Goal: Task Accomplishment & Management: Complete application form

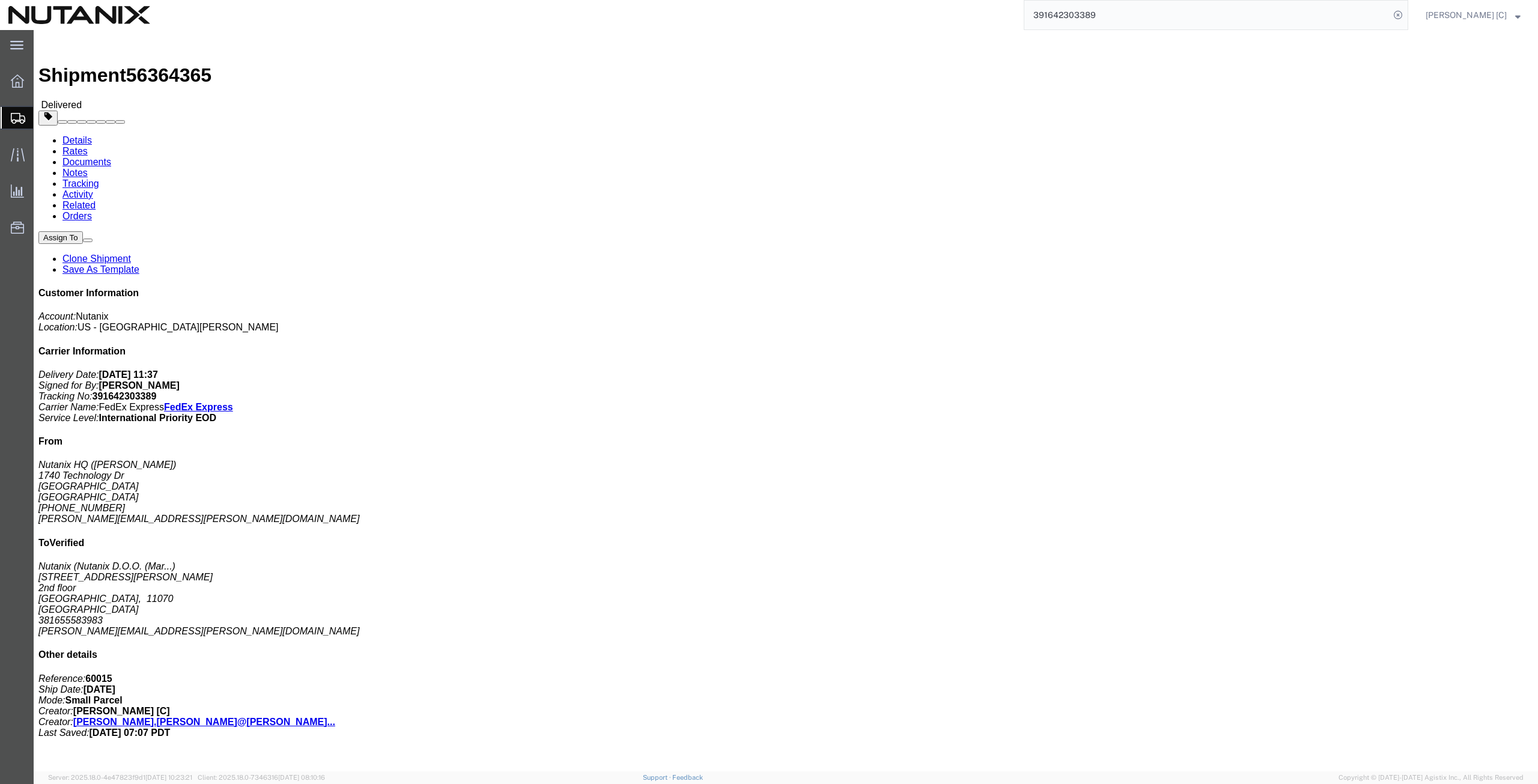
scroll to position [186, 0]
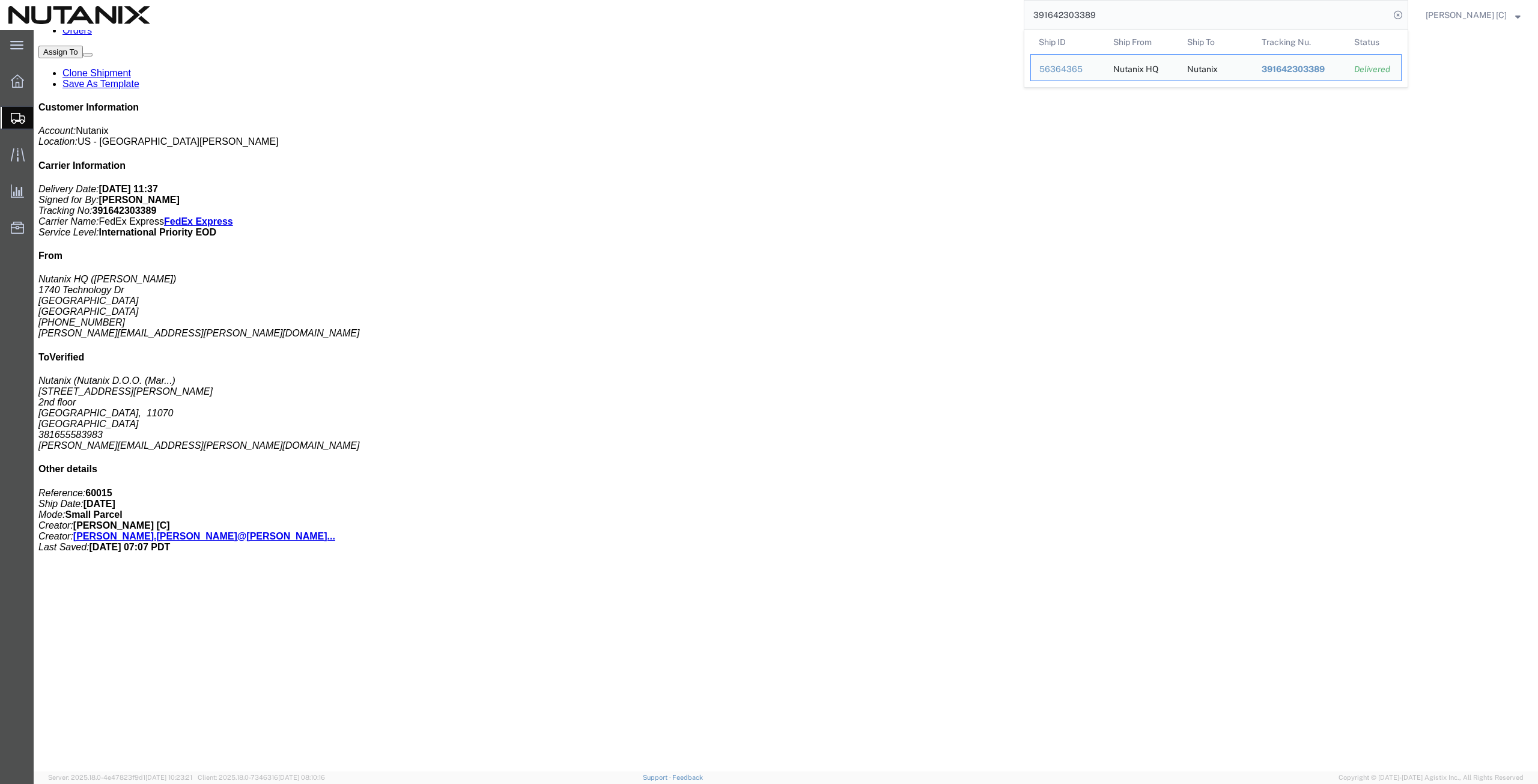
click at [0, 0] on span "Create from Template" at bounding box center [0, 0] width 0 height 0
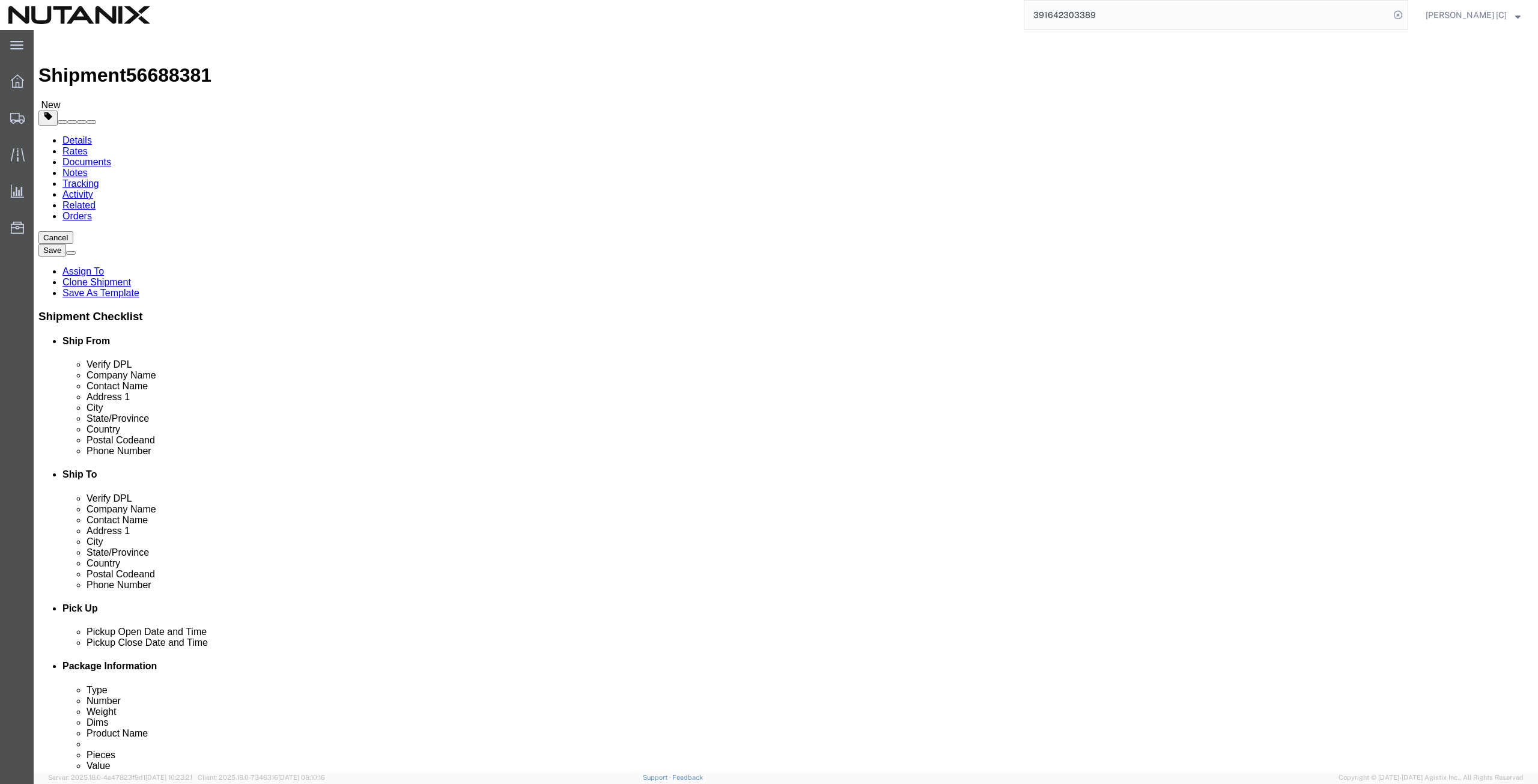
select select
drag, startPoint x: 311, startPoint y: 246, endPoint x: -36, endPoint y: 285, distance: 349.2
click html "Shipment 56688381 New Details Rates Documents Notes Tracking Activity Related O…"
type input "art"
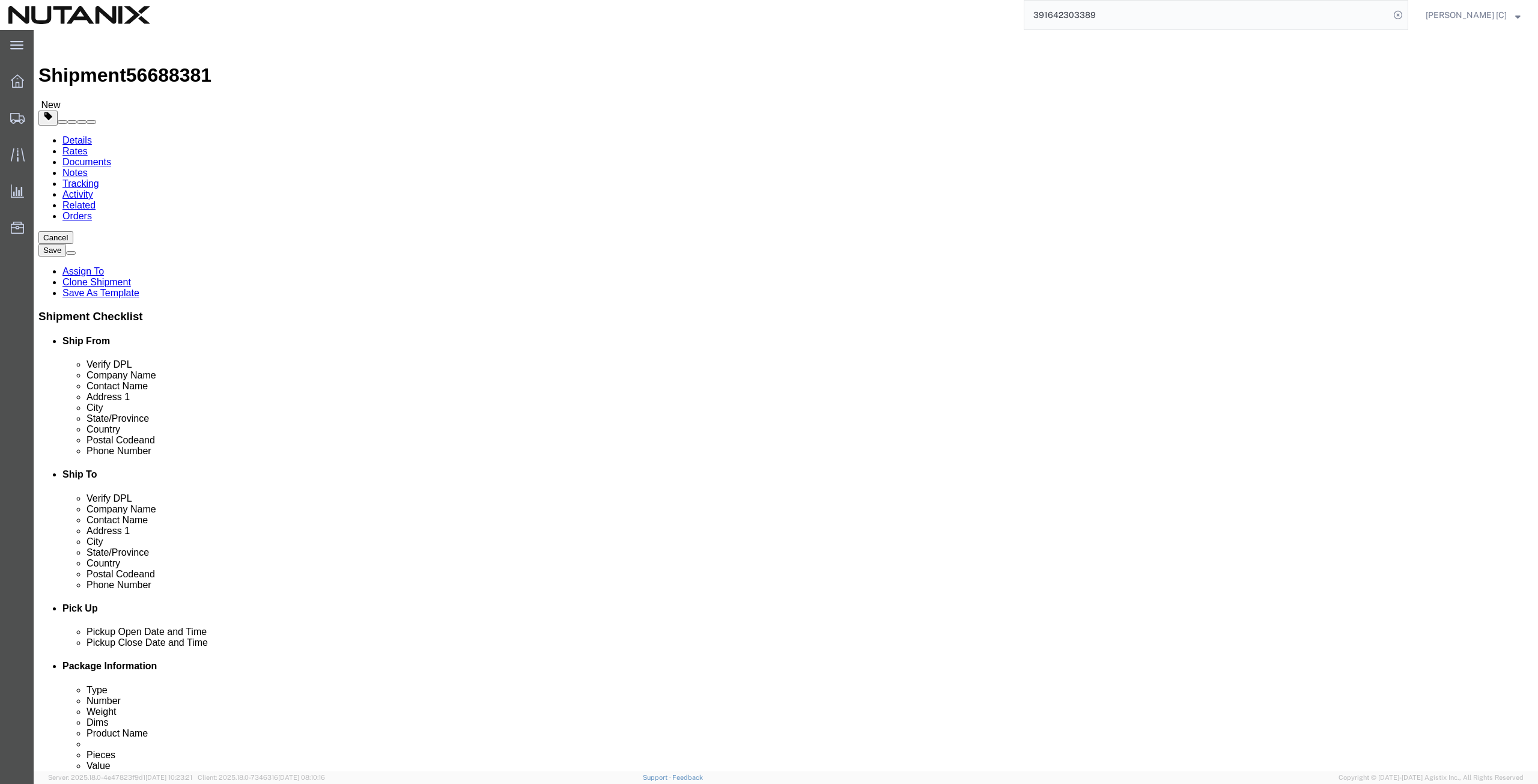
click p "- Nutanix HQ - ([PERSON_NAME]) [STREET_ADDRESS]"
select select
type input "[PERSON_NAME]"
type input "[PHONE_NUMBER]"
type input "[PERSON_NAME][EMAIL_ADDRESS][PERSON_NAME][DOMAIN_NAME]"
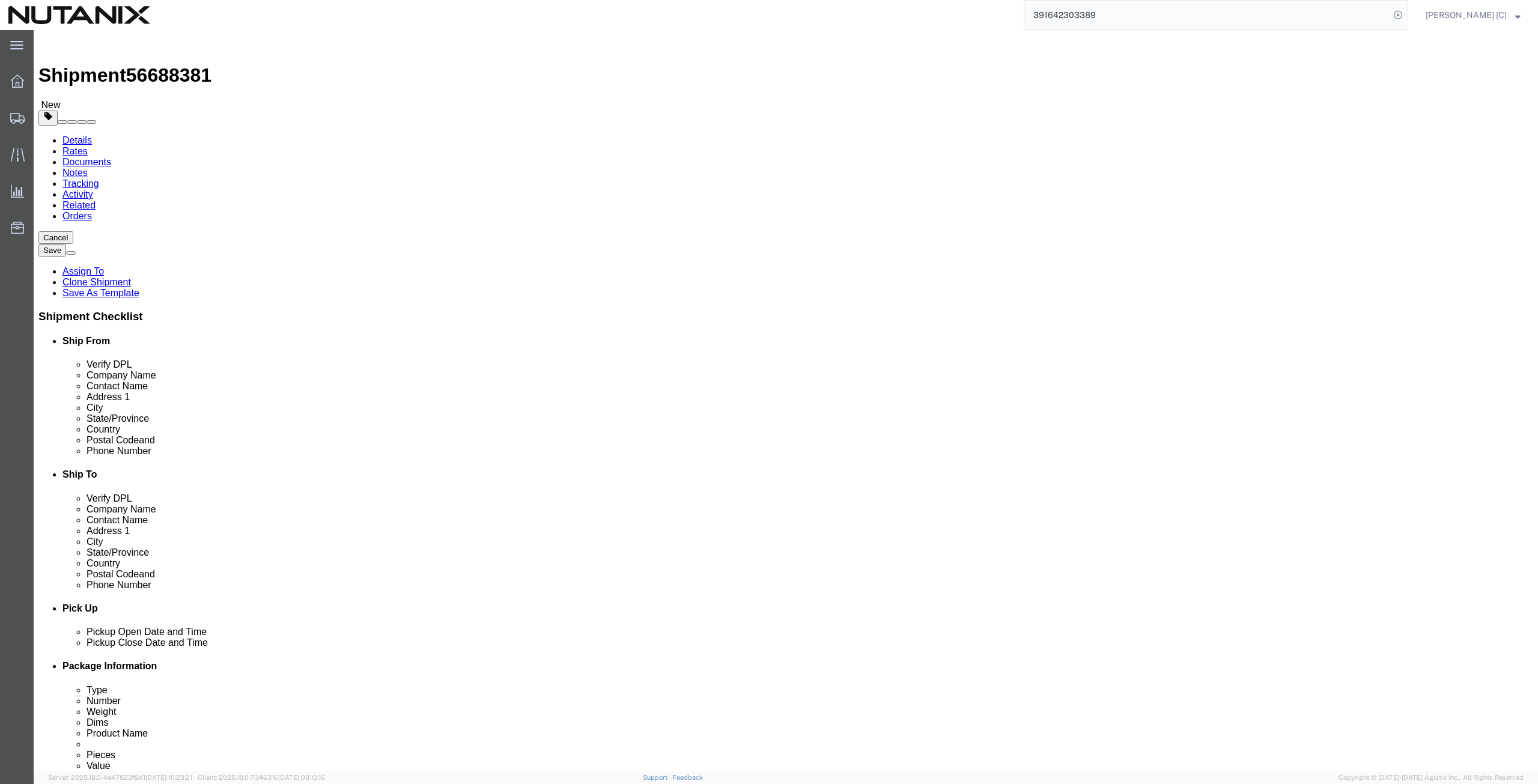
select select "CA"
type input "[PERSON_NAME]"
drag, startPoint x: 935, startPoint y: 223, endPoint x: 760, endPoint y: 210, distance: 175.5
click div "Location My Profile Location [GEOGRAPHIC_DATA] - [GEOGRAPHIC_DATA] [GEOGRAPHIC_…"
paste input "[PERSON_NAME]"
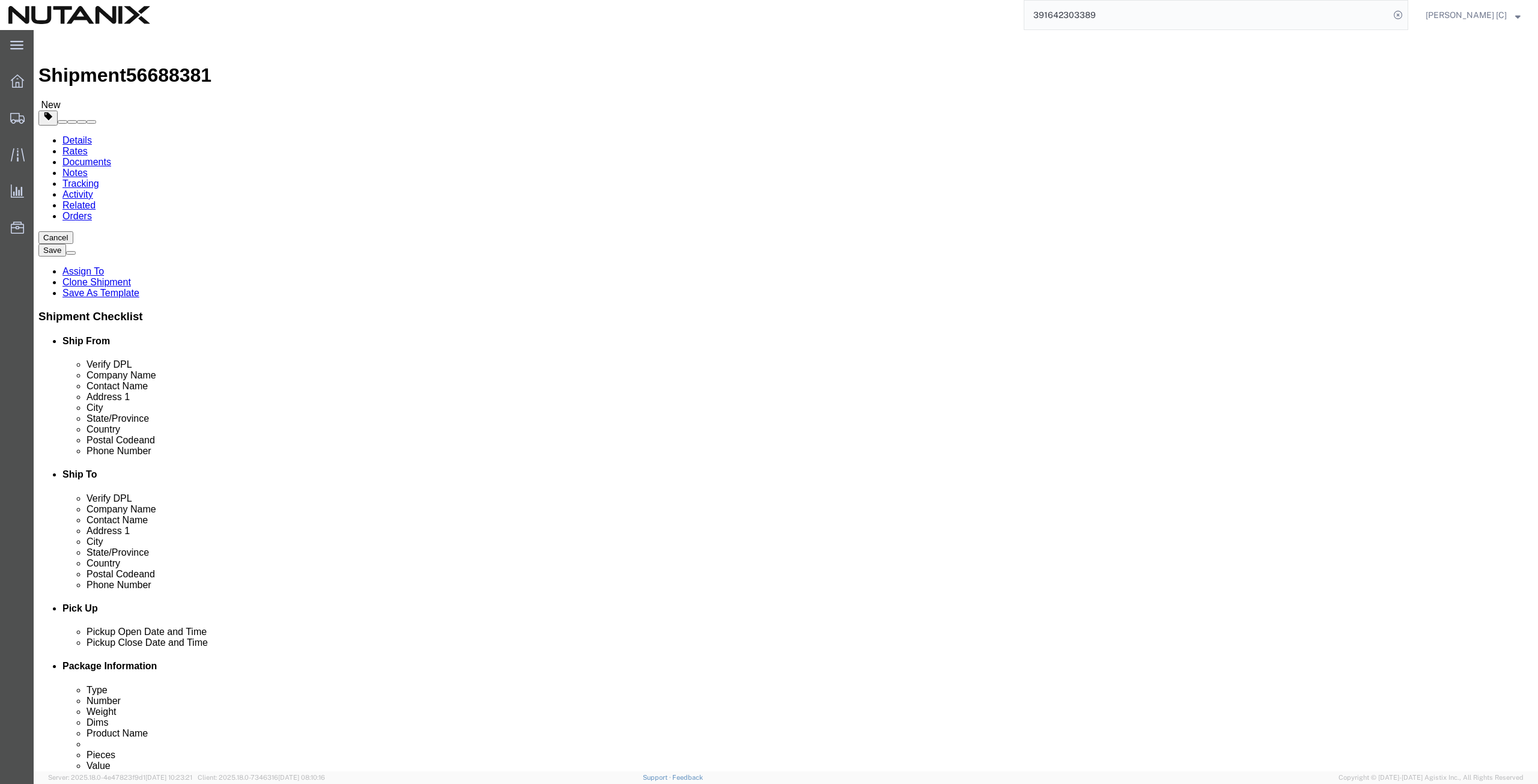
type input "[PERSON_NAME]"
drag, startPoint x: 941, startPoint y: 248, endPoint x: 795, endPoint y: 281, distance: 149.7
click div "Location My Profile Location [GEOGRAPHIC_DATA] - [GEOGRAPHIC_DATA] [GEOGRAPHIC_…"
paste input "[PERSON_NAME]"
type input "[PERSON_NAME]"
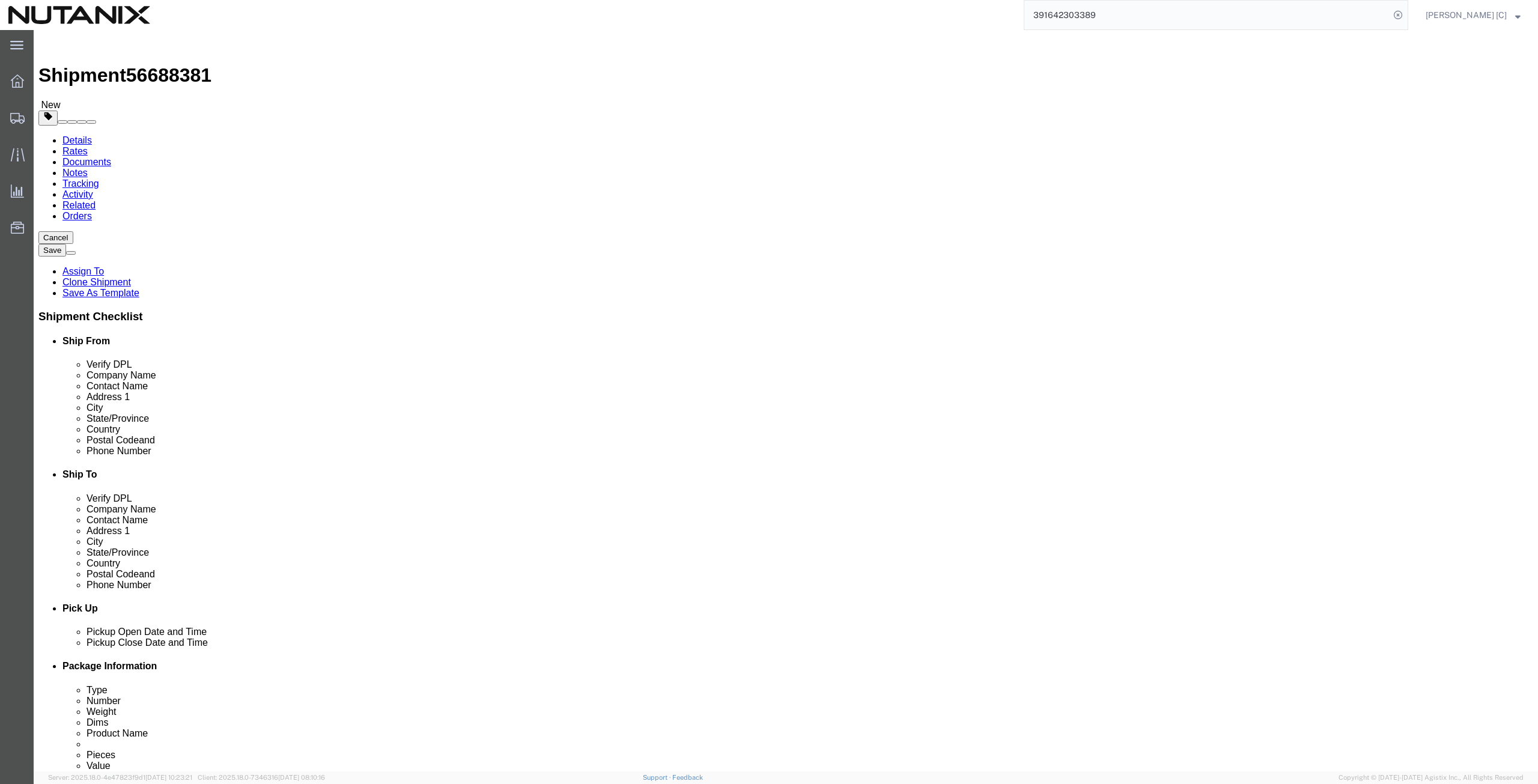
drag, startPoint x: 939, startPoint y: 269, endPoint x: 719, endPoint y: 309, distance: 223.6
click div "Location My Profile Location [GEOGRAPHIC_DATA] - [GEOGRAPHIC_DATA] [GEOGRAPHIC_…"
paste input "1786 Foleyet Cres."
type input "1786 Foleyet Cres."
select select
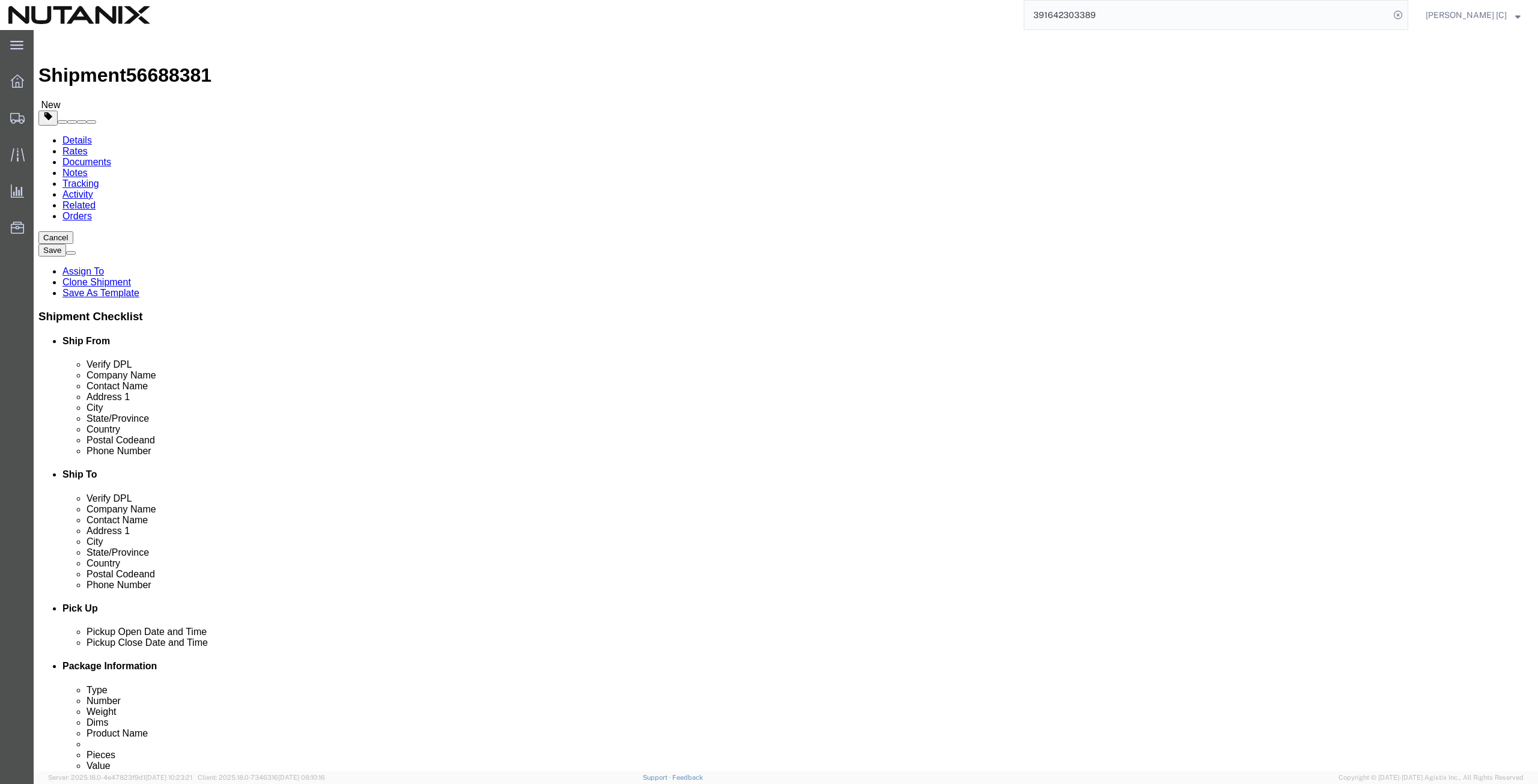
drag, startPoint x: 917, startPoint y: 312, endPoint x: 811, endPoint y: 346, distance: 111.3
click div "Location My Profile Location [GEOGRAPHIC_DATA] - [GEOGRAPHIC_DATA] [GEOGRAPHIC_…"
paste input "[PERSON_NAME]"
type input "[PERSON_NAME]"
select select
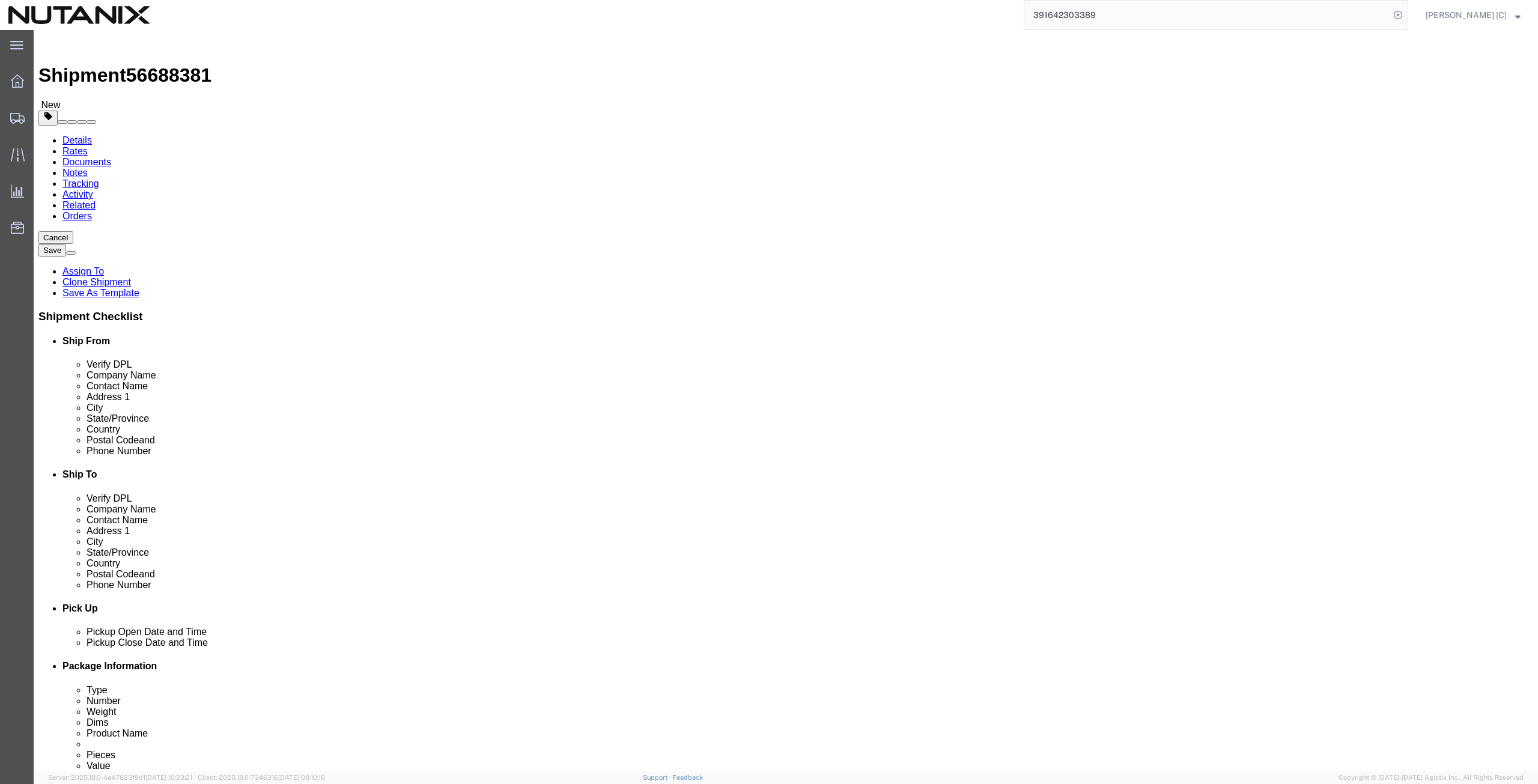
type input "[GEOGRAPHIC_DATA]"
select select
select select "CA"
select select
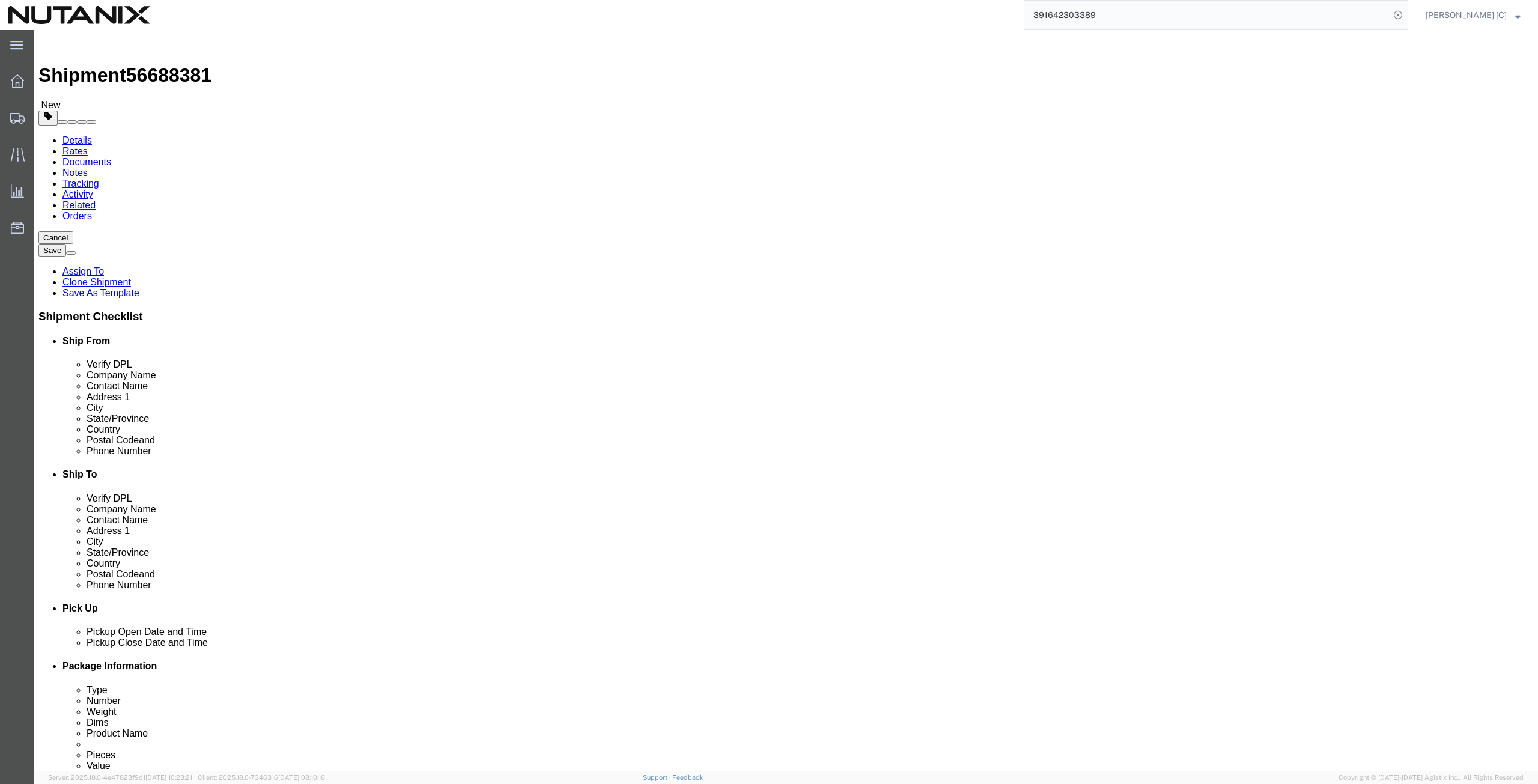
select select "ON"
drag, startPoint x: 900, startPoint y: 382, endPoint x: 775, endPoint y: 386, distance: 125.1
click div "Postal Code 11767"
paste input "L1V 2X"
type input "L1V 2X7"
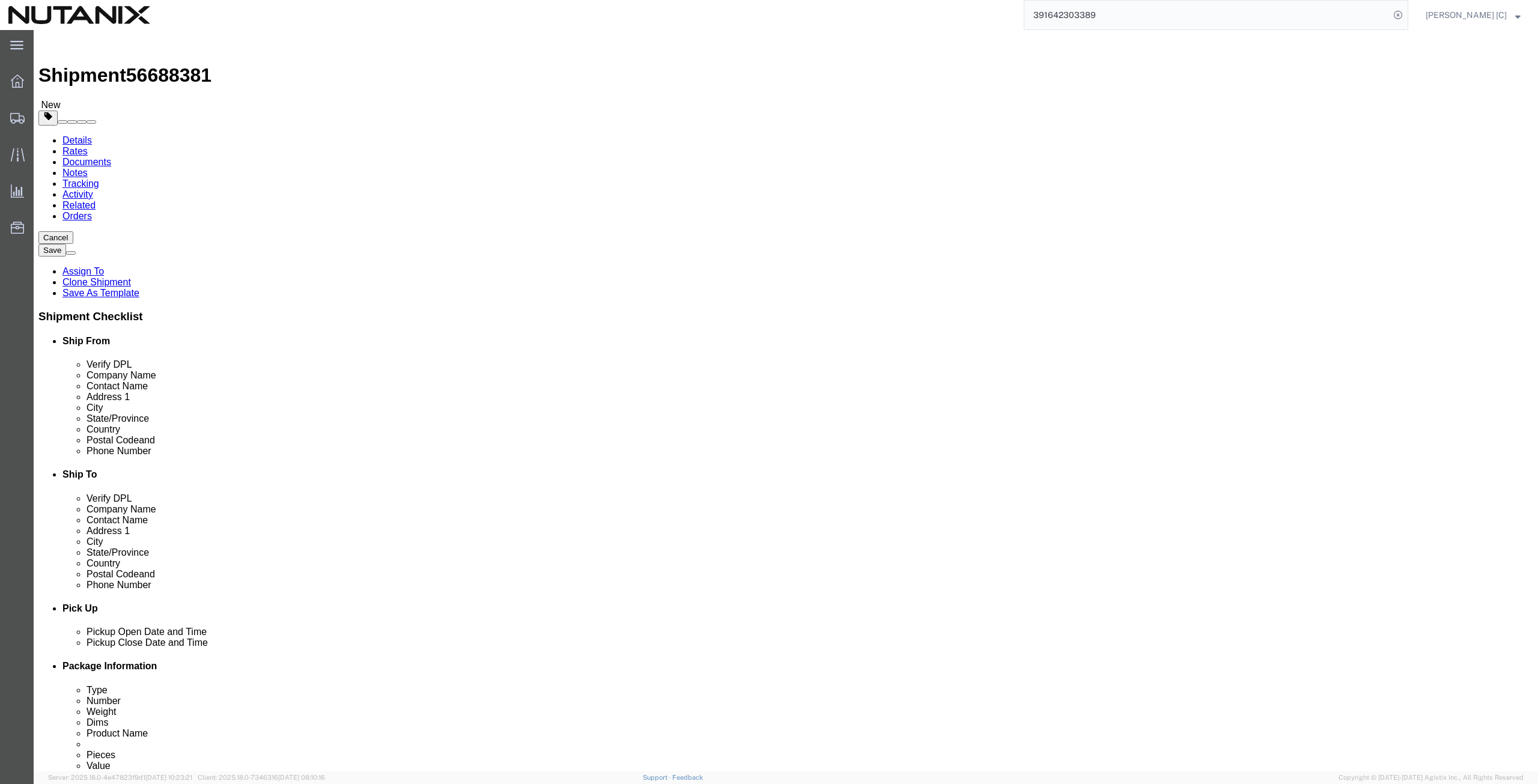
select select
drag, startPoint x: 950, startPoint y: 408, endPoint x: 721, endPoint y: 408, distance: 229.0
click div "Phone Number [PHONE_NUMBER]"
paste input "[PHONE_NUMBER]"
type input "[PHONE_NUMBER]"
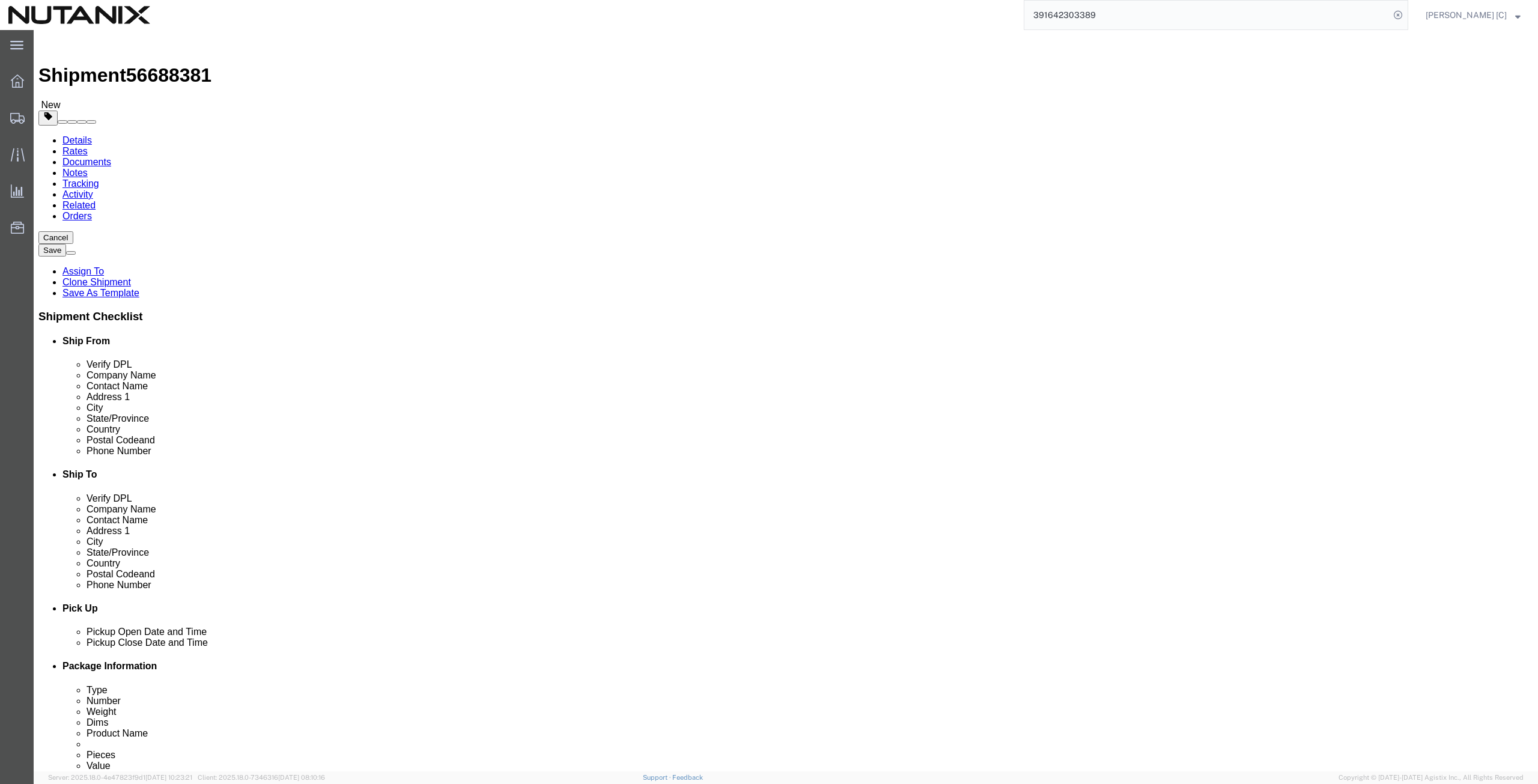
drag, startPoint x: 979, startPoint y: 429, endPoint x: 441, endPoint y: 433, distance: 538.0
click div "Ship From Location Location My Profile Location [GEOGRAPHIC_DATA] - [GEOGRAPHIC…"
paste input "son.[PERSON_NAME]@nutanix"
type input "[PERSON_NAME][EMAIL_ADDRESS][PERSON_NAME][DOMAIN_NAME]"
click input "checkbox"
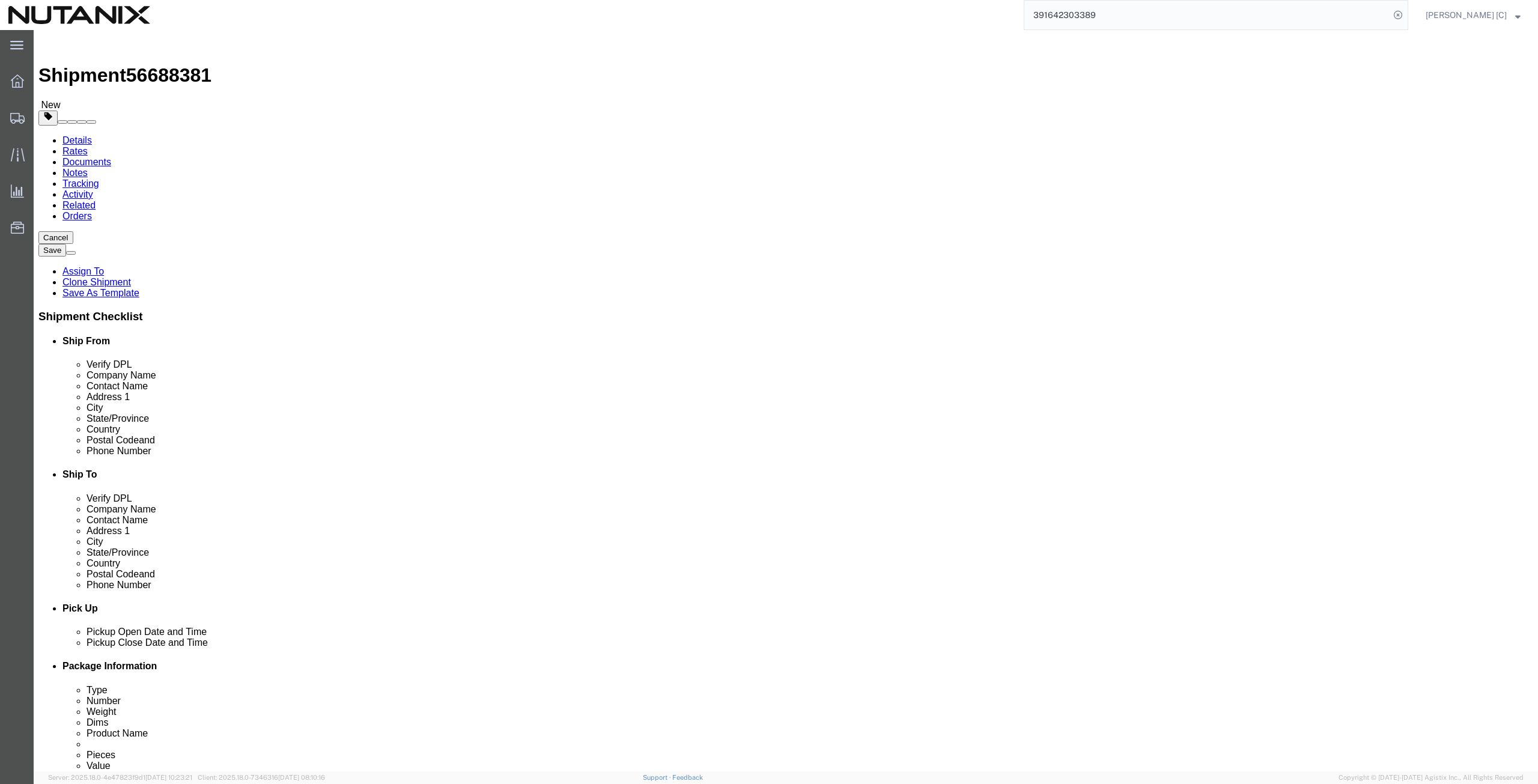
click input "checkbox"
checkbox input "true"
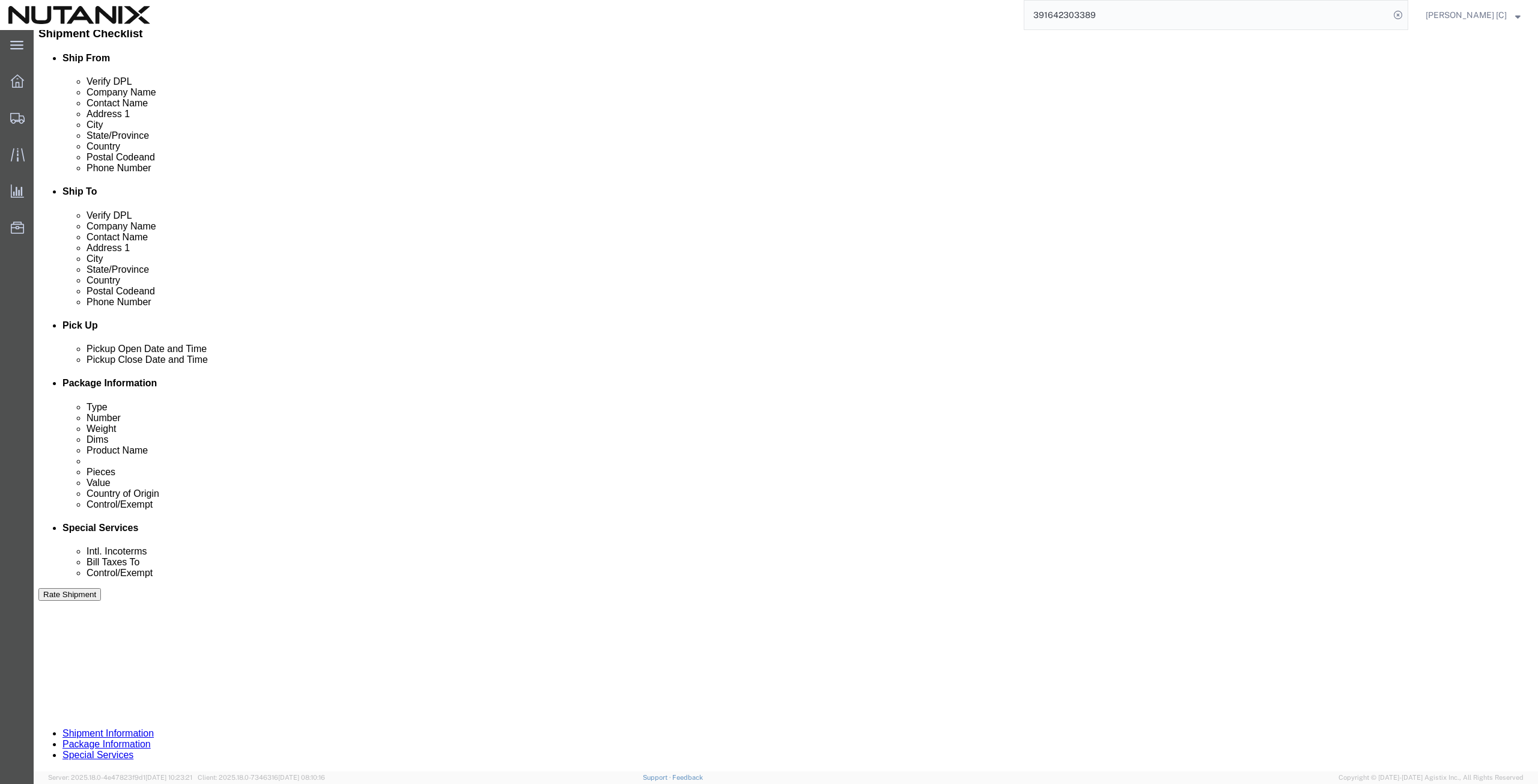
scroll to position [290, 0]
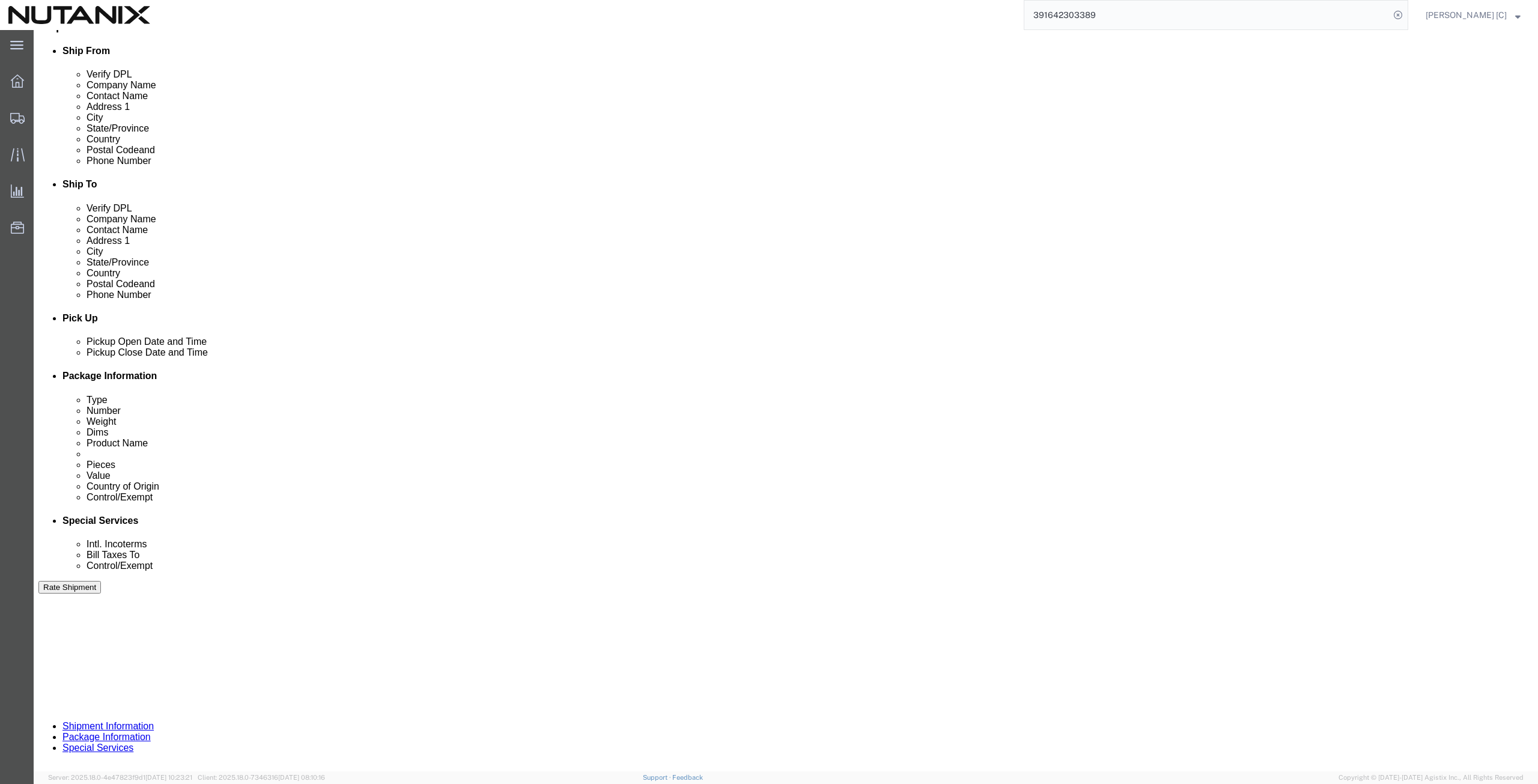
drag, startPoint x: 274, startPoint y: 447, endPoint x: 56, endPoint y: 421, distance: 219.5
click div "References Add reference Select Account Type Activity ID Airline Appointment Nu…"
type input "79101"
click div "Shipping Mode (Optional)"
click button "Continue"
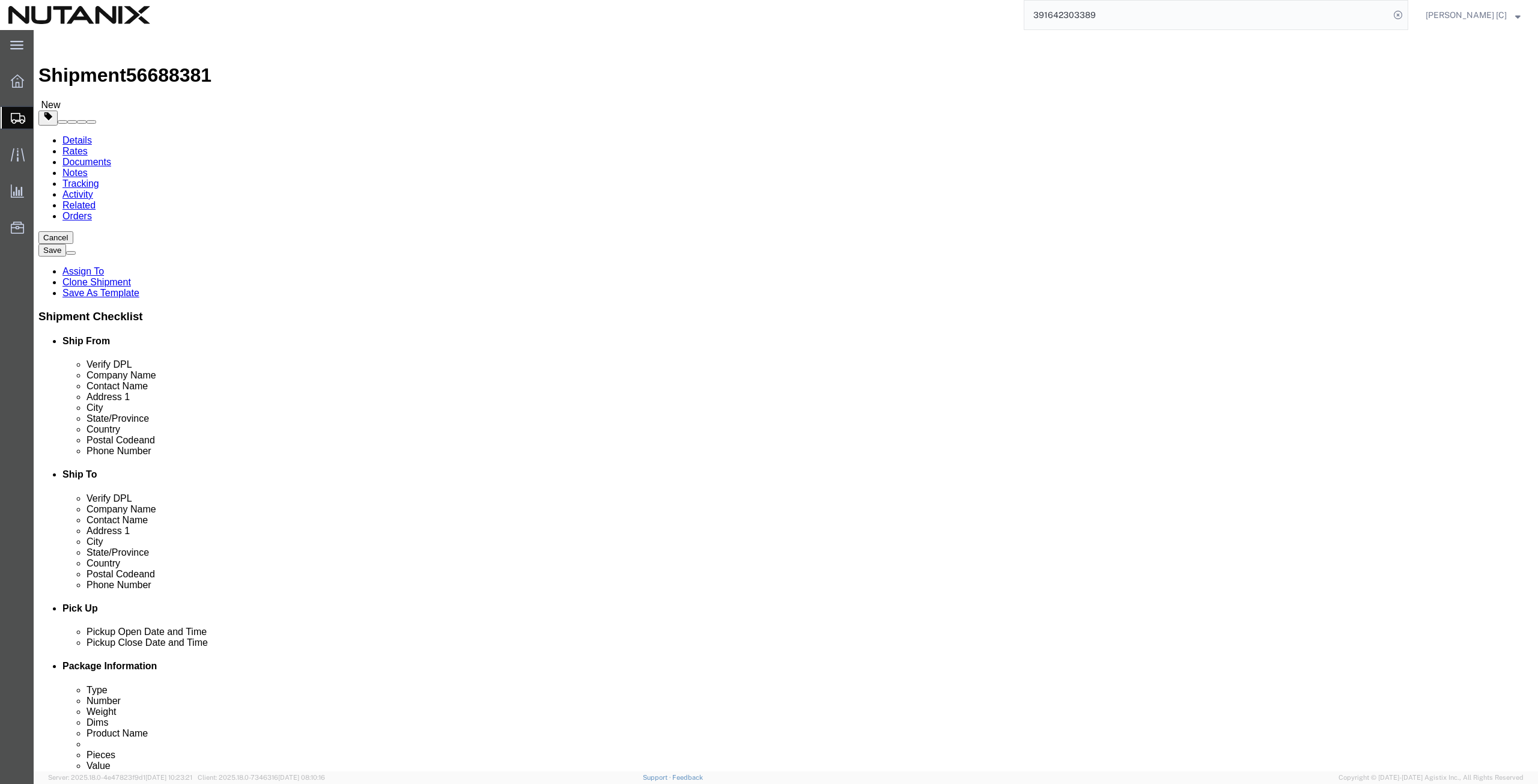
click dd "1.00 USD"
click div
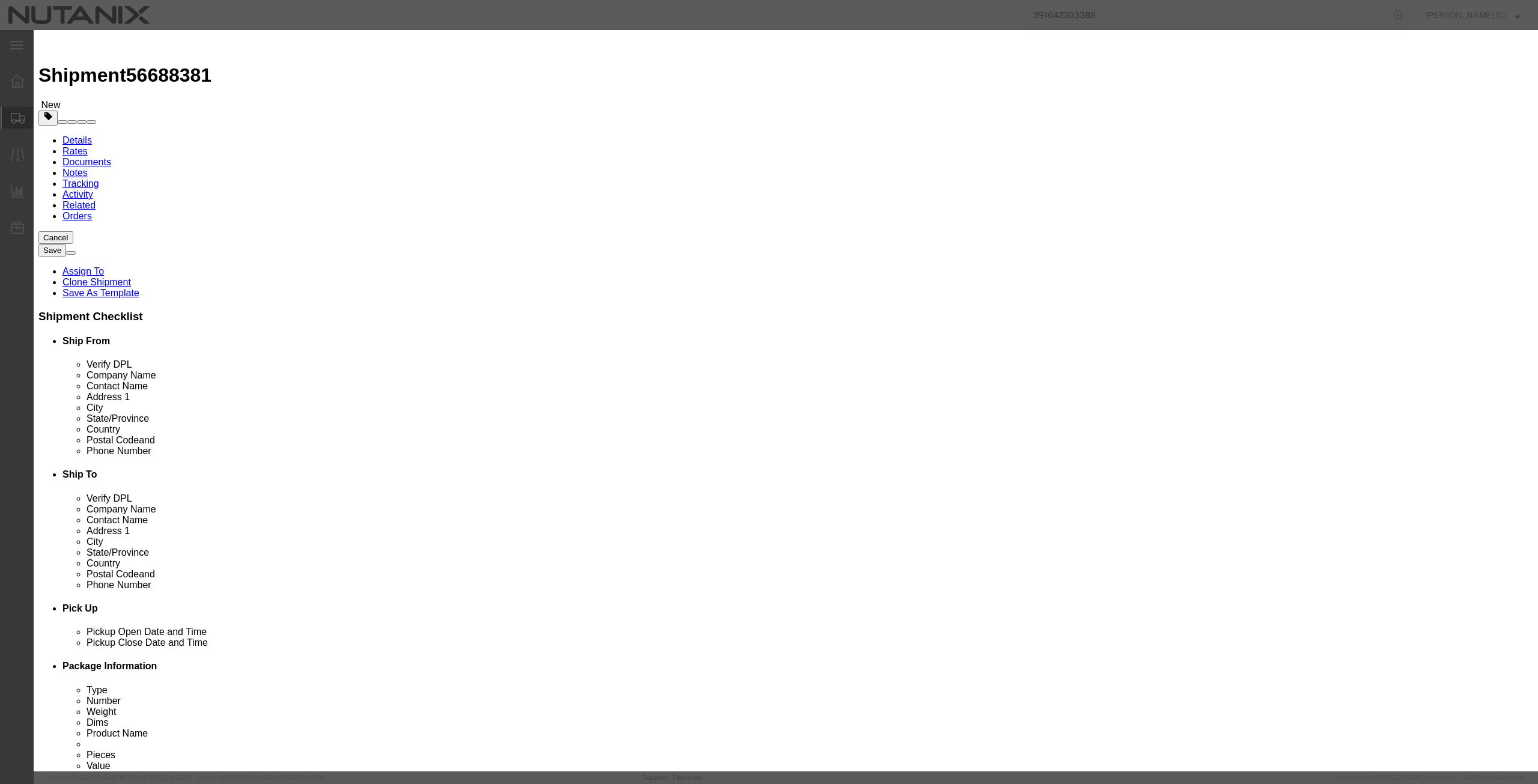
click select "Select [GEOGRAPHIC_DATA] [GEOGRAPHIC_DATA] [GEOGRAPHIC_DATA] [GEOGRAPHIC_DATA] …"
select select "US"
click select "Select [GEOGRAPHIC_DATA] [GEOGRAPHIC_DATA] [GEOGRAPHIC_DATA] [GEOGRAPHIC_DATA] …"
click select "Select ATF BIS DEA EPA FDA FTR ITAR OFAC Other (OPA)"
select select "FTR"
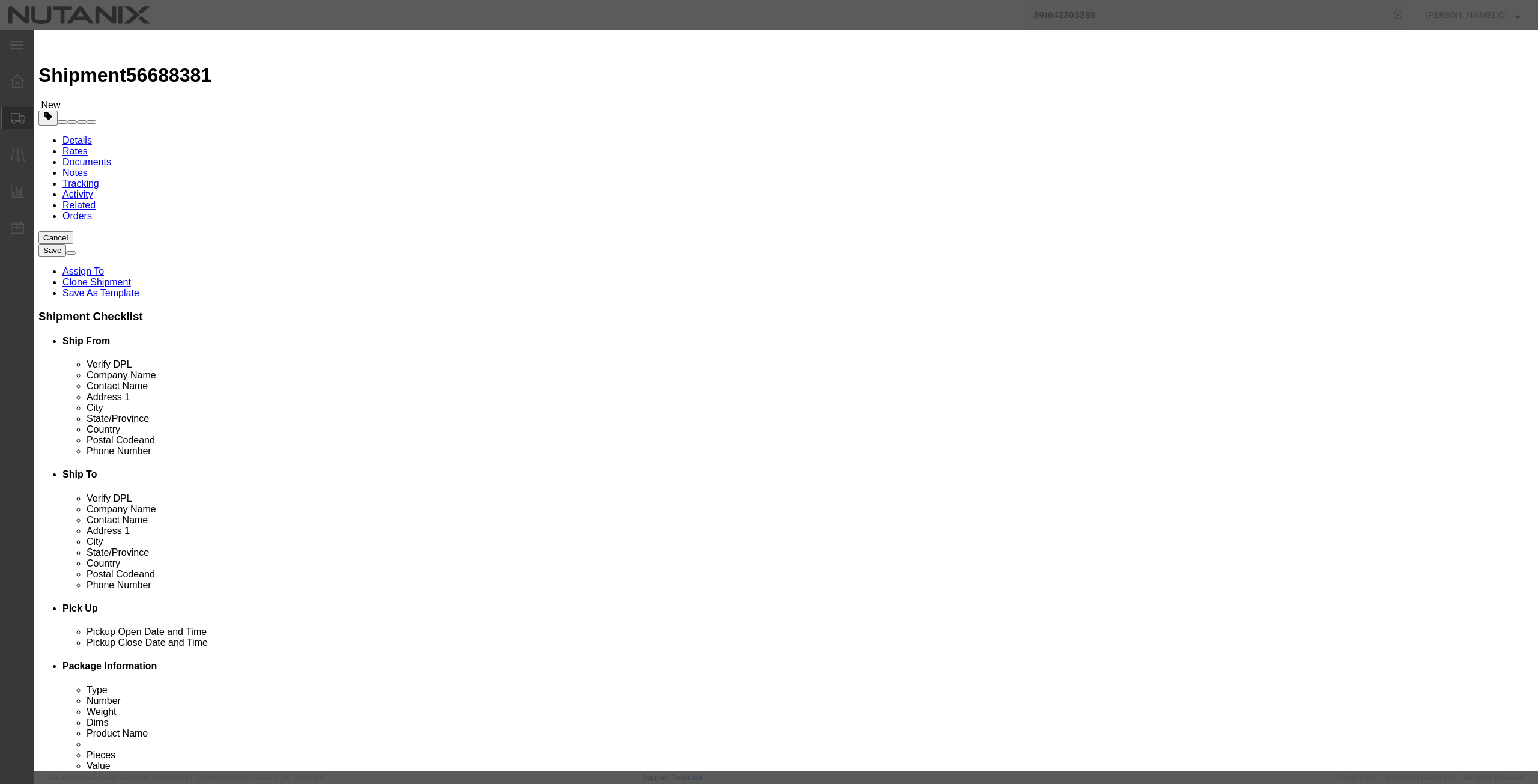
click select "Select ATF BIS DEA EPA FDA FTR ITAR OFAC Other (OPA)"
click select "Select 30.2(d)(2) 30.36 30.37(a) 30.37(f) 30.37(g) 30.37(h) 30.37(i) 30.37(j) 3…"
select select "30.37(a)"
click select "Select 30.2(d)(2) 30.36 30.37(a) 30.37(f) 30.37(g) 30.37(h) 30.37(i) 30.37(j) 3…"
click button "Save & Close"
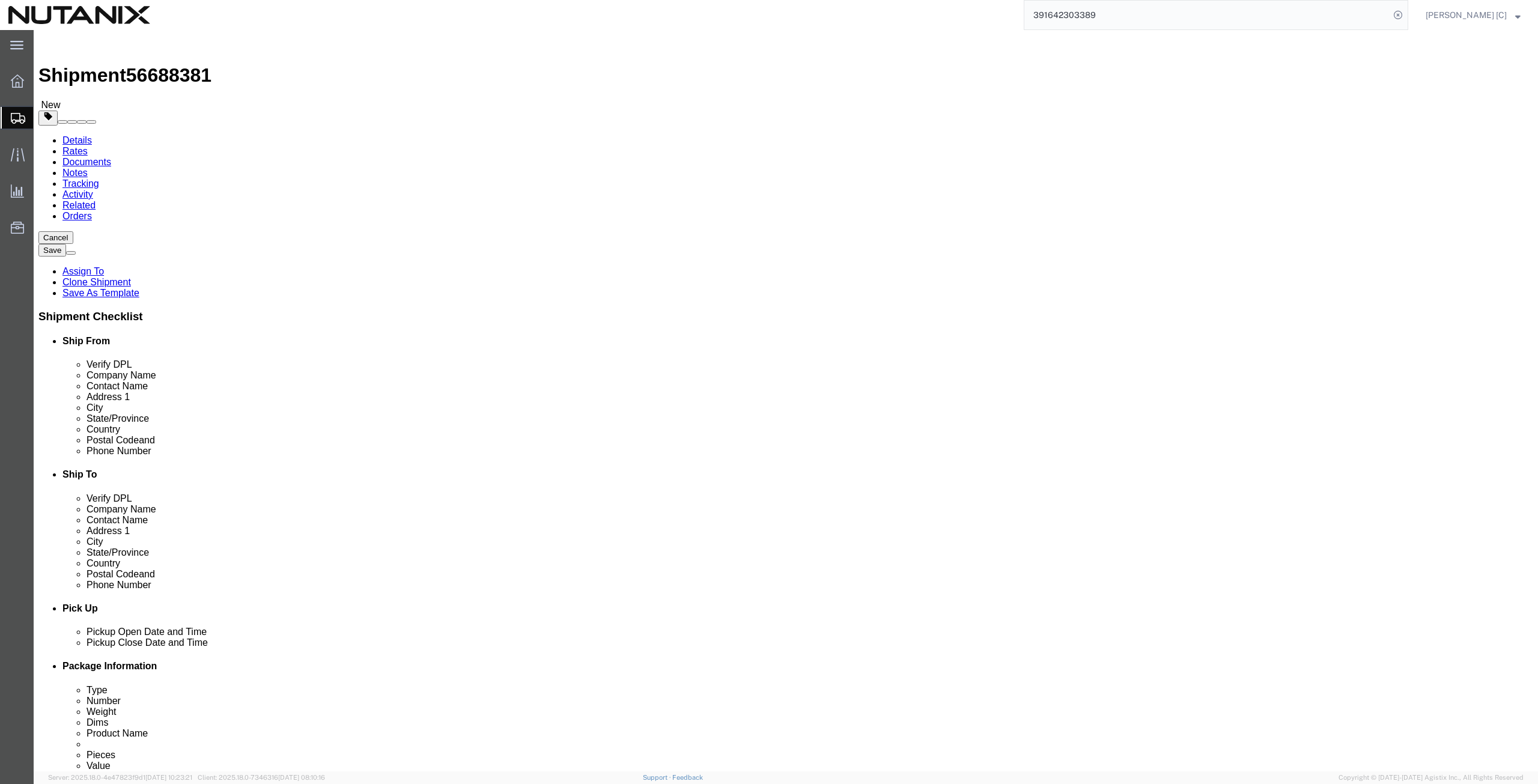
click button "Continue"
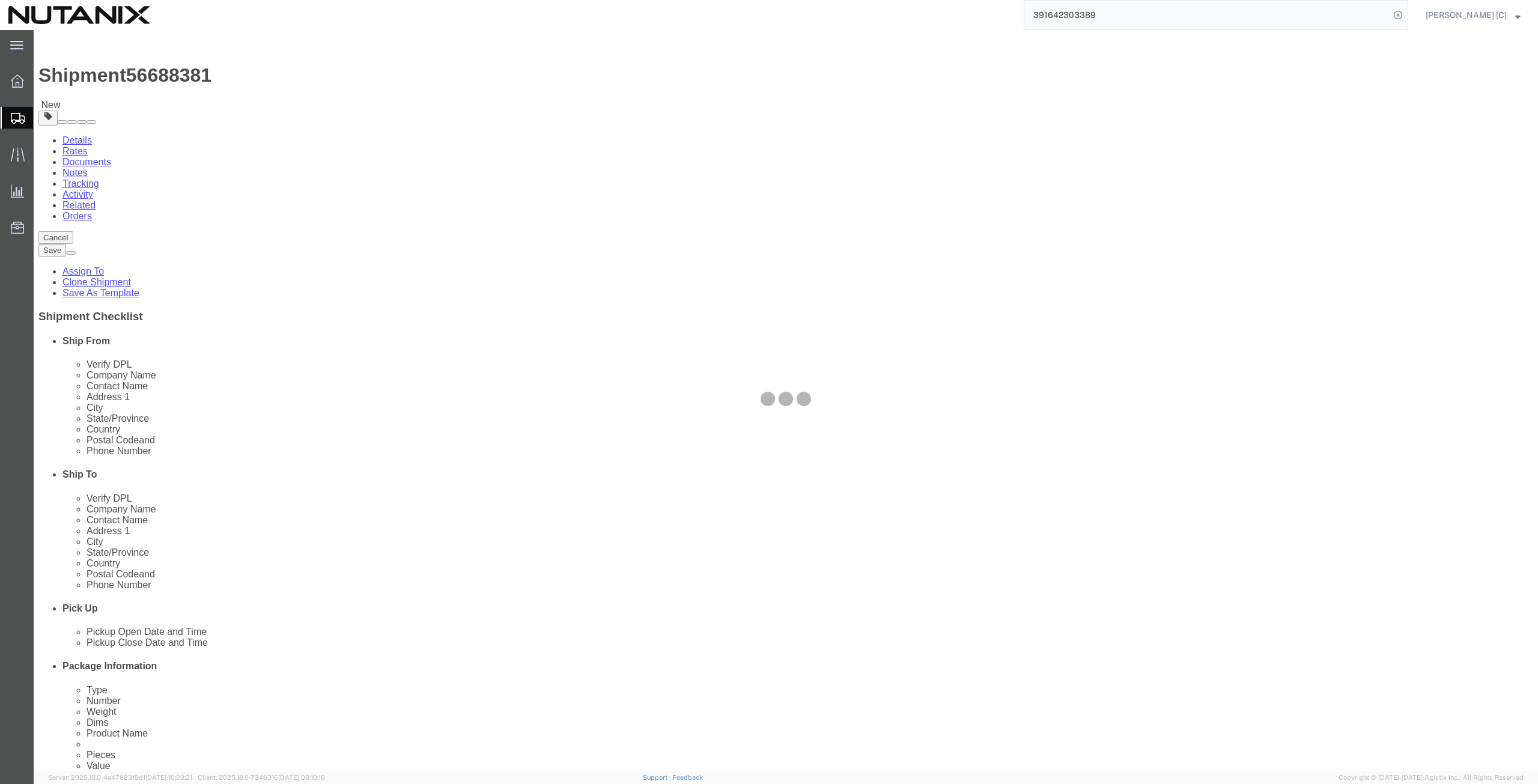
select select
select select "COSTCENTER"
select select "59656"
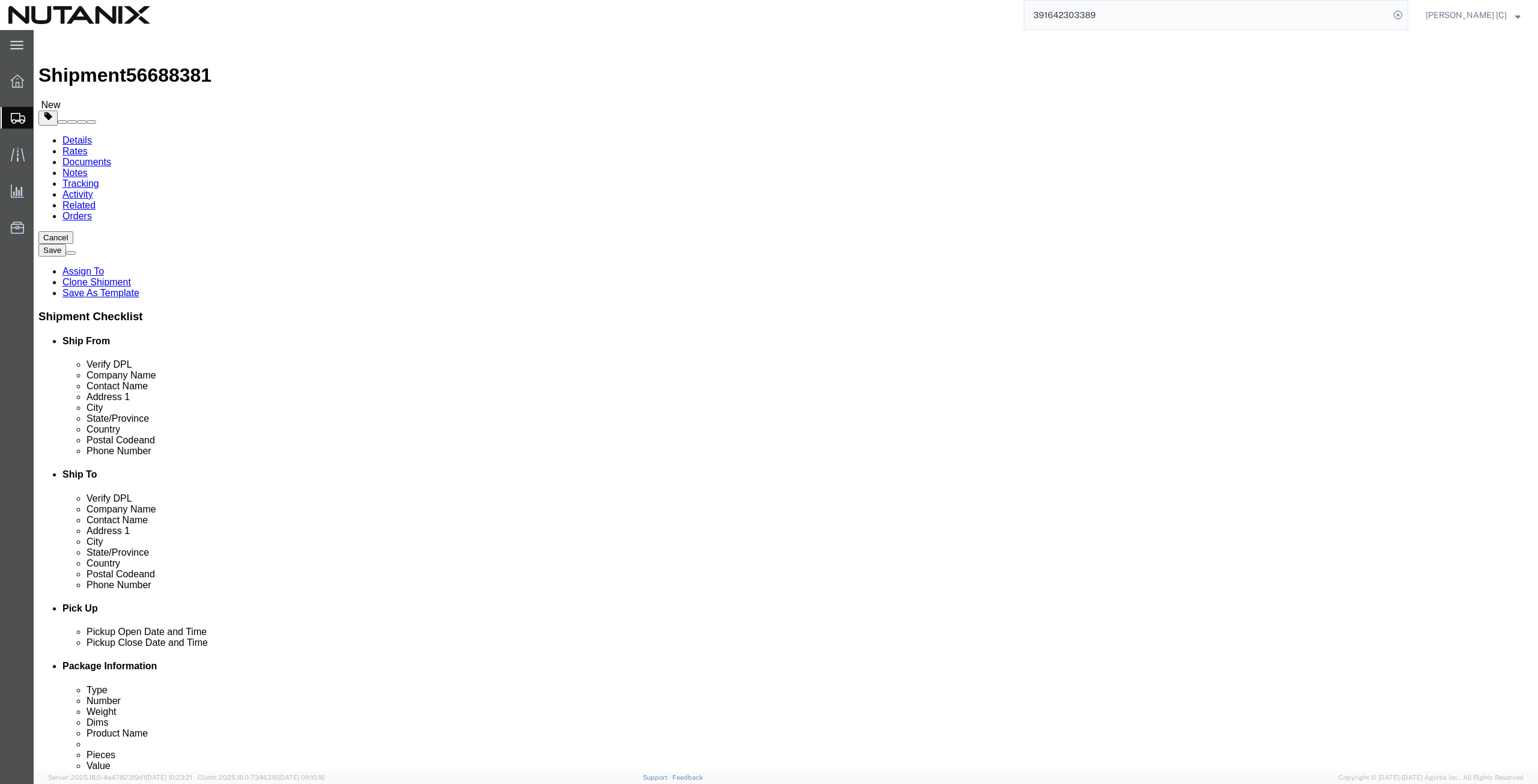
click input "Return Label Required"
checkbox input "false"
select select
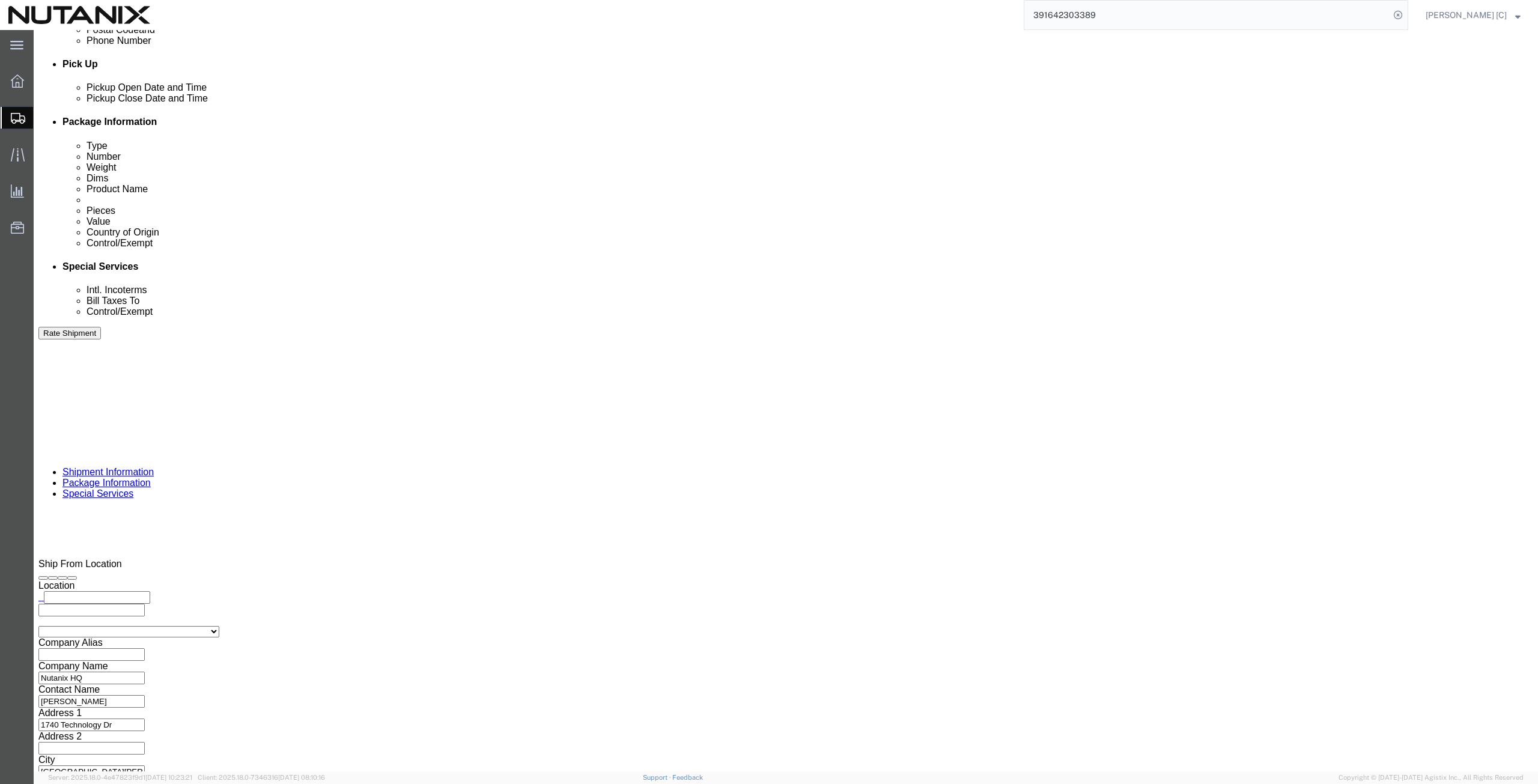
scroll to position [586, 0]
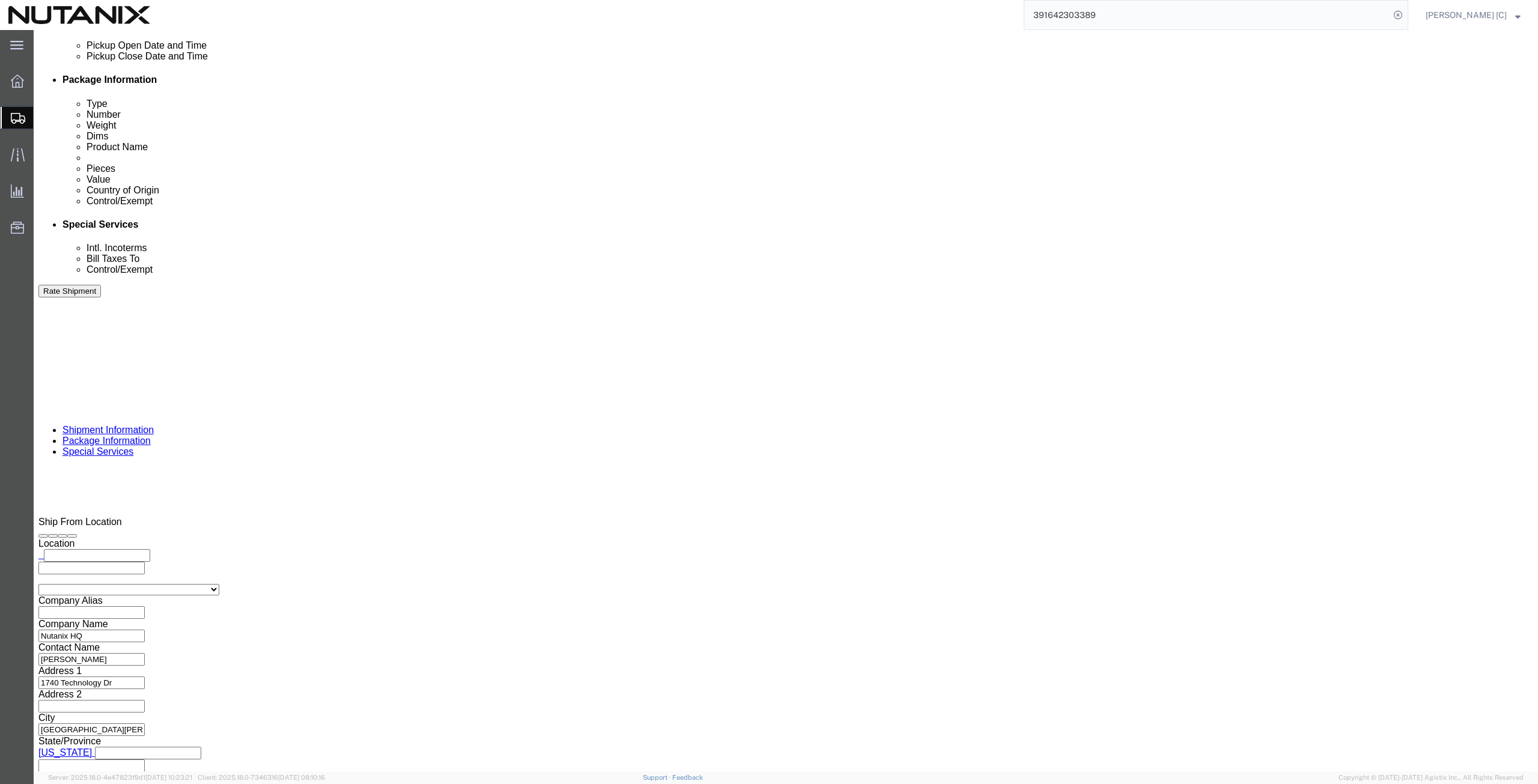
click select "Select ATF BIS DEA EPA FDA FTR ITAR OFAC Other (OPA)"
select select "FTR"
click select "Select ATF BIS DEA EPA FDA FTR ITAR OFAC Other (OPA)"
click select "Select 30.2(d)(2) 30.36 30.37(a) 30.37(f) 30.37(g) 30.37(h) 30.37(i) 30.37(j) 3…"
select select "30.37(a)"
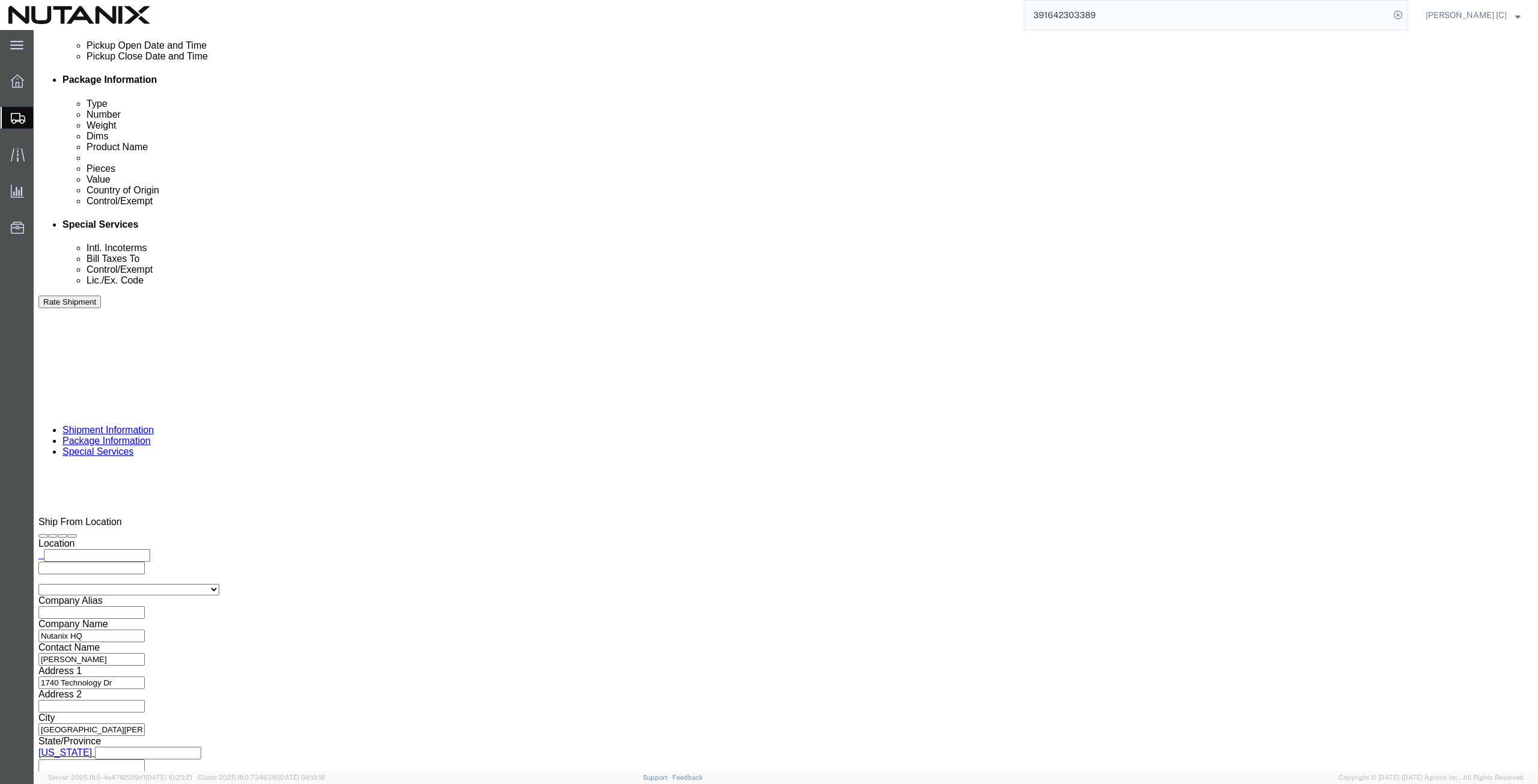
click select "Select 30.2(d)(2) 30.36 30.37(a) 30.37(f) 30.37(g) 30.37(h) 30.37(i) 30.37(j) 3…"
click select "Select Carriage Insurance Paid Carriage Paid To Cost and Freight Cost Insurance…"
select select "DDP"
click select "Select Carriage Insurance Paid Carriage Paid To Cost and Freight Cost Insurance…"
select select "SHIP"
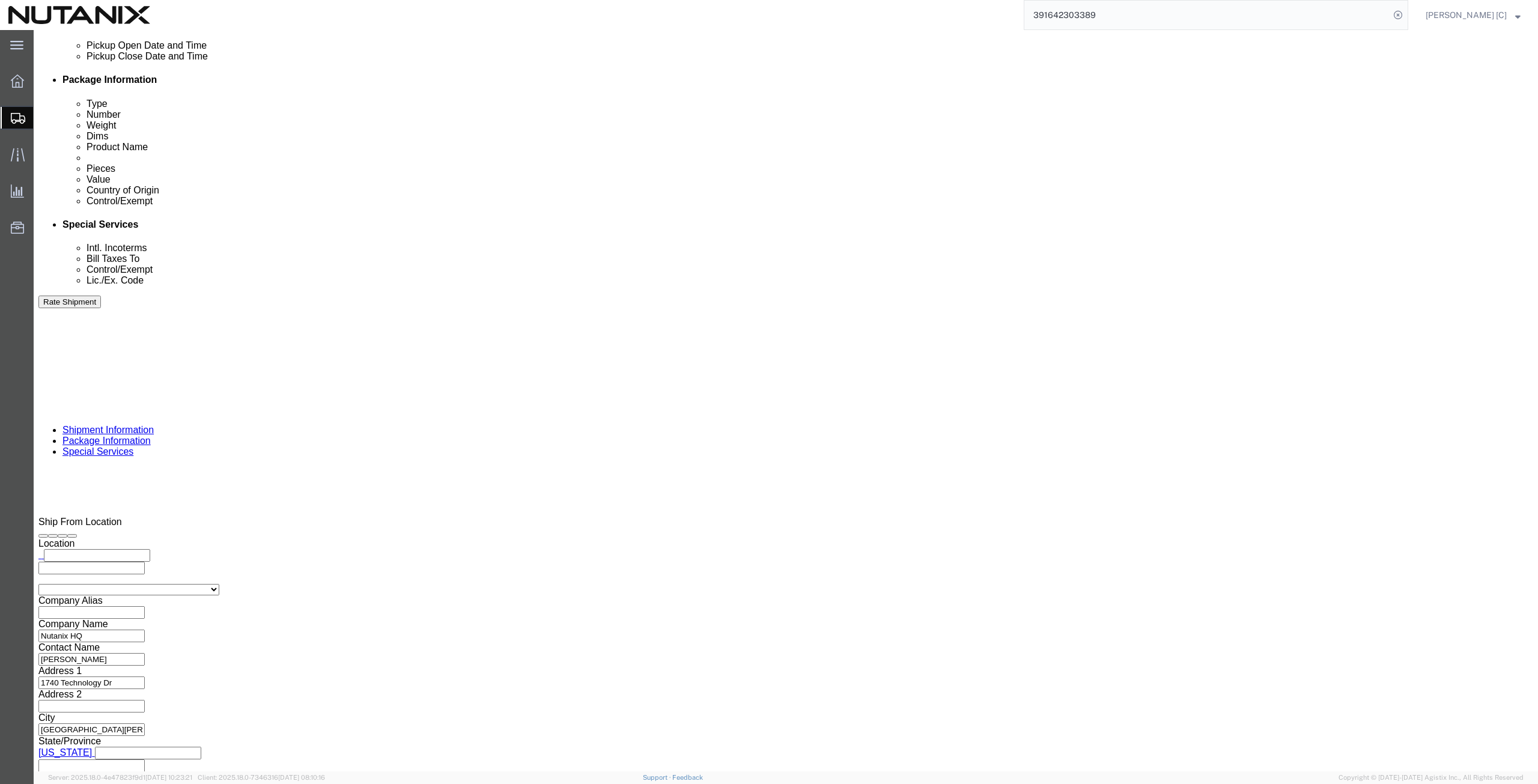
select select "SHIP"
click button "Rate Shipment"
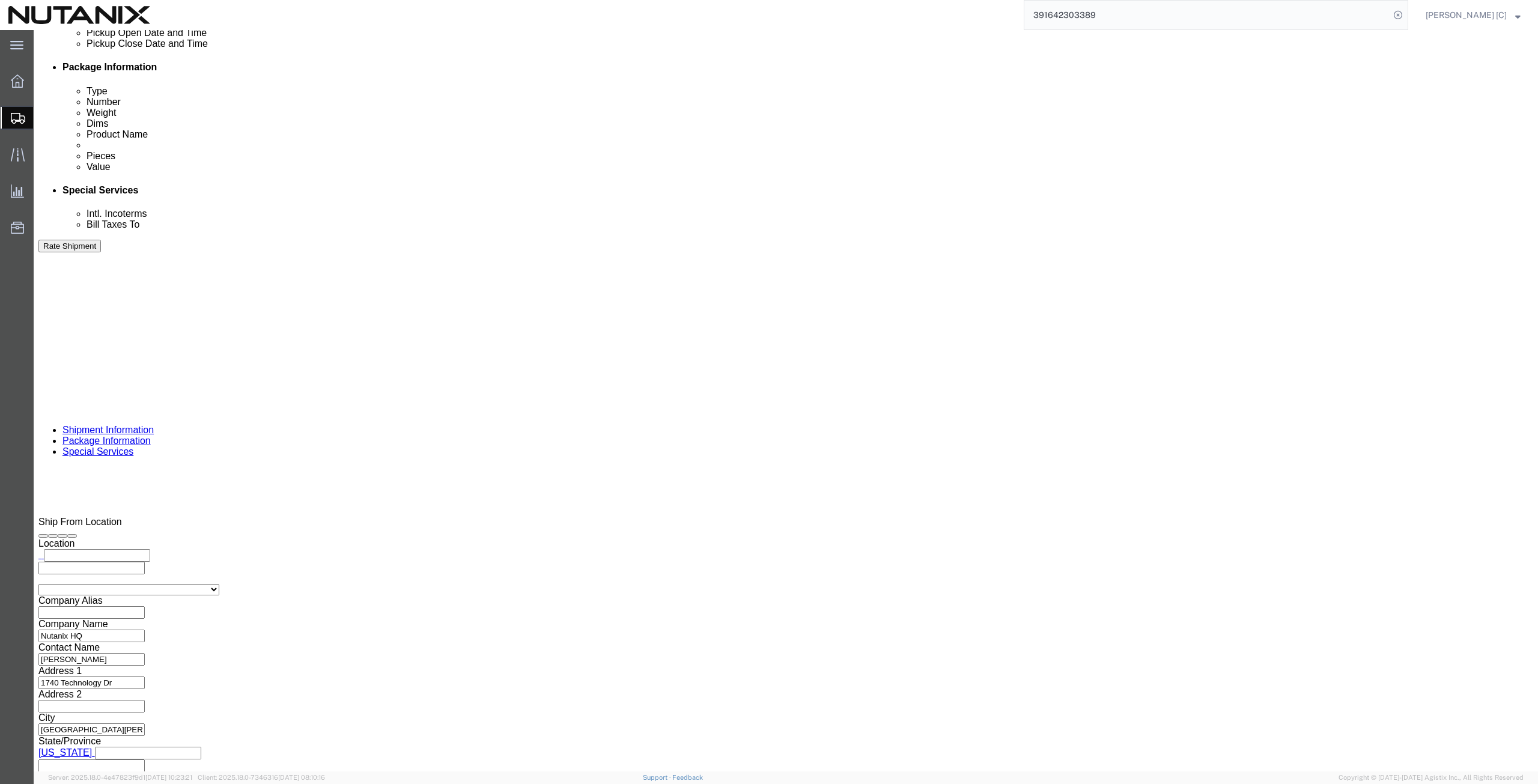
click button "Rate Shipment"
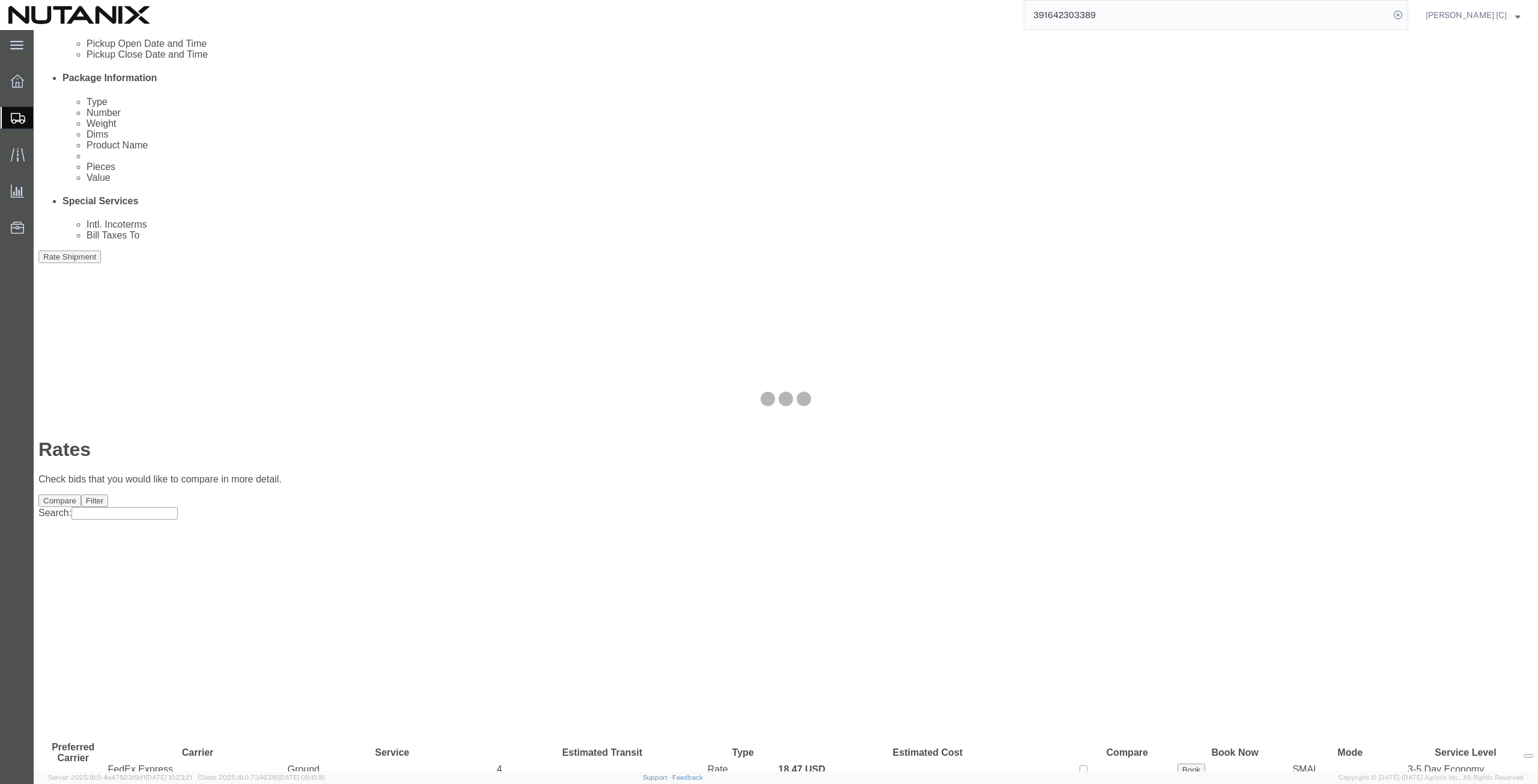
scroll to position [0, 0]
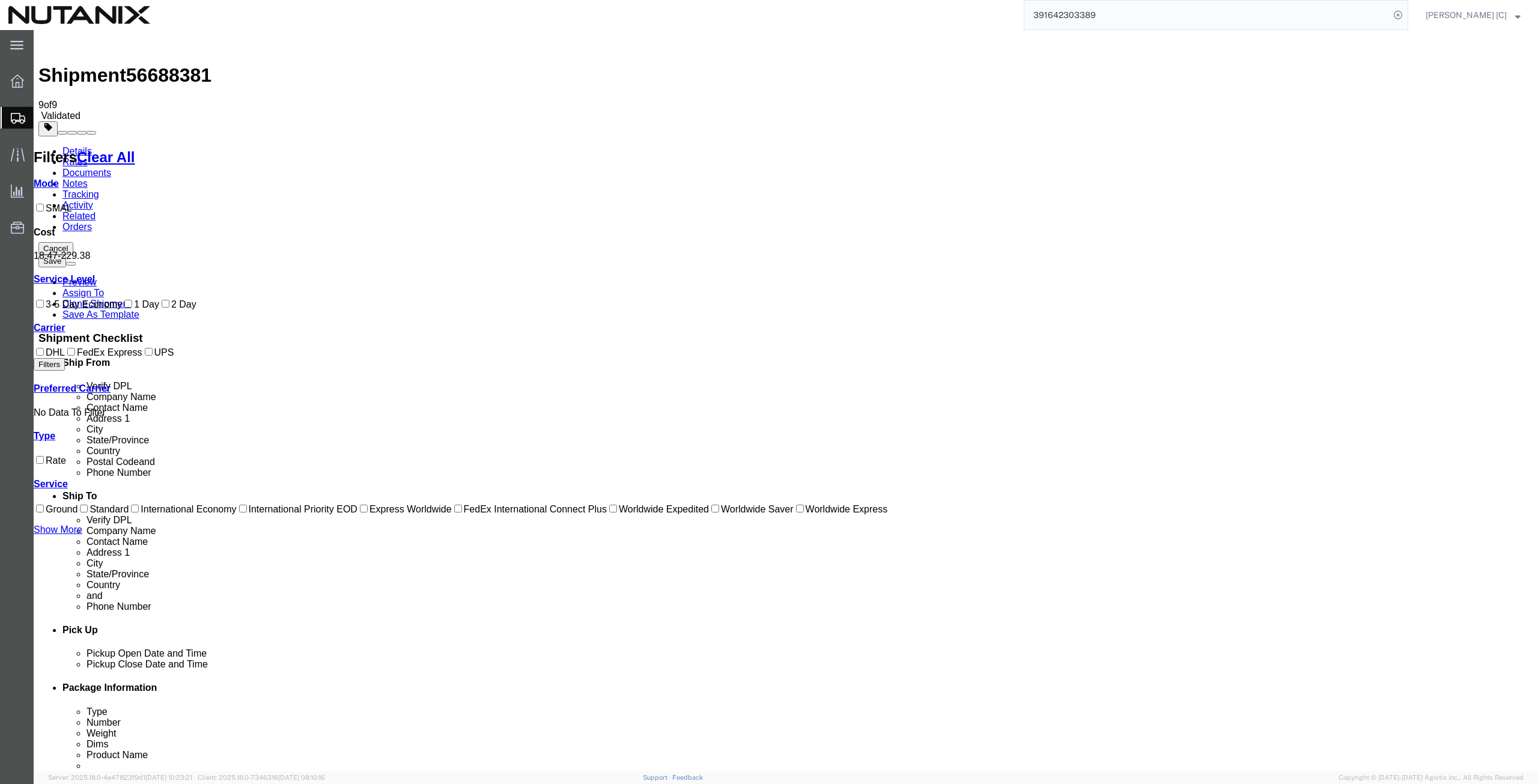
click at [63, 146] on link "Details" at bounding box center [77, 151] width 30 height 10
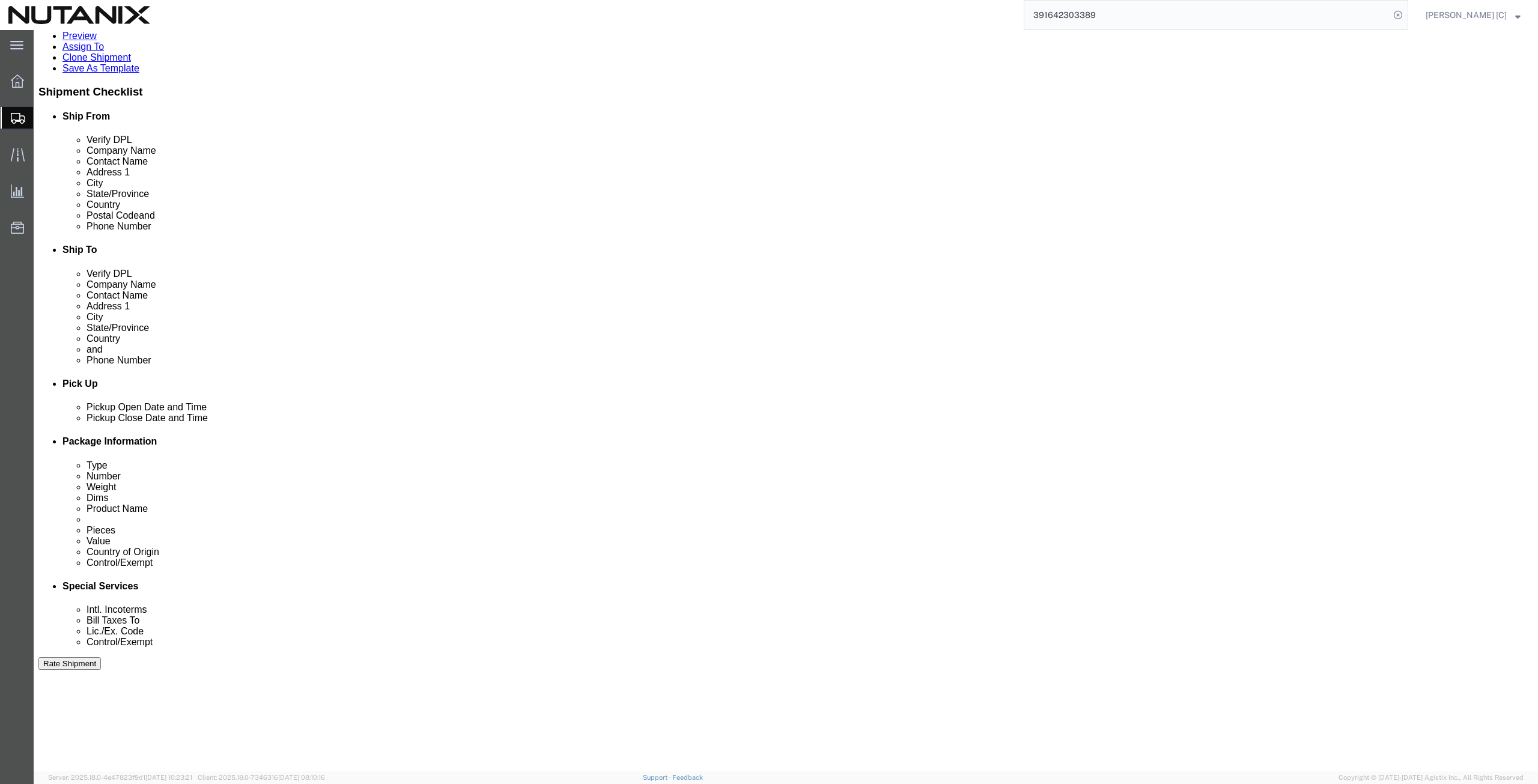
scroll to position [290, 0]
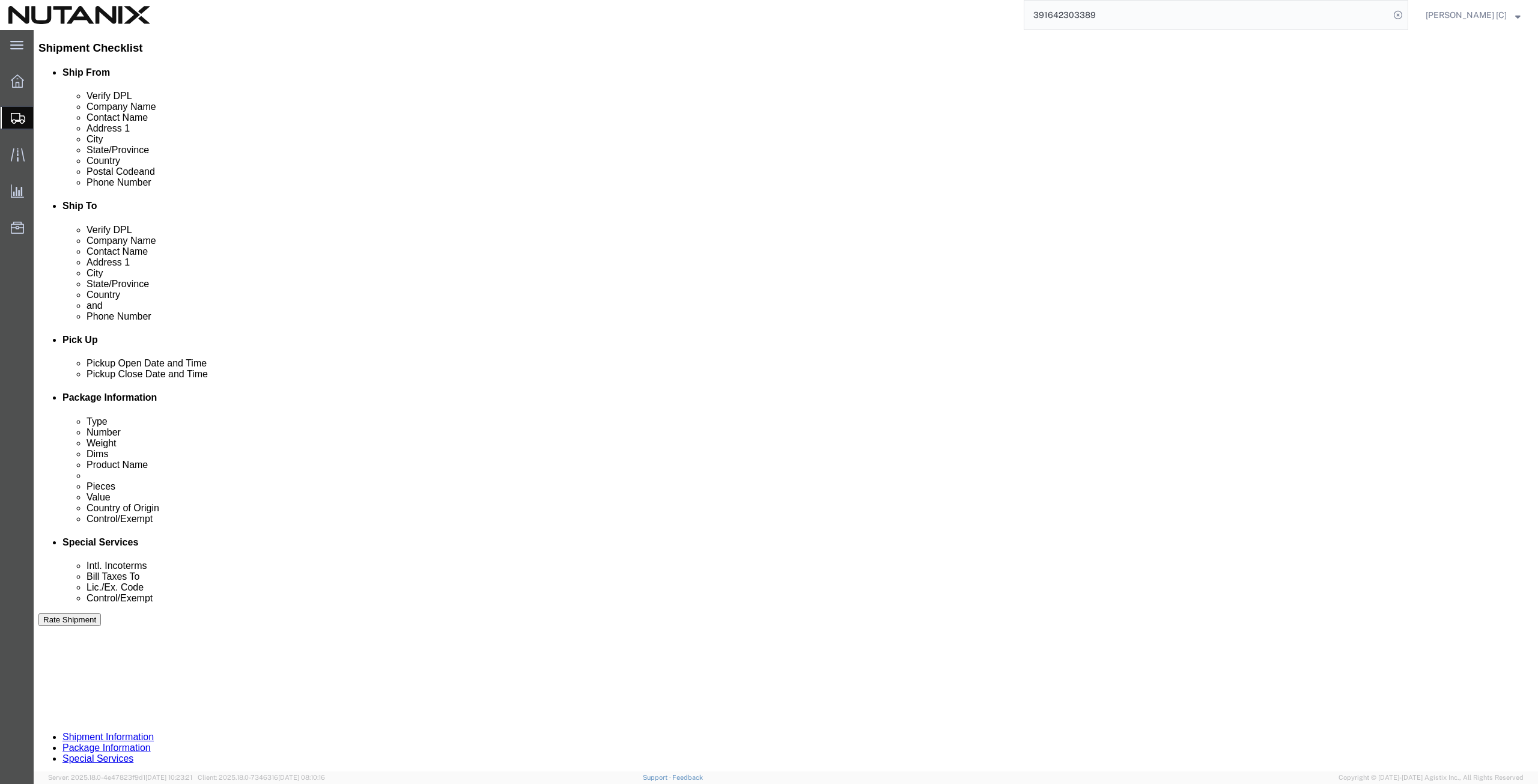
click button "Continue"
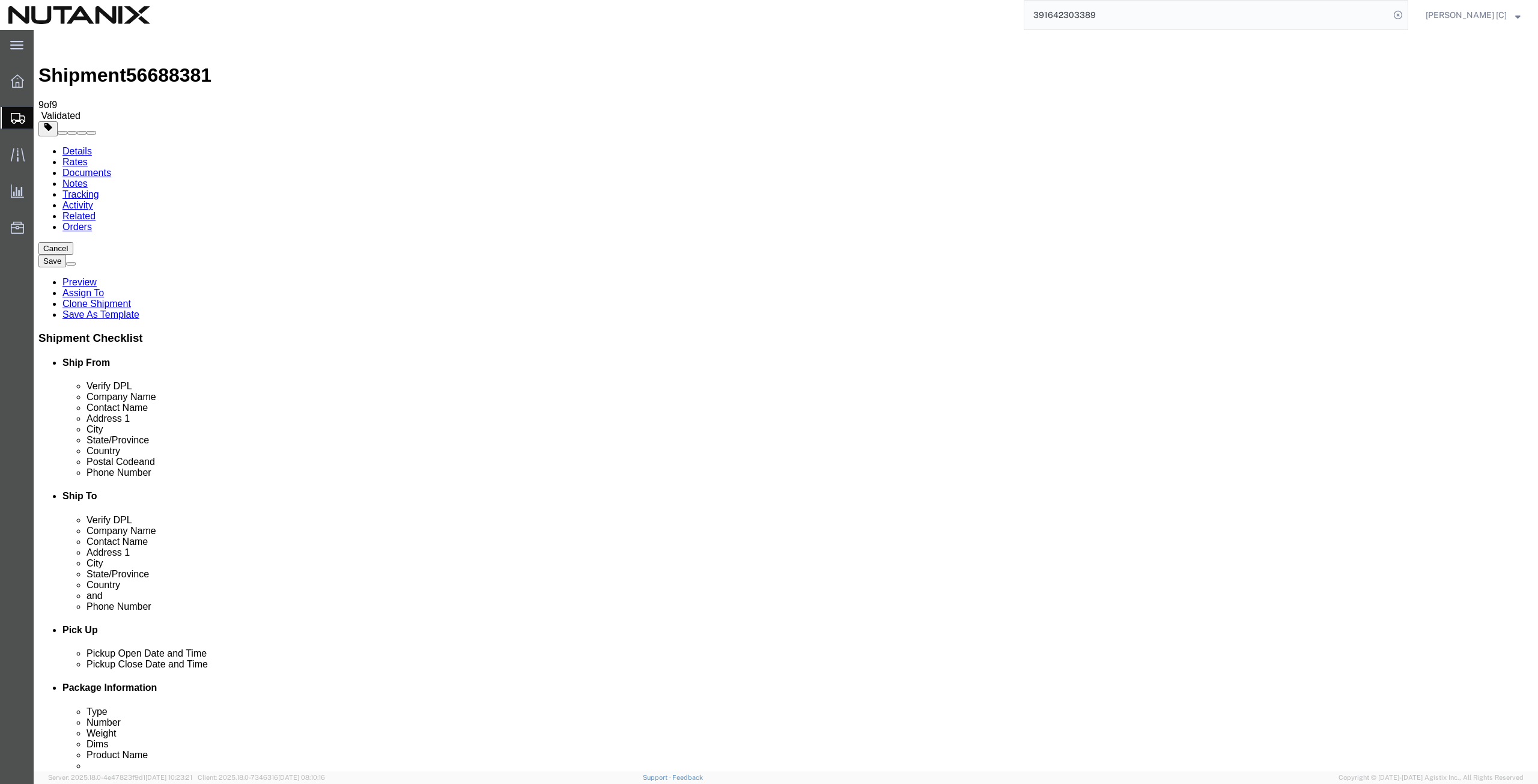
click dd "1.00 Each"
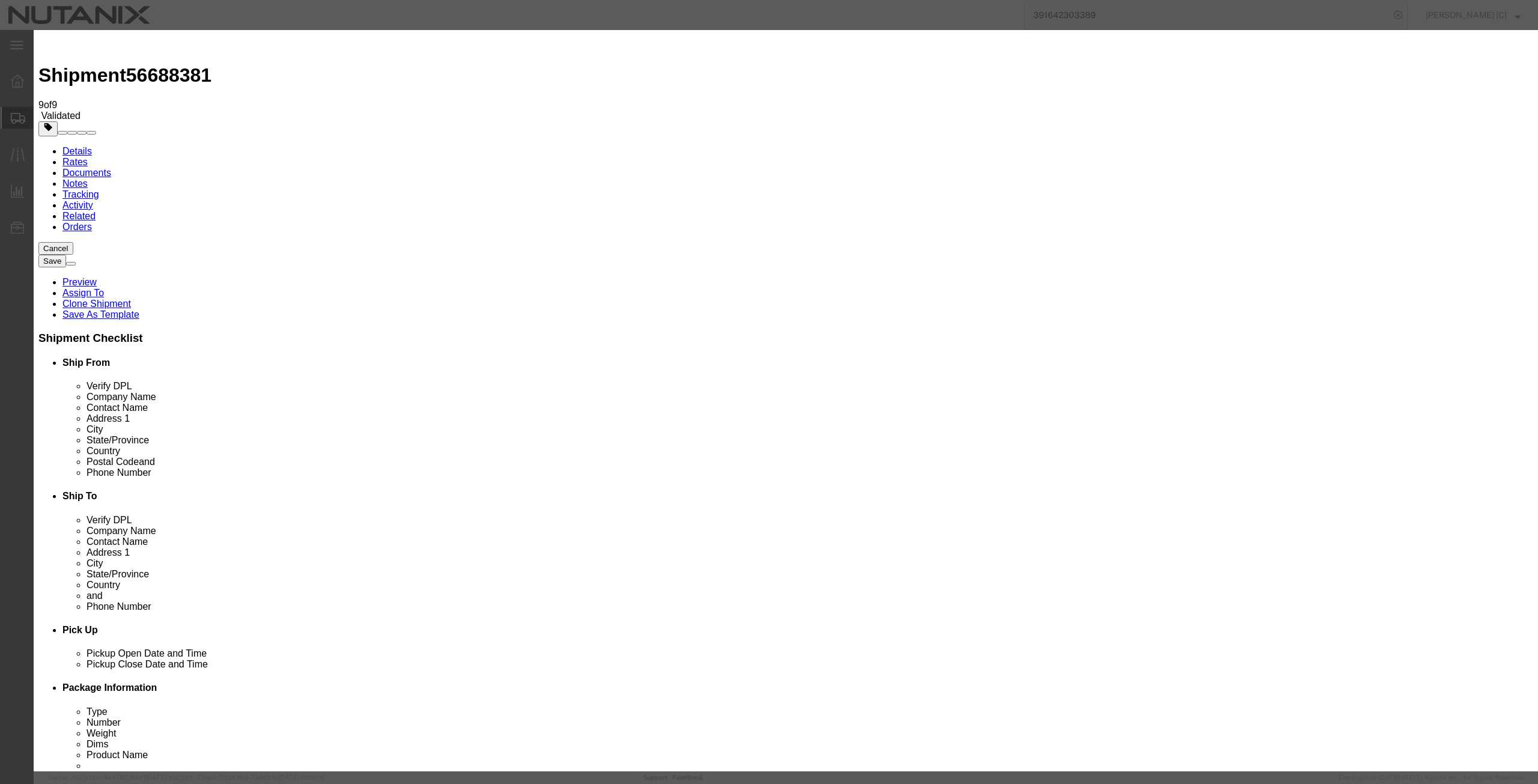
drag, startPoint x: 906, startPoint y: 452, endPoint x: 910, endPoint y: 458, distance: 7.2
click select "Select 30.2(d)(2) 30.36 30.37(a) 30.37(f) 30.37(g) 30.37(h) 30.37(i) 30.37(j) 3…"
select select "30.37(f)"
click select "Select 30.2(d)(2) 30.36 30.37(a) 30.37(f) 30.37(g) 30.37(h) 30.37(i) 30.37(j) 3…"
click button "Save & Close"
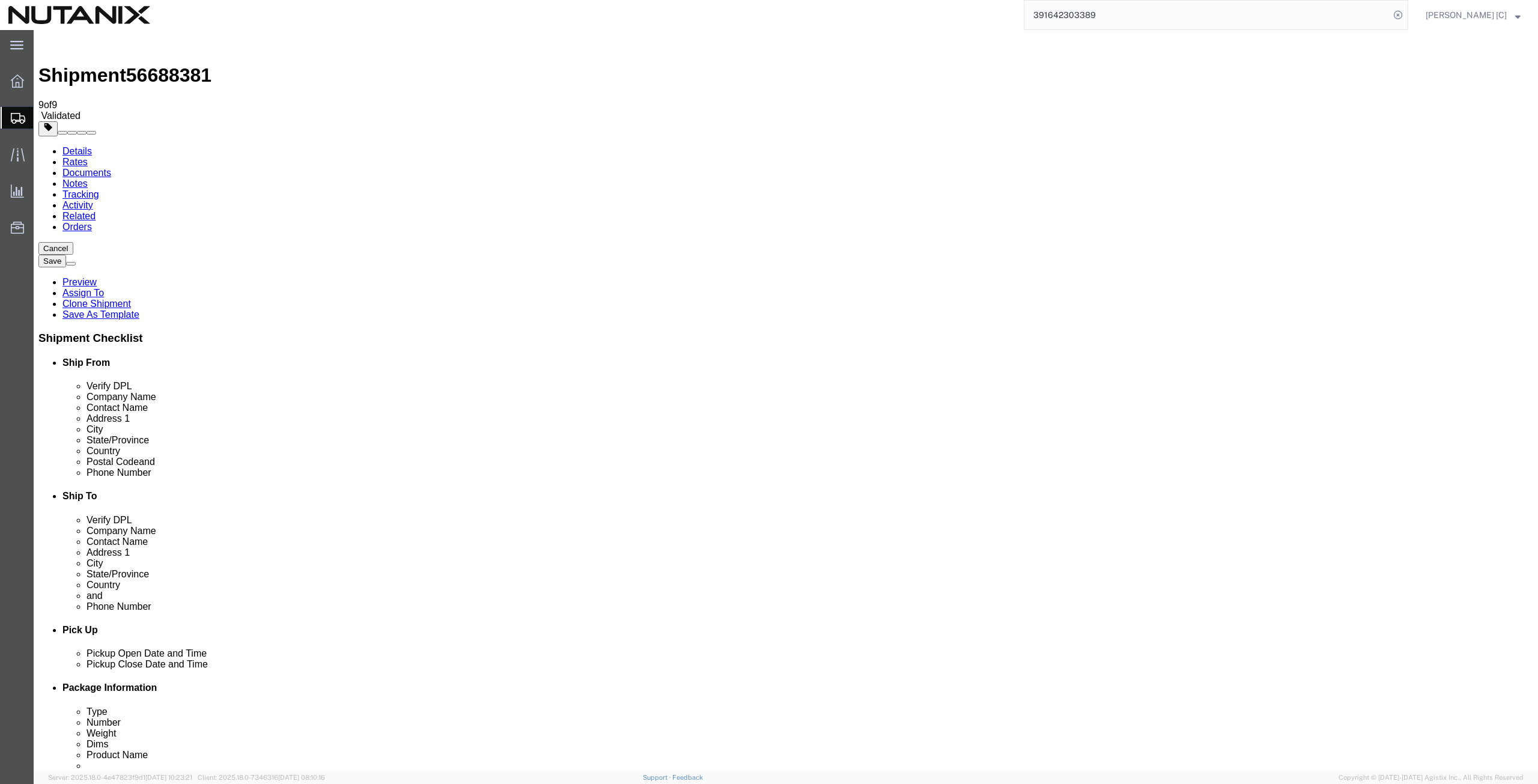
click button "Continue"
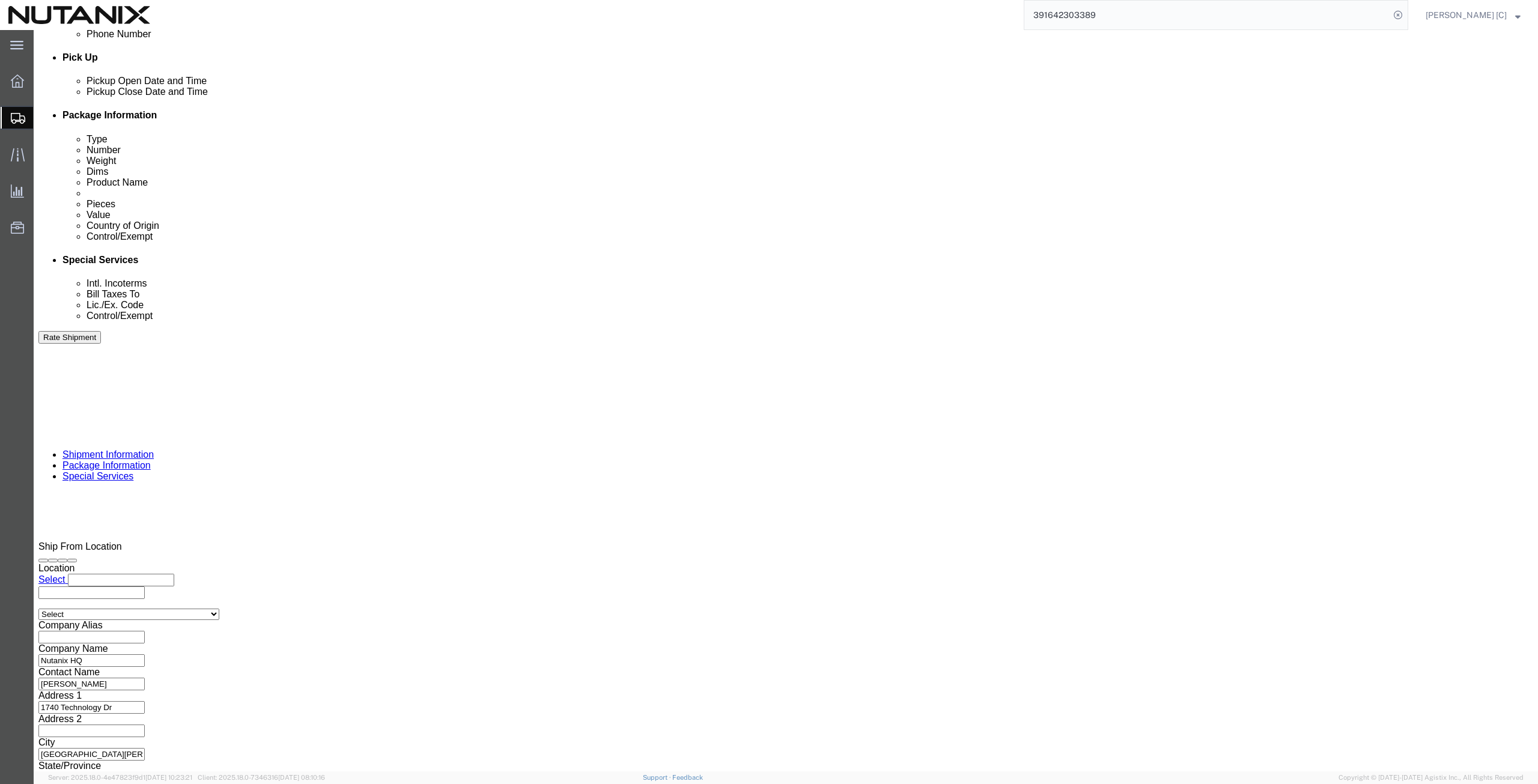
scroll to position [586, 0]
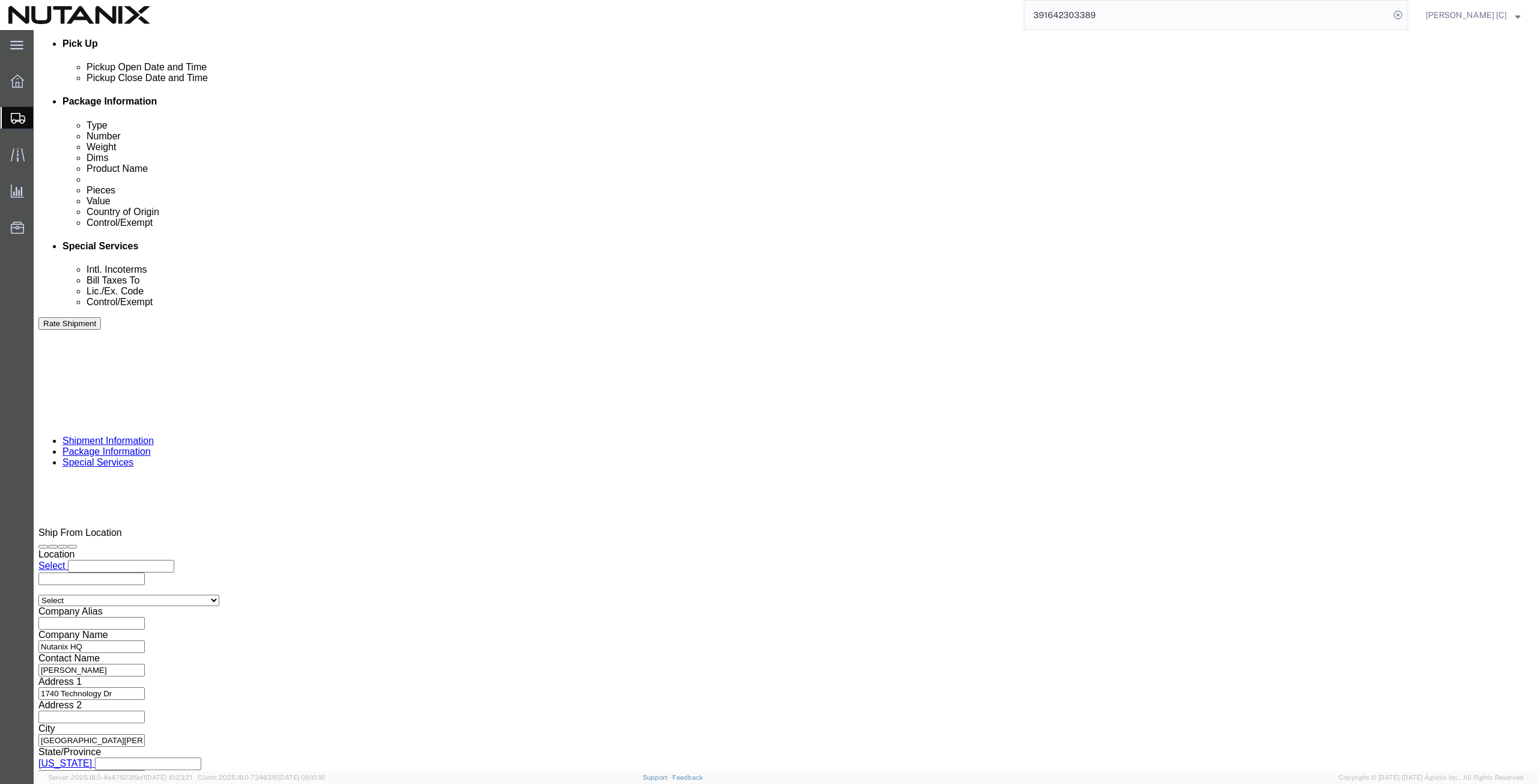
click select "Select 30.2(d)(2) 30.36 30.37(a) 30.37(f) 30.37(g) 30.37(h) 30.37(i) 30.37(j) 3…"
select select "30.37(f)"
click select "Select 30.2(d)(2) 30.36 30.37(a) 30.37(f) 30.37(g) 30.37(h) 30.37(i) 30.37(j) 3…"
click button "Rate Shipment"
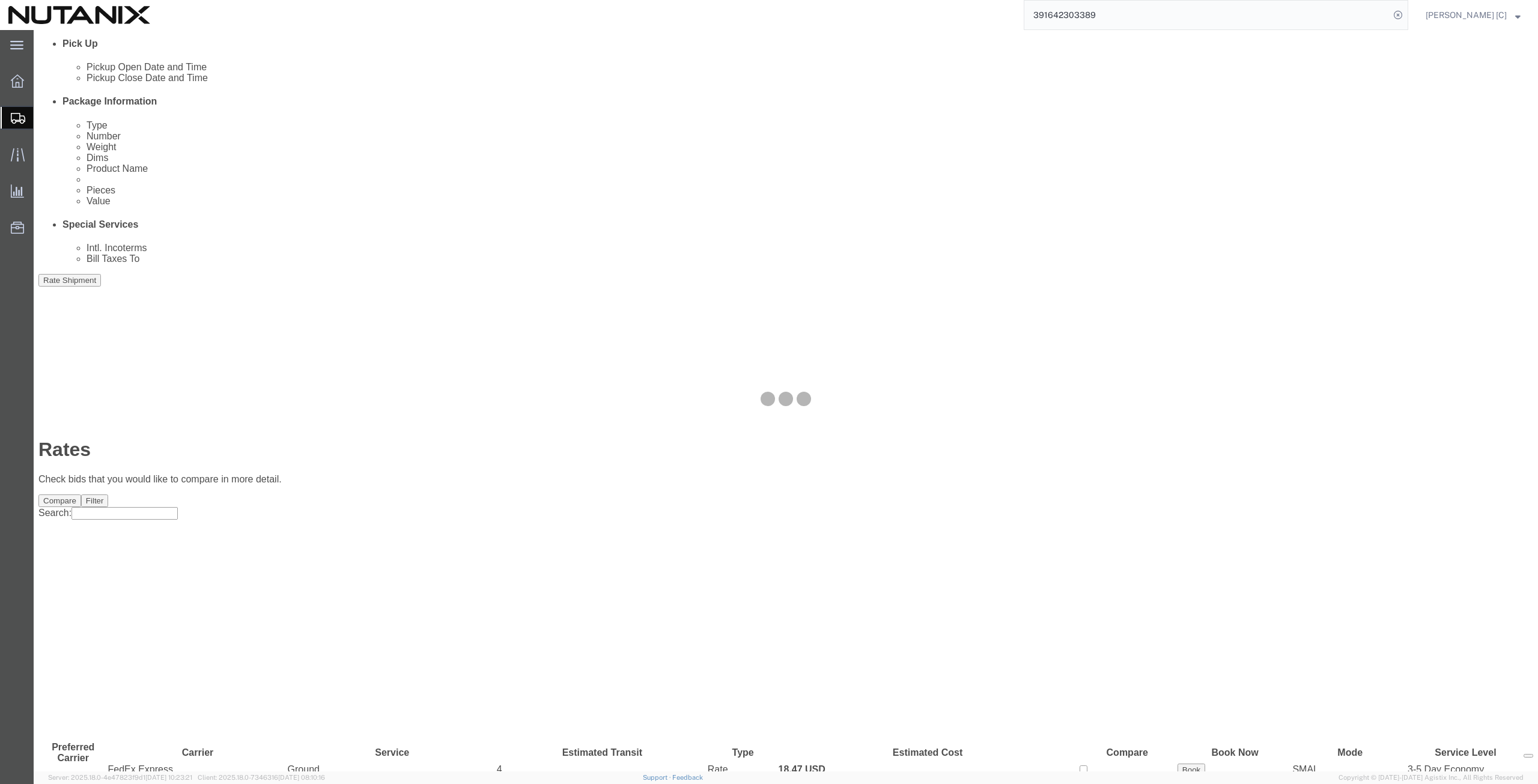
scroll to position [0, 0]
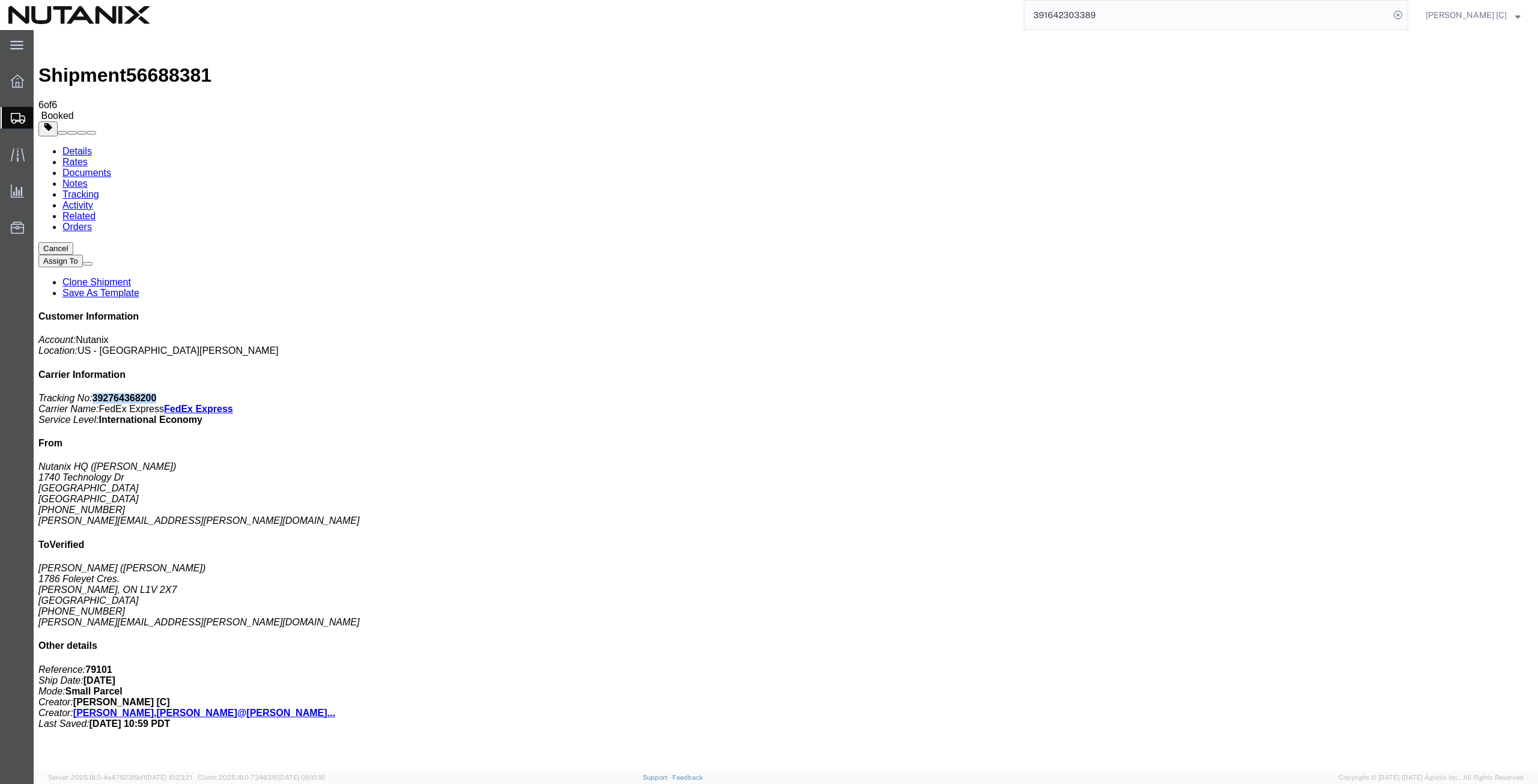
drag, startPoint x: 1428, startPoint y: 183, endPoint x: 1370, endPoint y: 186, distance: 58.1
click at [1370, 393] on p "Tracking No: 392764368200 Carrier Name: FedEx Express FedEx Express Service Lev…" at bounding box center [786, 409] width 1494 height 32
copy b "392764368200"
drag, startPoint x: 705, startPoint y: 257, endPoint x: 712, endPoint y: 261, distance: 8.1
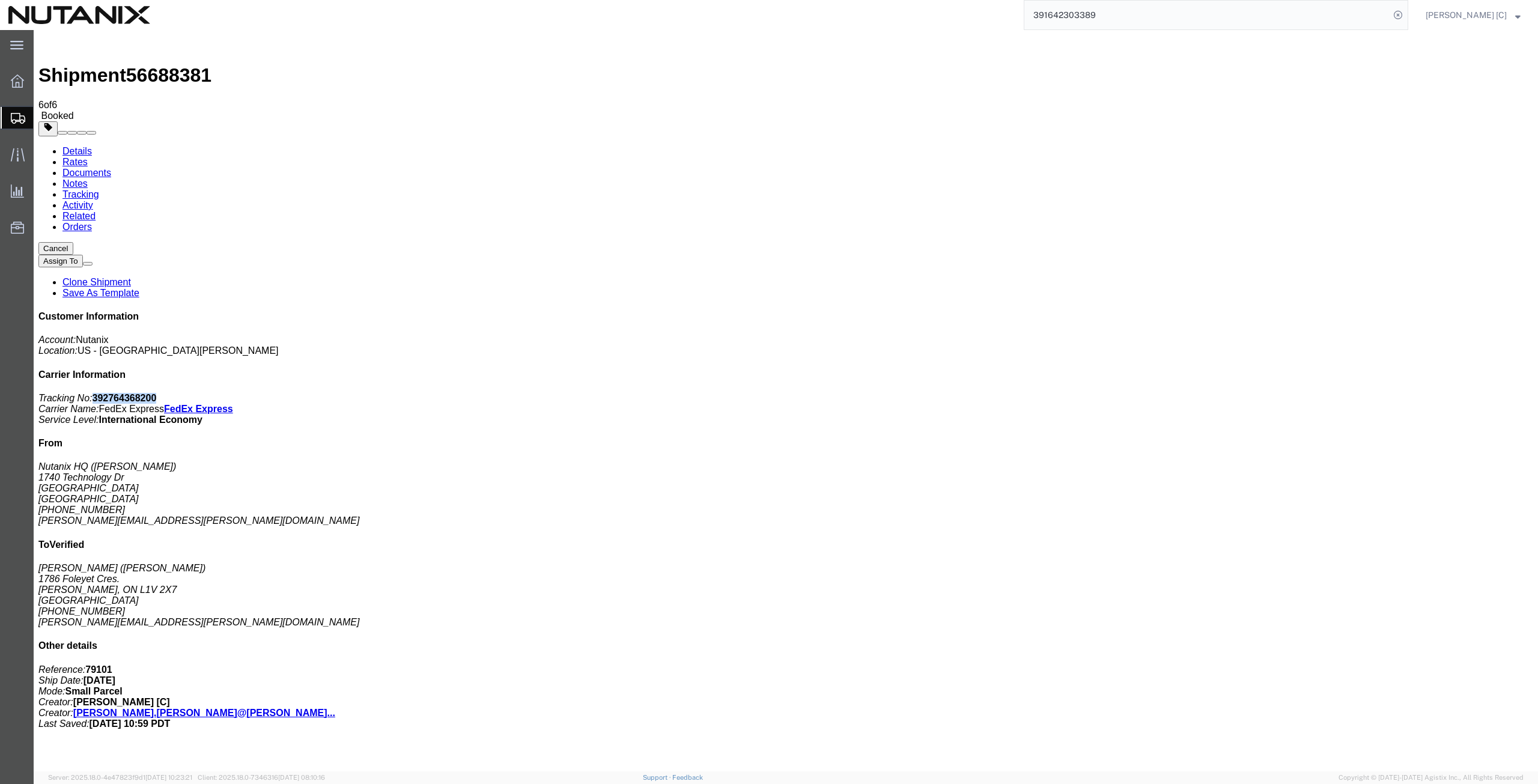
click at [131, 277] on link "Clone Shipment" at bounding box center [97, 281] width 69 height 10
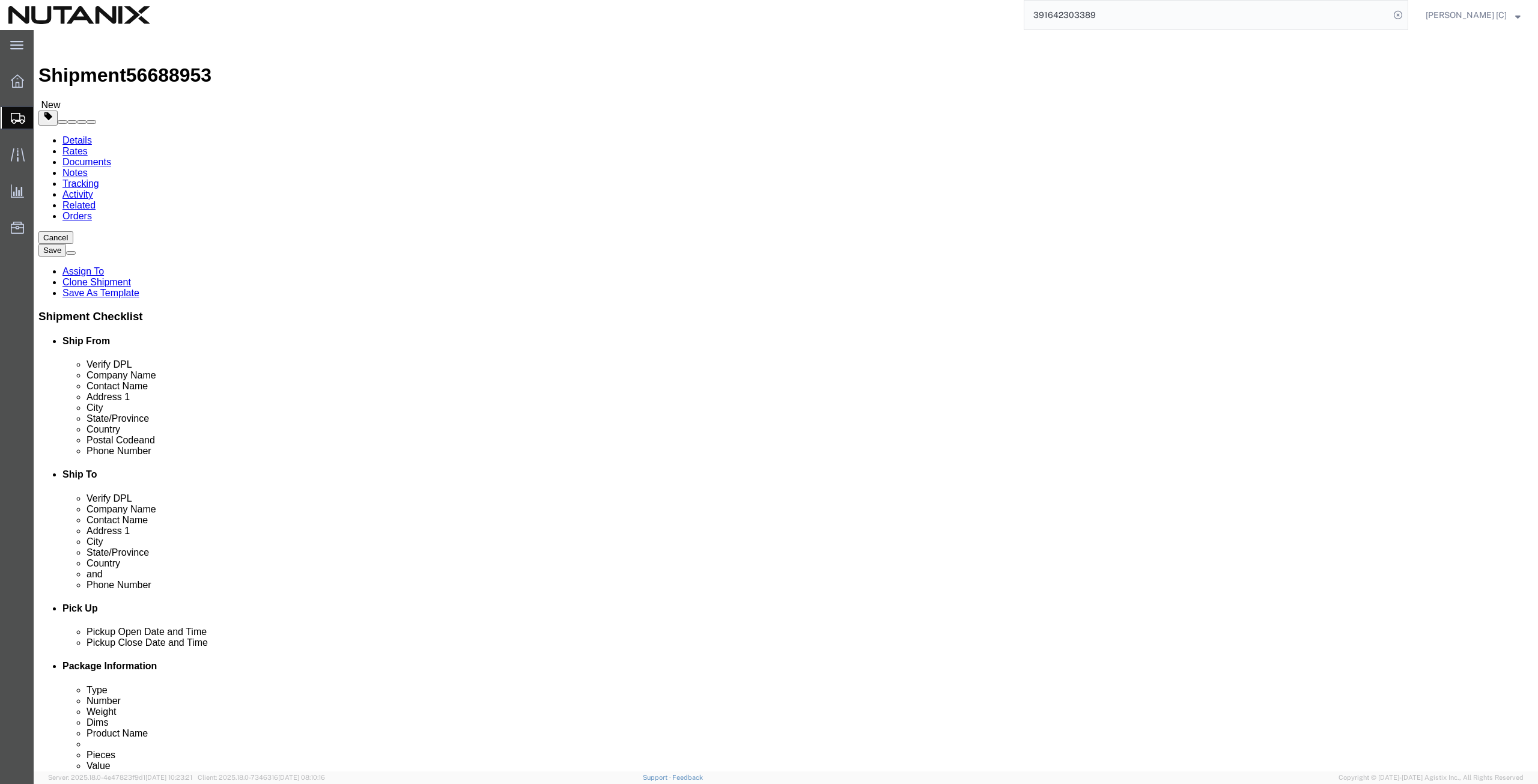
drag, startPoint x: 898, startPoint y: 248, endPoint x: 823, endPoint y: 265, distance: 76.9
click div "Location Select Select My Profile Location [GEOGRAPHIC_DATA] - [GEOGRAPHIC_DATA…"
type input "[PERSON_NAME]"
click p "- Nutanix - ([PERSON_NAME]) [STREET_ADDRESS]"
type input "27701"
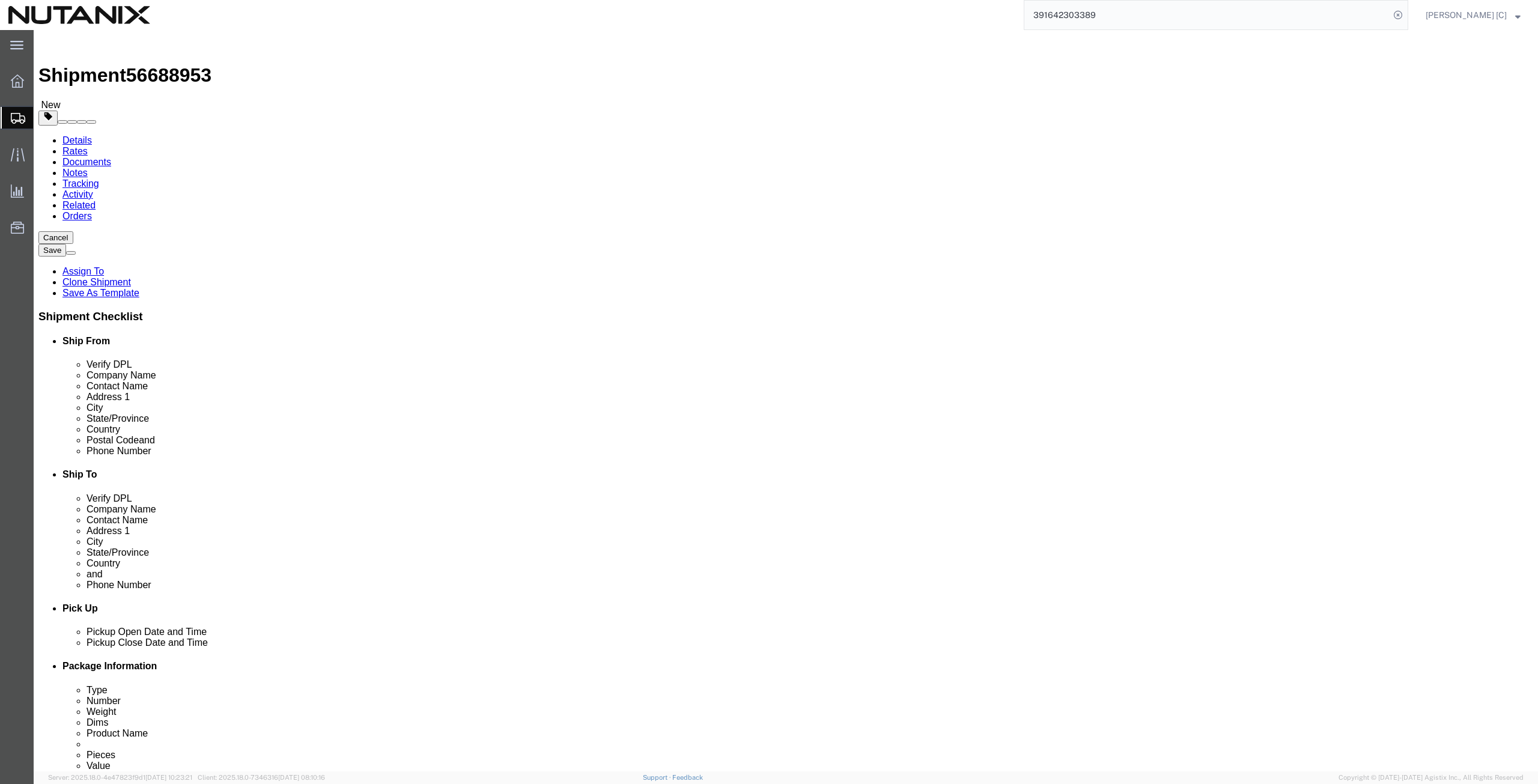
checkbox input "false"
select select "NC"
type input "[PERSON_NAME]"
click input "text"
paste input "919) 4447004"
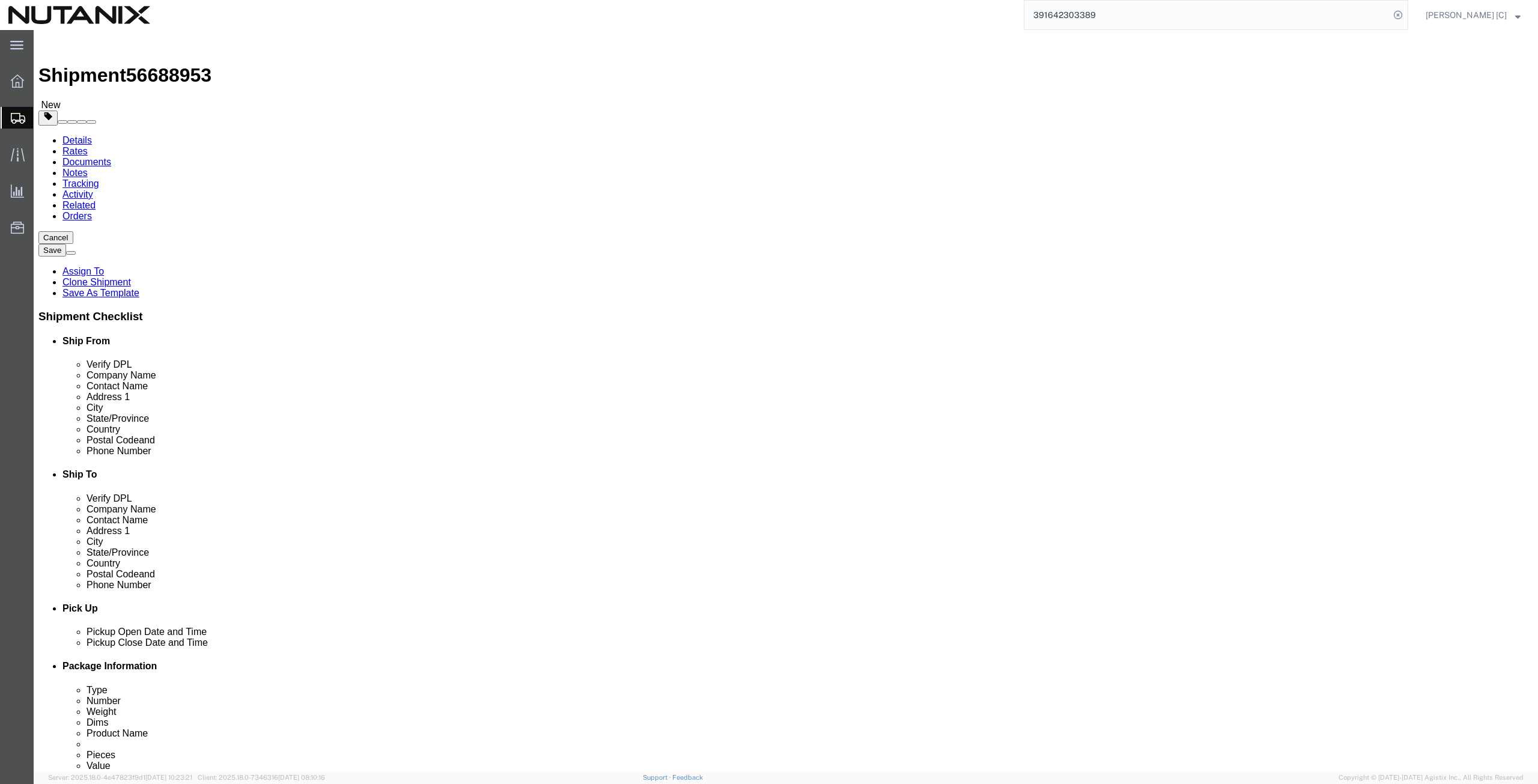
click input "919) 4447004"
type input "[PHONE_NUMBER]"
click input "text"
paste input "[PERSON_NAME][EMAIL_ADDRESS][PERSON_NAME][DOMAIN_NAME]"
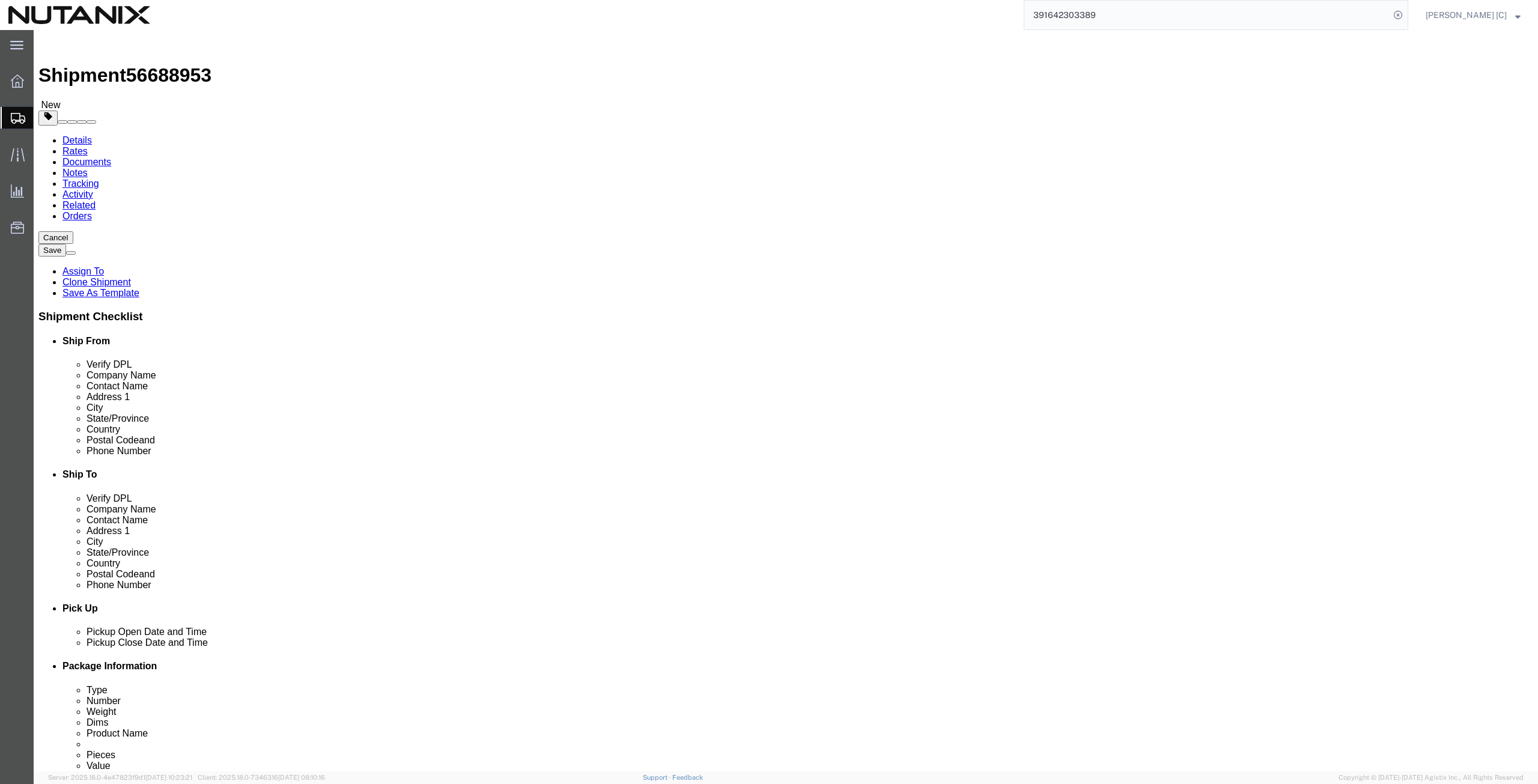
scroll to position [290, 0]
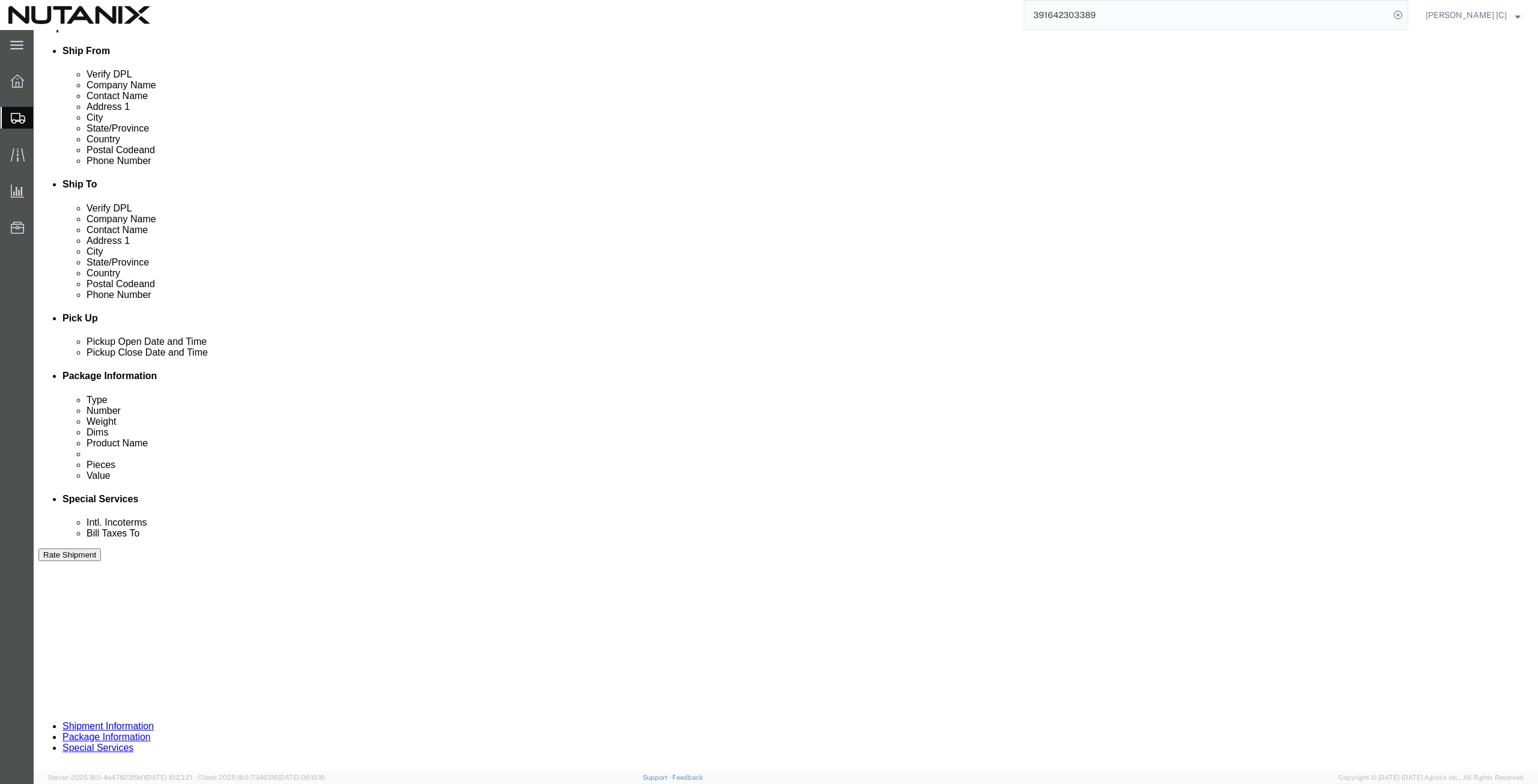
type input "[PERSON_NAME][EMAIL_ADDRESS][PERSON_NAME][DOMAIN_NAME]"
checkbox input "true"
click button "Continue"
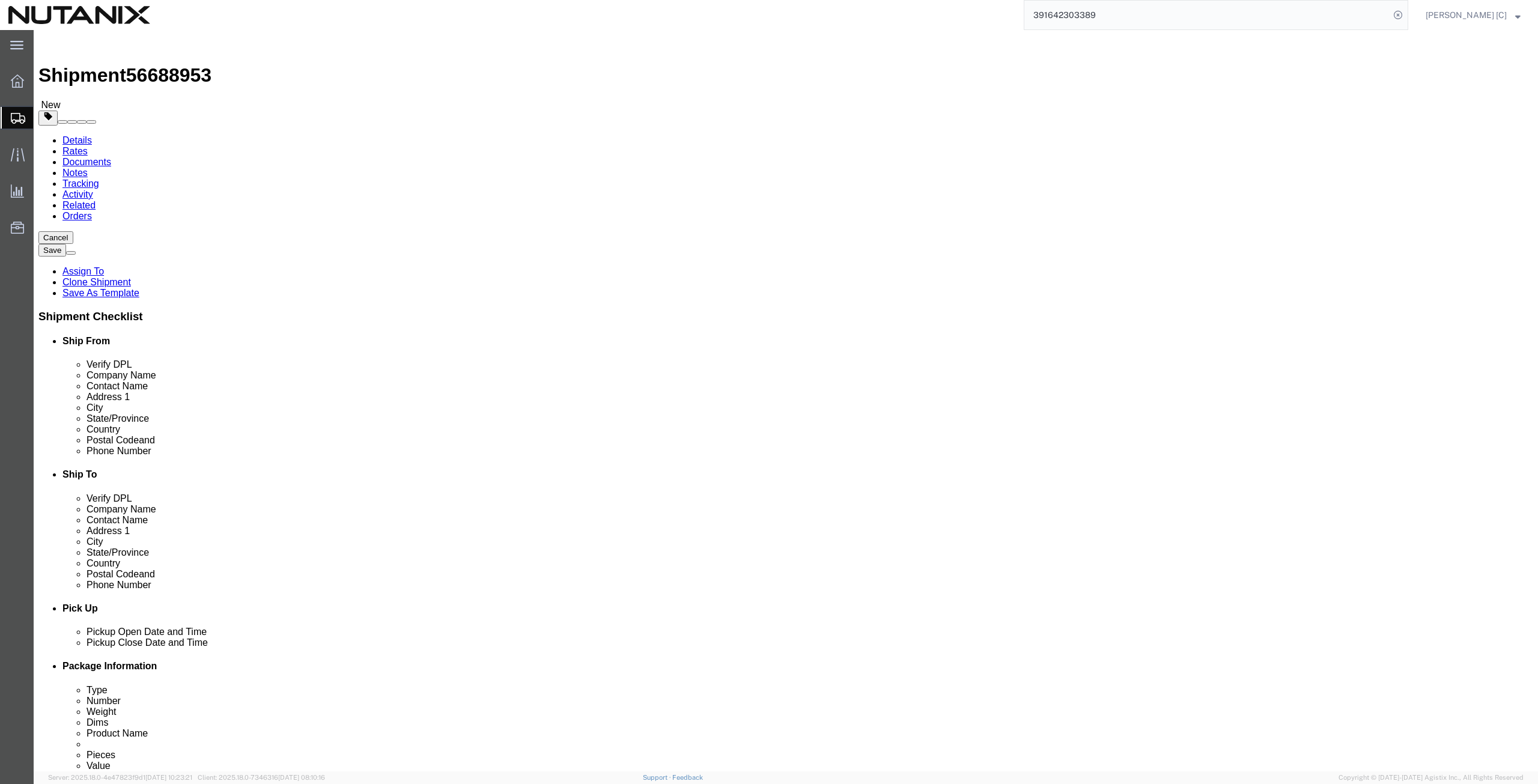
drag, startPoint x: 248, startPoint y: 279, endPoint x: 185, endPoint y: 279, distance: 63.0
click div "Weight Total weight of packages in pounds or kilograms 1.00 Select kgs lbs Ship…"
type input "6"
click dd "1.00 USD"
click div
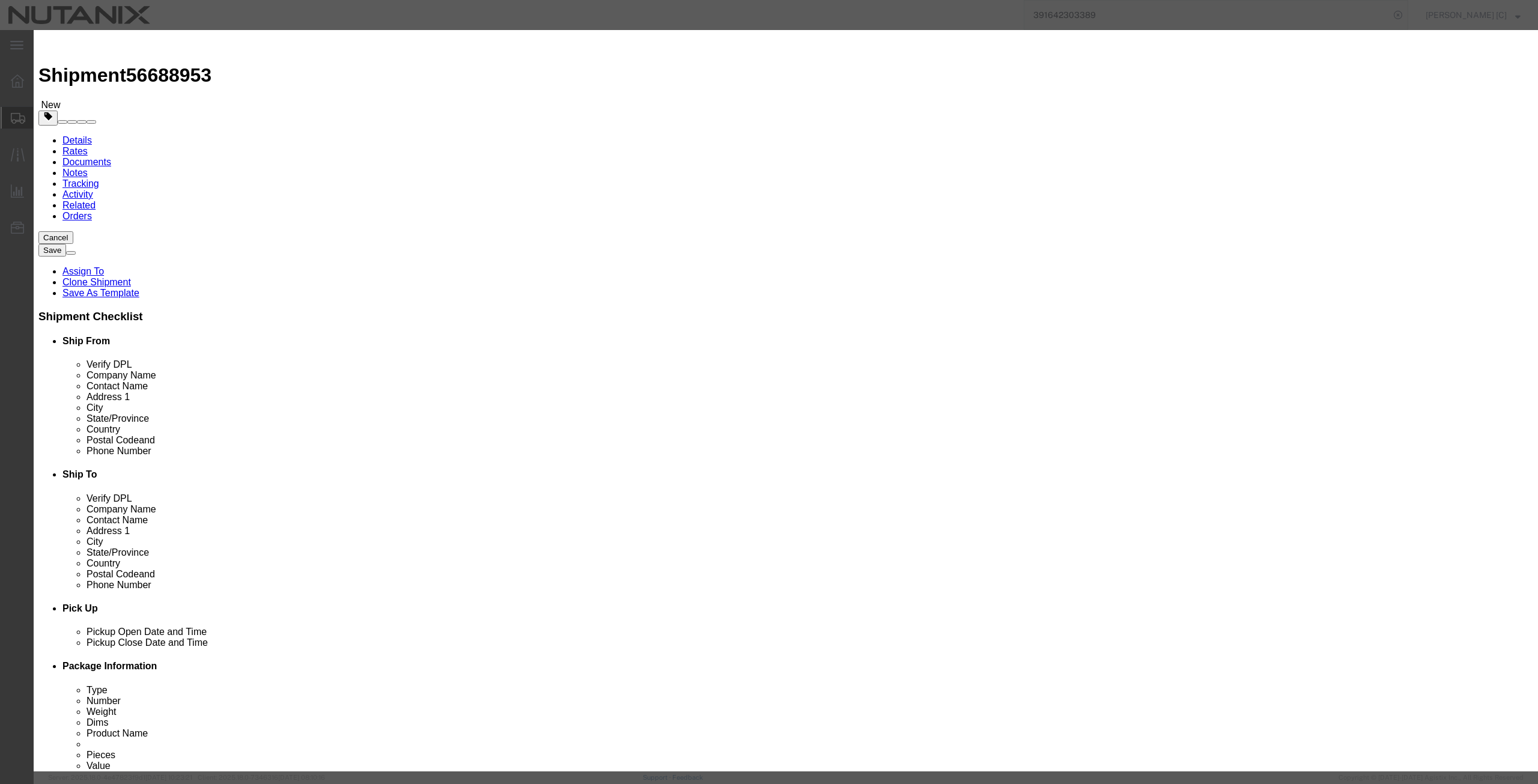
drag, startPoint x: 571, startPoint y: 131, endPoint x: 451, endPoint y: 140, distance: 120.3
click div "Total Value 1.00 Select ADP AED AFN ALL AMD AOA ARS ATS AUD AWG AZN BAM BBD BDT…"
type input "1000"
click select "Select [GEOGRAPHIC_DATA] [GEOGRAPHIC_DATA] [GEOGRAPHIC_DATA] [GEOGRAPHIC_DATA] …"
select select "CN"
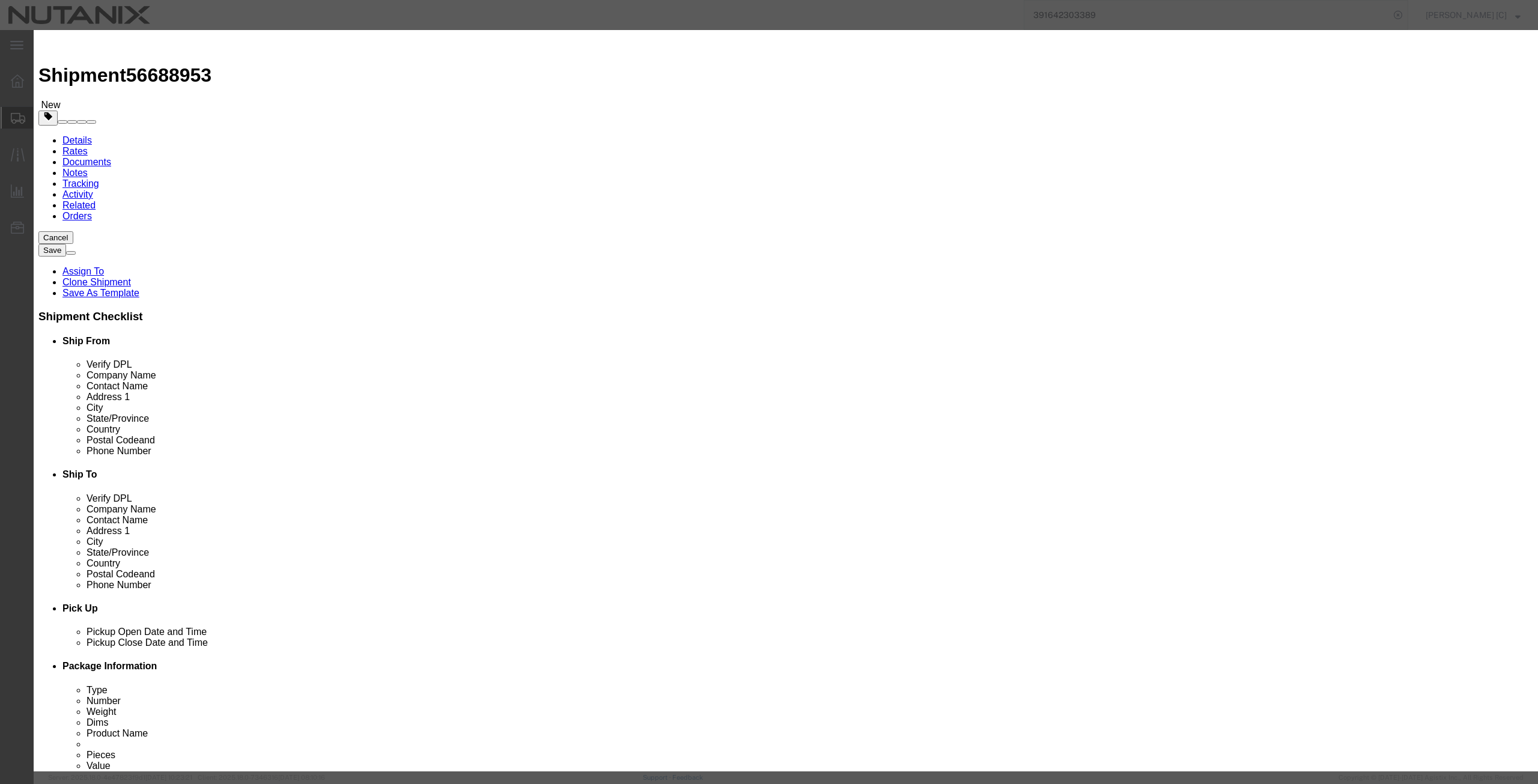
click select "Select [GEOGRAPHIC_DATA] [GEOGRAPHIC_DATA] [GEOGRAPHIC_DATA] [GEOGRAPHIC_DATA] …"
click button "Save & Close"
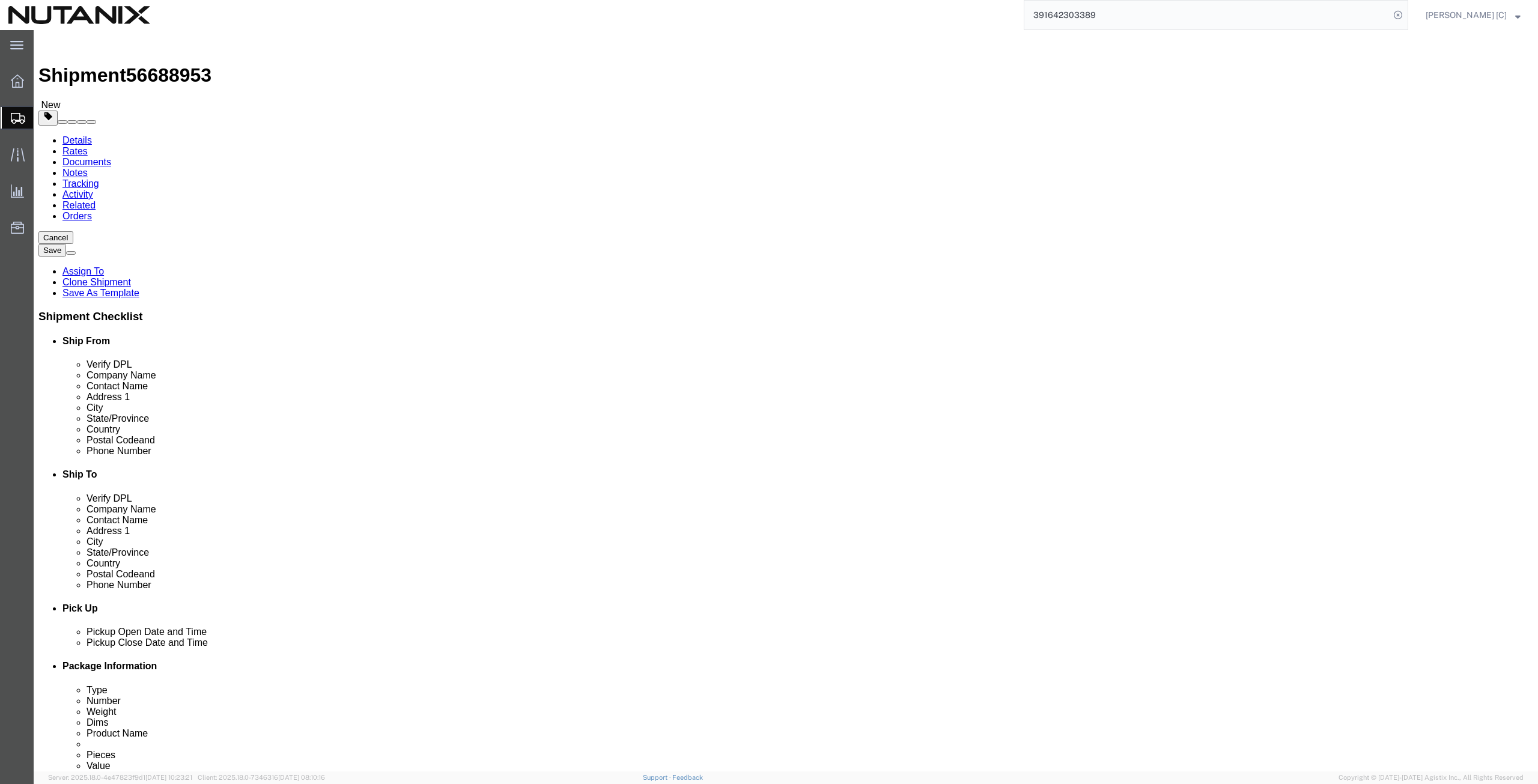
click dd "1.00 Each"
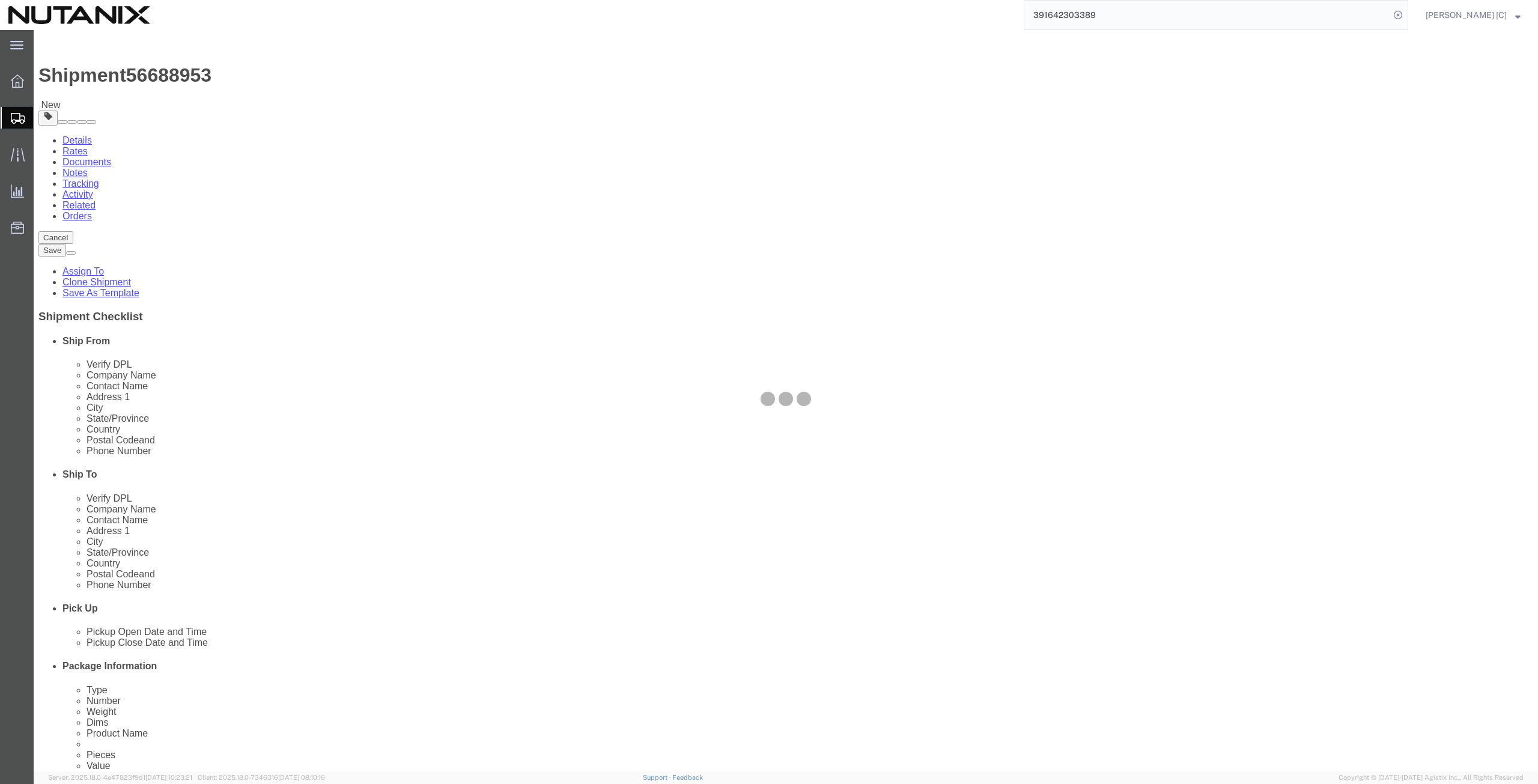
click div
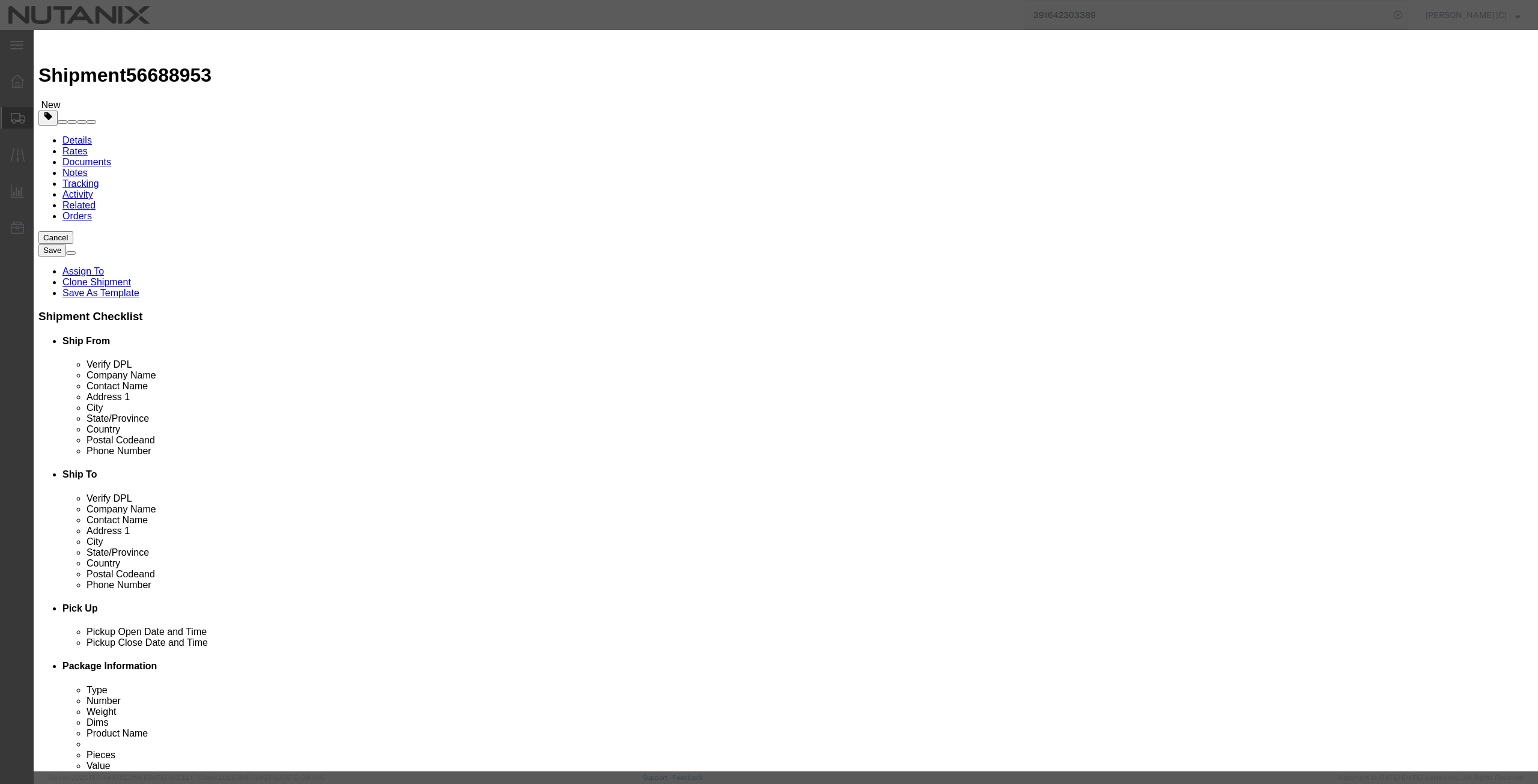
drag, startPoint x: 603, startPoint y: 93, endPoint x: 416, endPoint y: 102, distance: 187.2
click div "Commodity library Product Name Empty RLTB Pieces 1.00 Select Bag Barrels 100Boa…"
drag, startPoint x: 625, startPoint y: 90, endPoint x: 412, endPoint y: 106, distance: 213.6
click div "Commodity library Product Name Lenovo Laptop Lenovo Pieces 1.00 Select Bag Barr…"
type input "Lenovo Laptop"
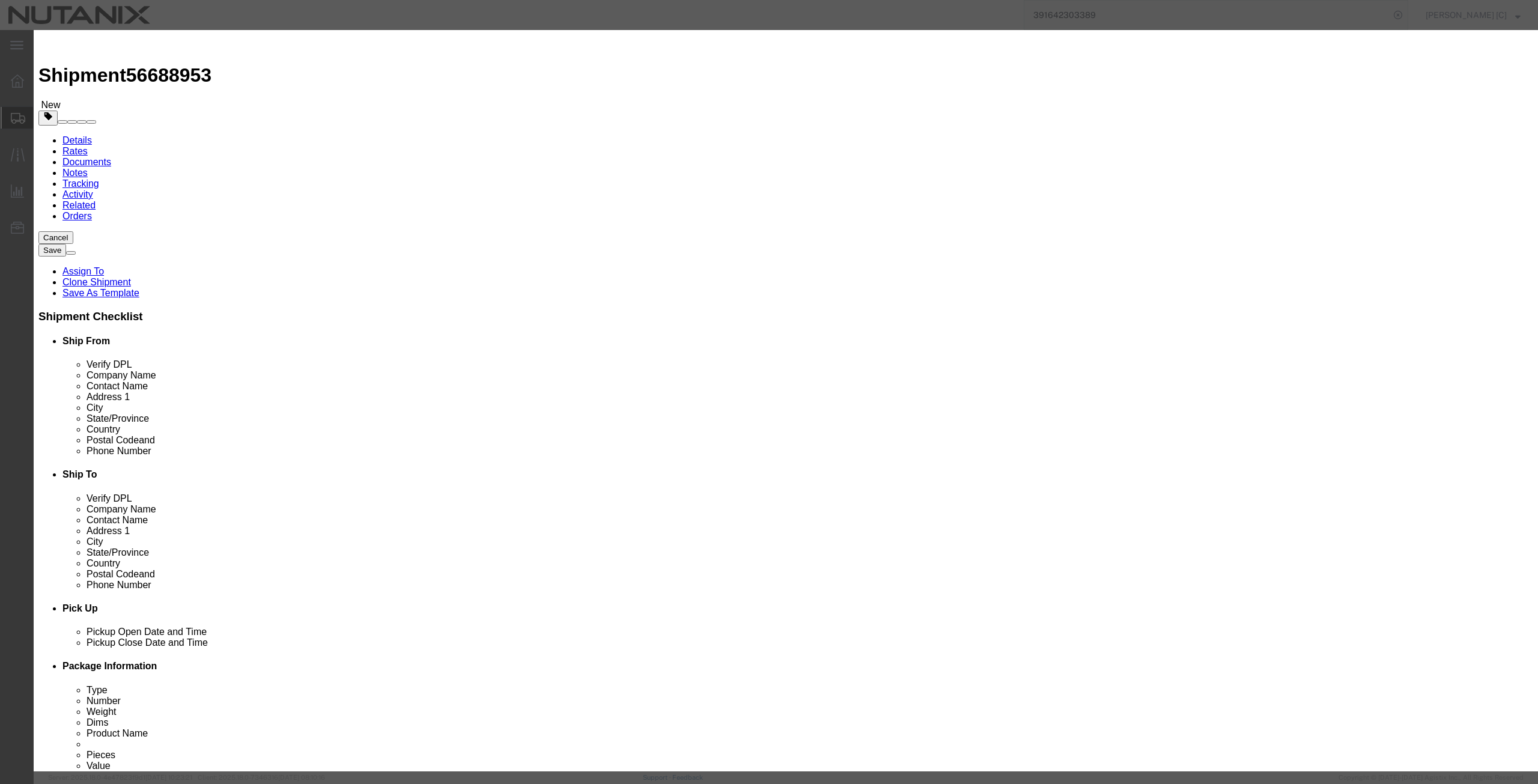
click textarea
paste textarea "Lenovo Laptop"
type textarea "Lenovo Laptop"
click button "Save & Close"
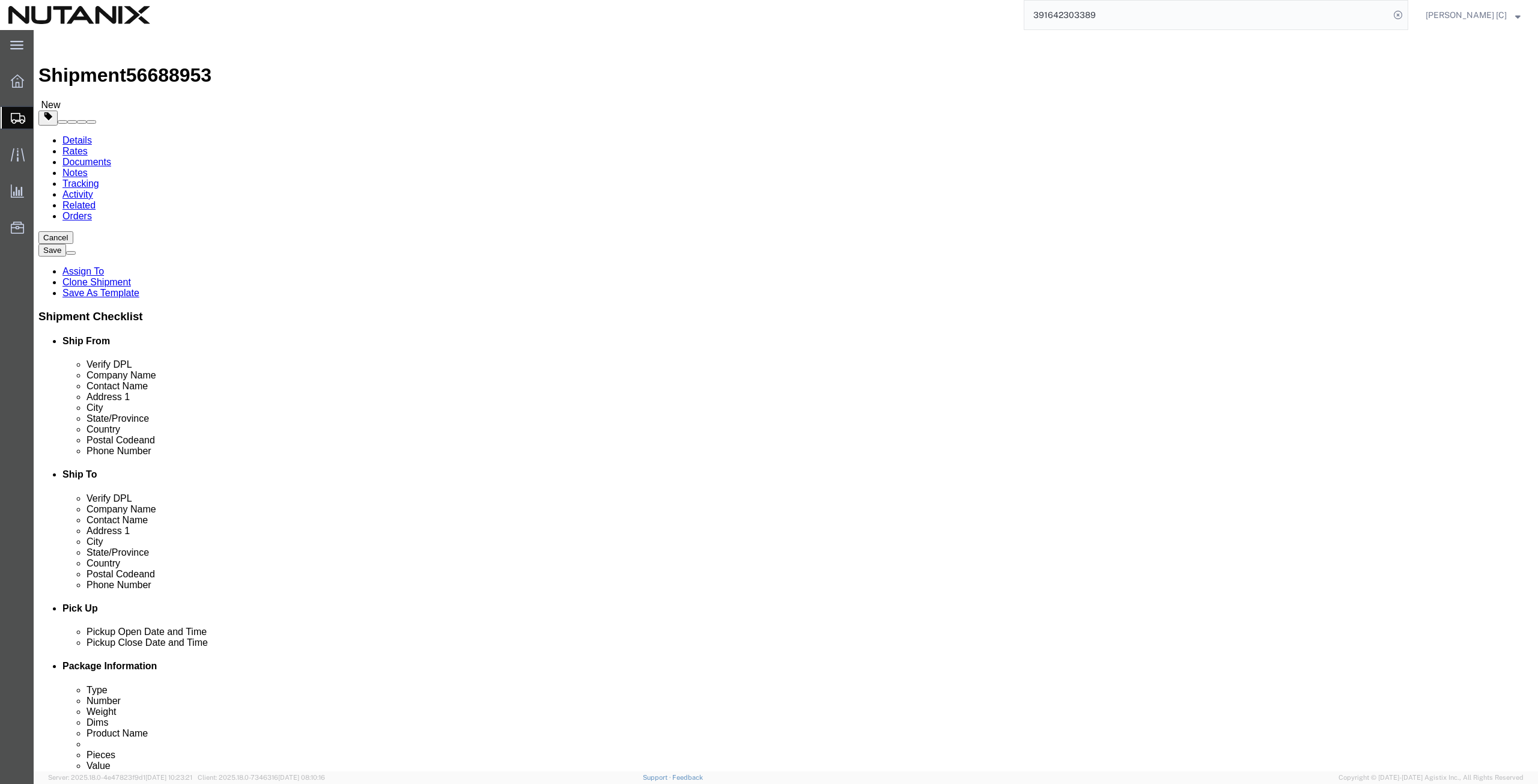
click dd "1000.00 USD"
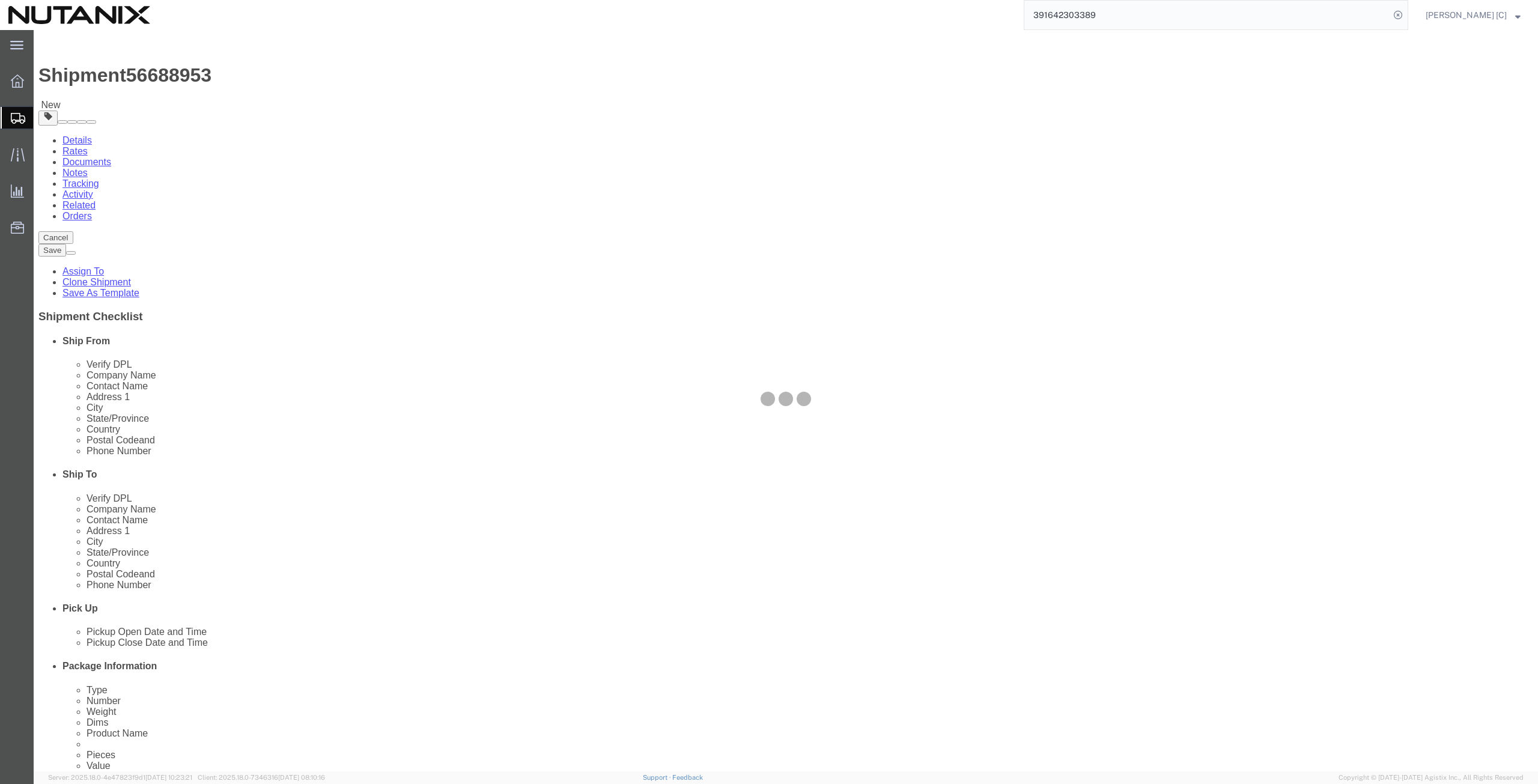
click at [419, 382] on div at bounding box center [786, 400] width 1504 height 741
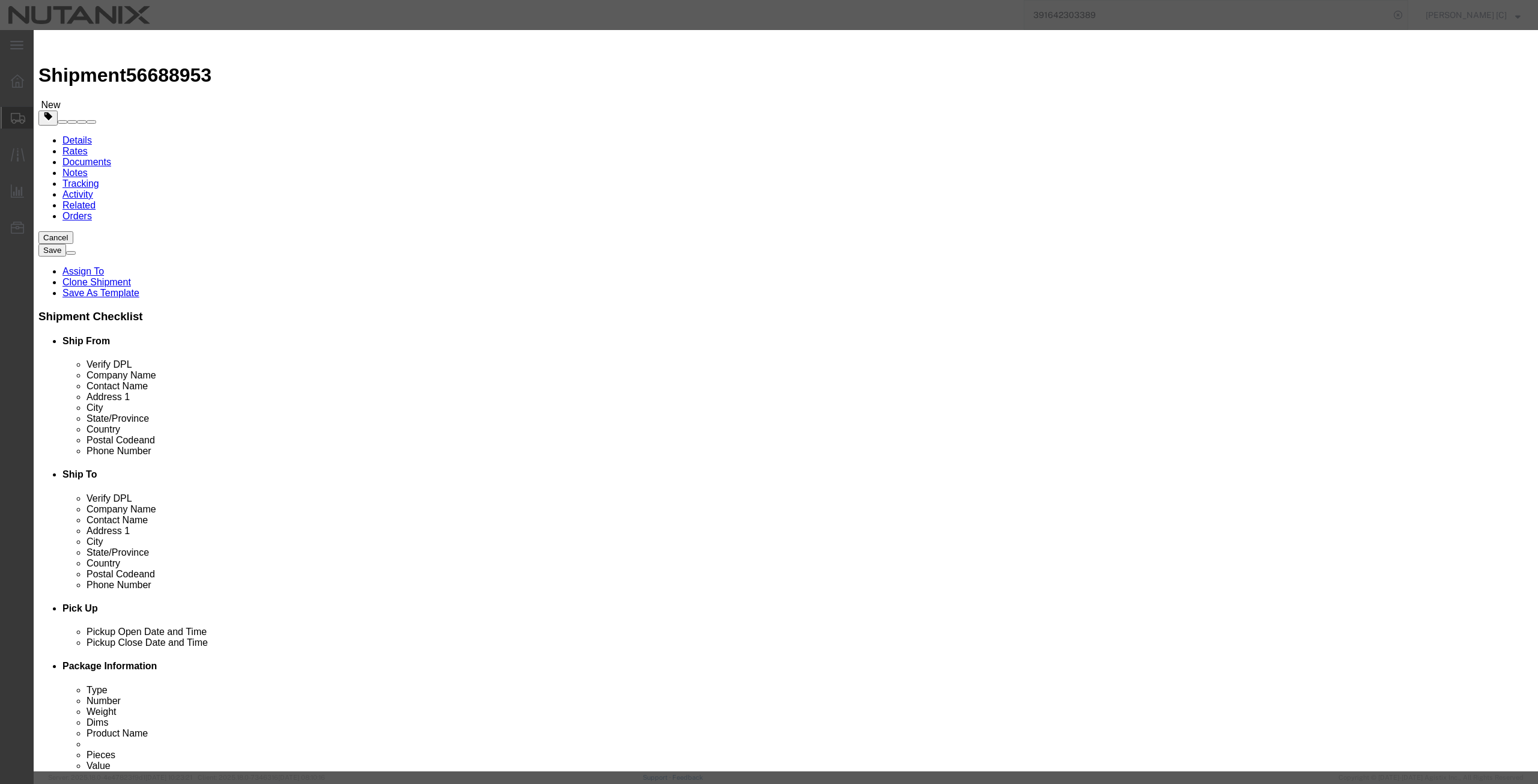
click button "Save & Close"
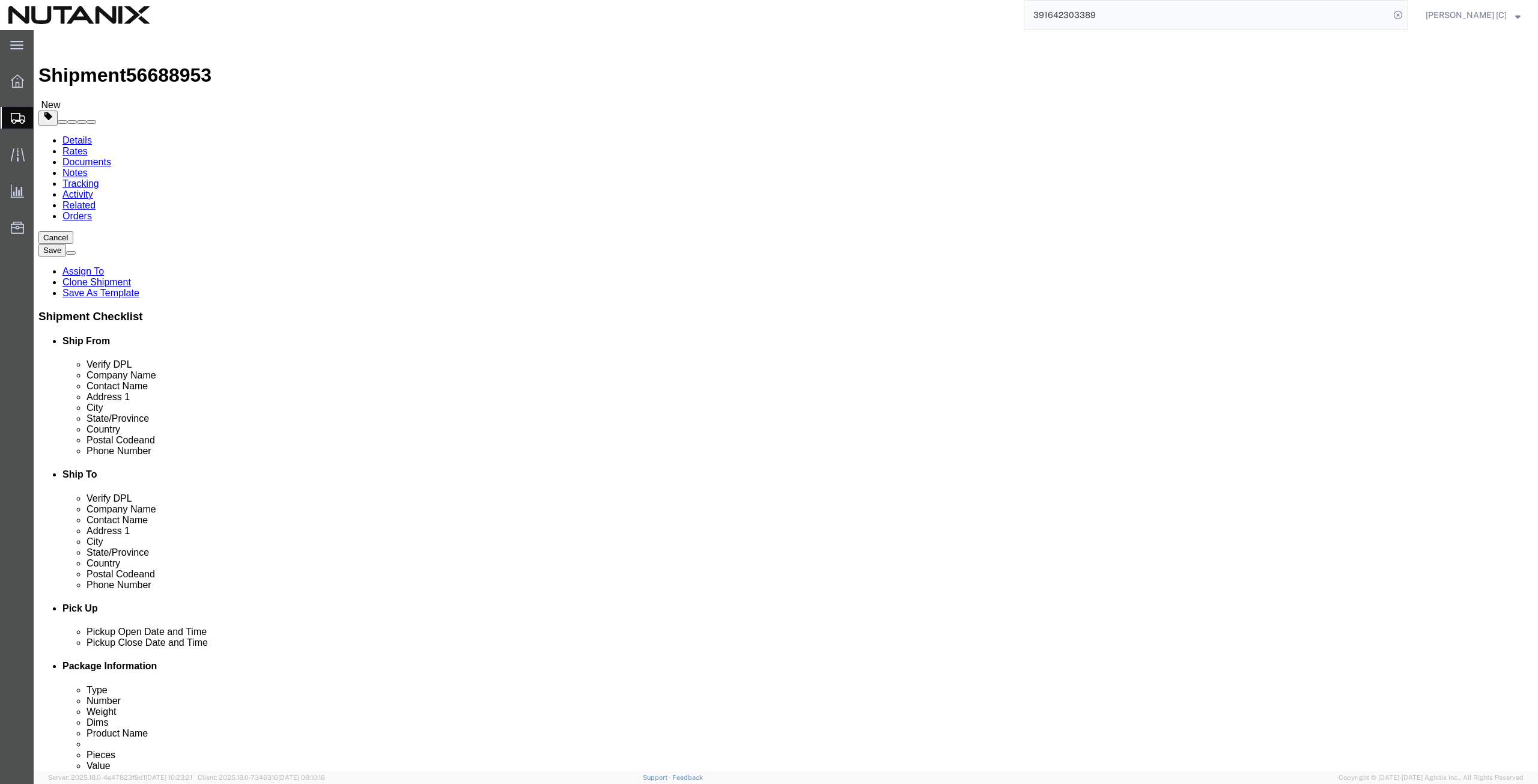
click button "Continue"
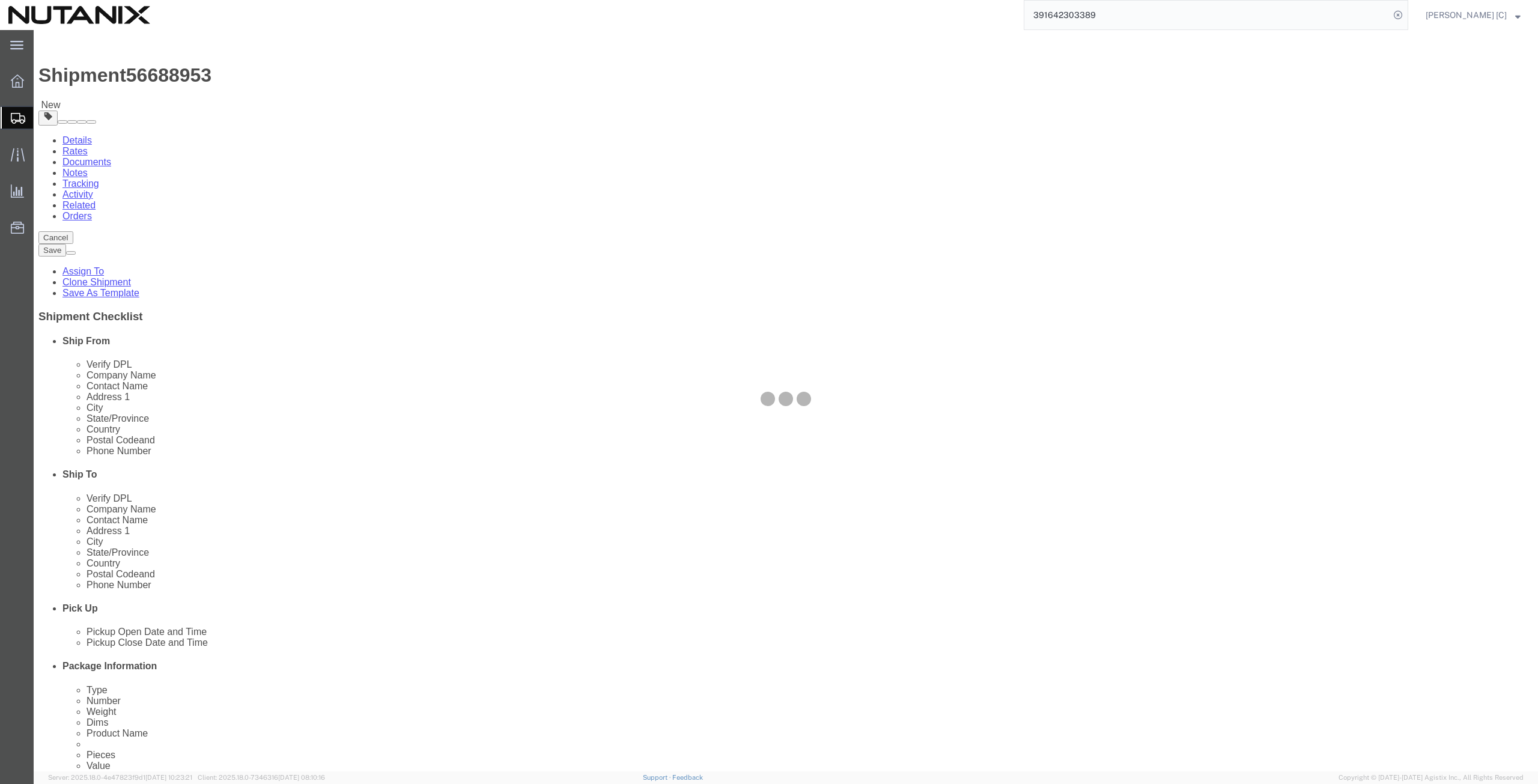
select select
select select "COSTCENTER"
select select "59656"
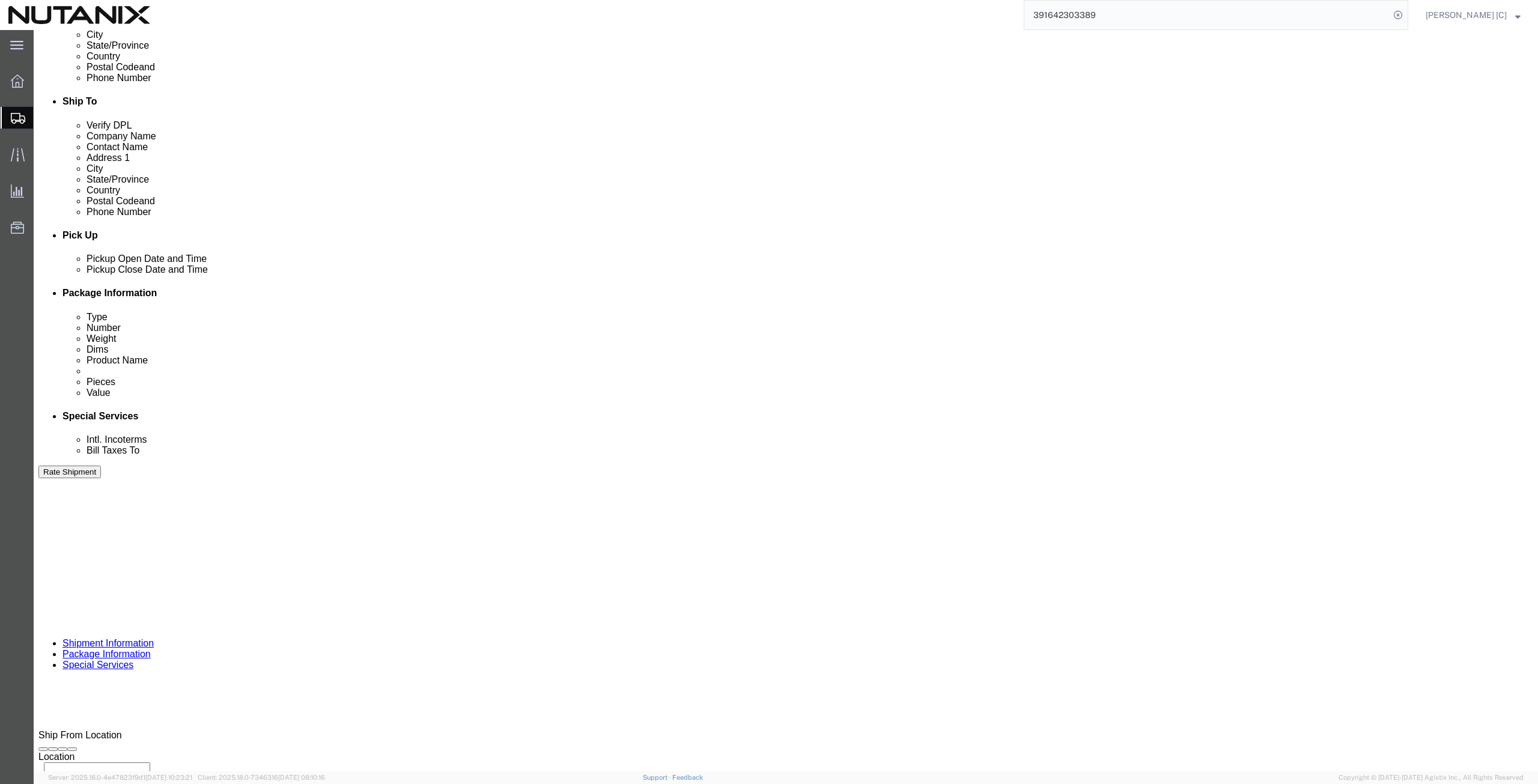
scroll to position [417, 0]
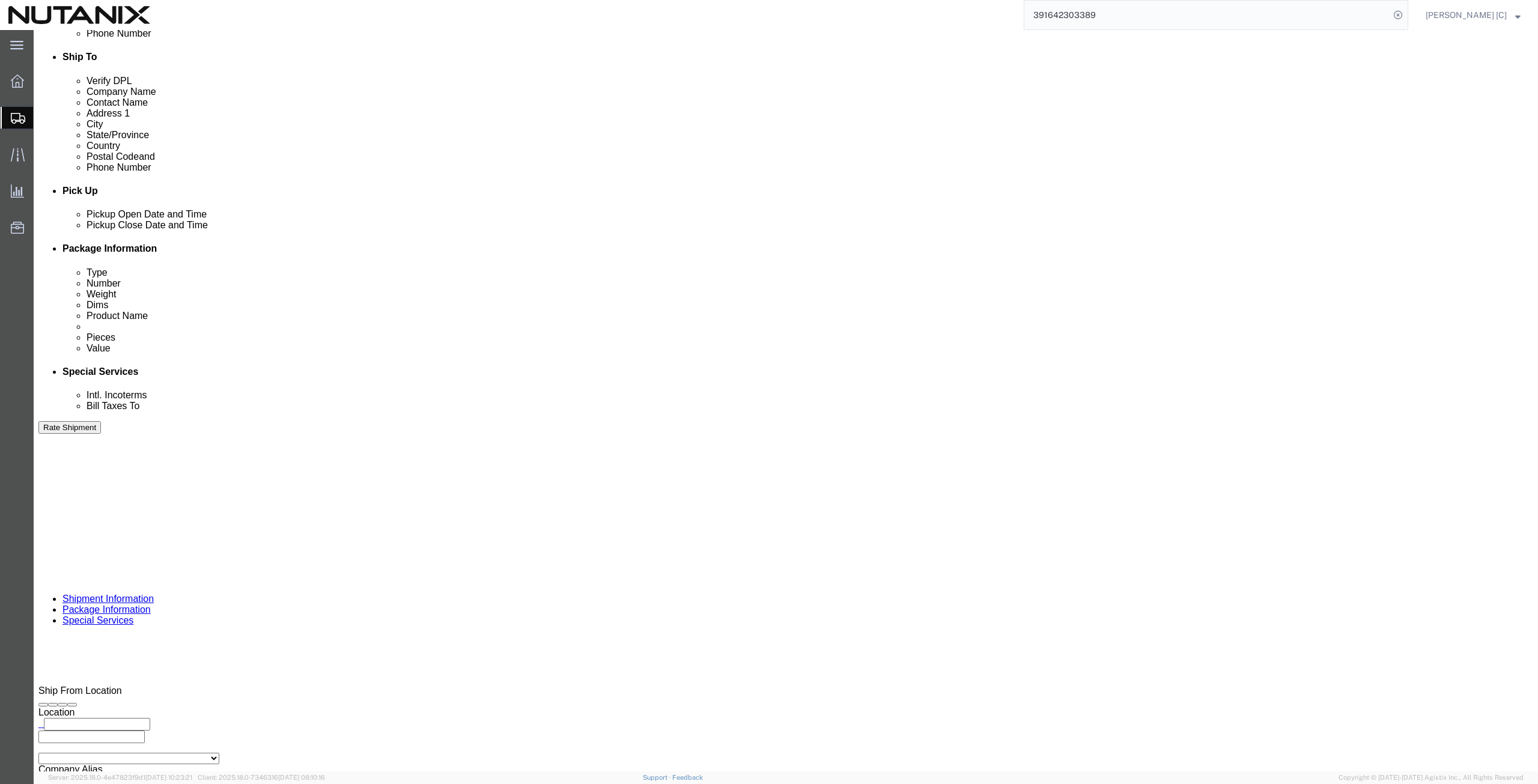
click input "text"
type input "[PERSON_NAME]"
type input "[PERSON_NAME][EMAIL_ADDRESS][PERSON_NAME][DOMAIN_NAME]"
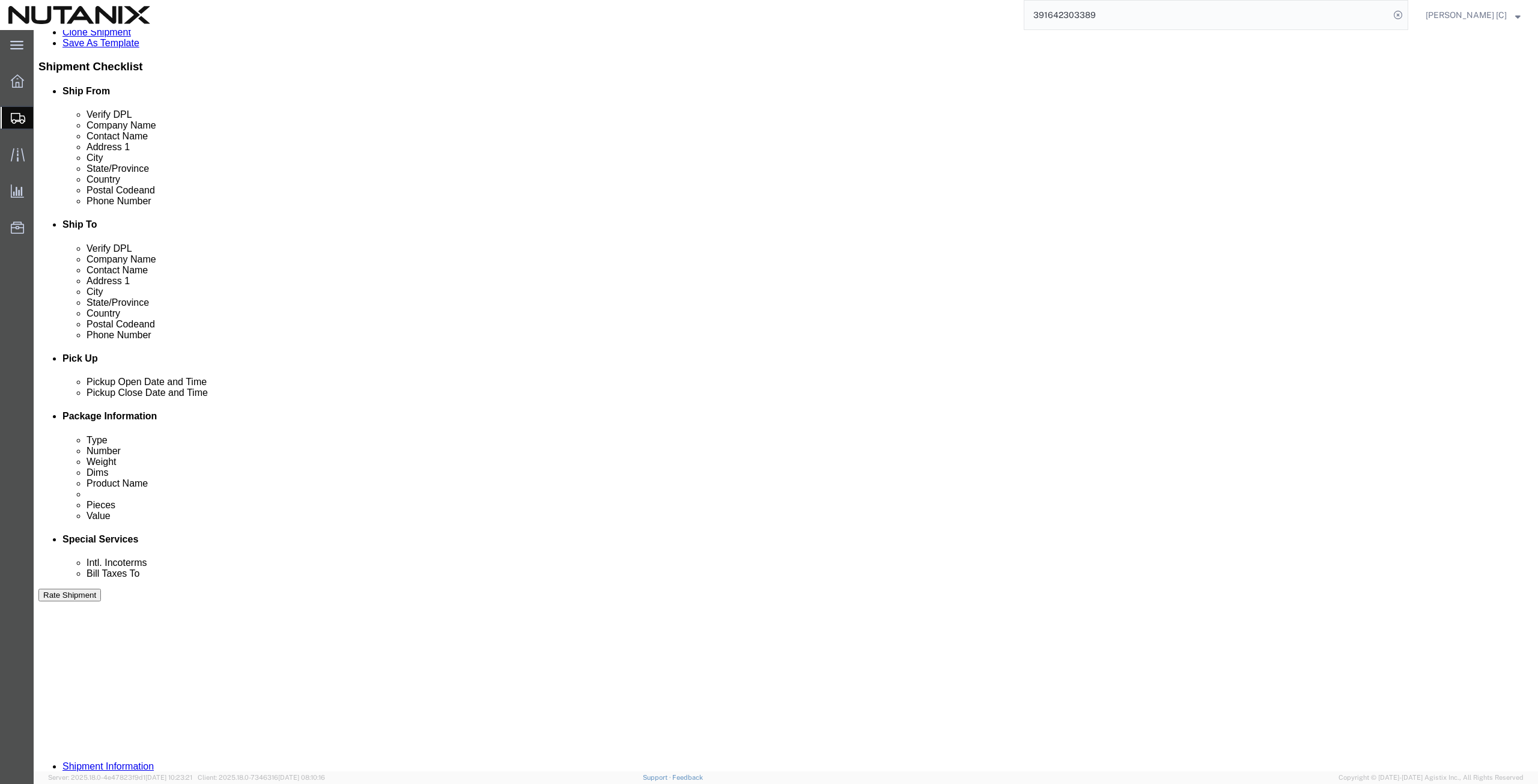
scroll to position [0, 0]
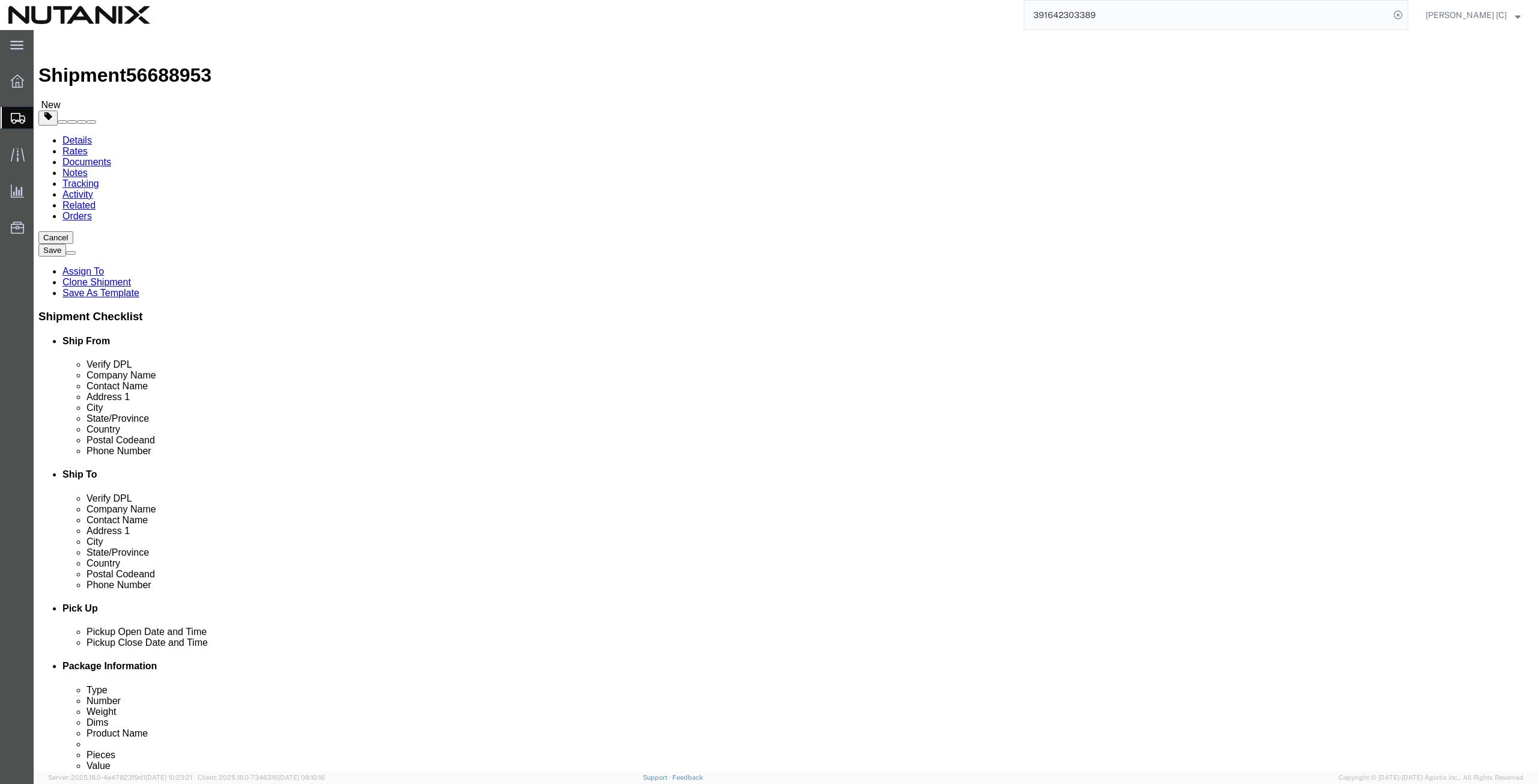
click link "Shipment Information"
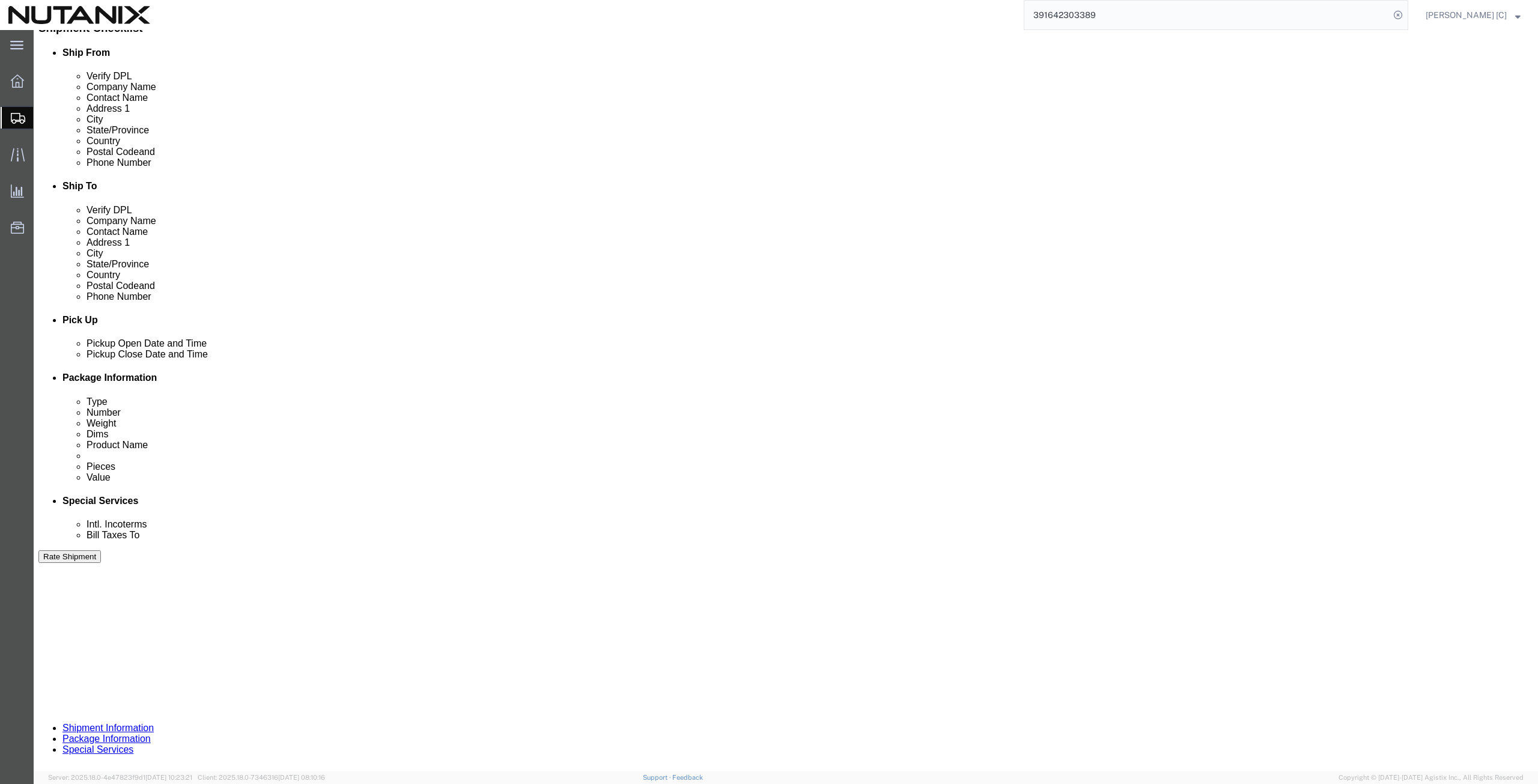
scroll to position [290, 0]
drag, startPoint x: 1223, startPoint y: 692, endPoint x: 1215, endPoint y: 694, distance: 8.2
click button "Continue"
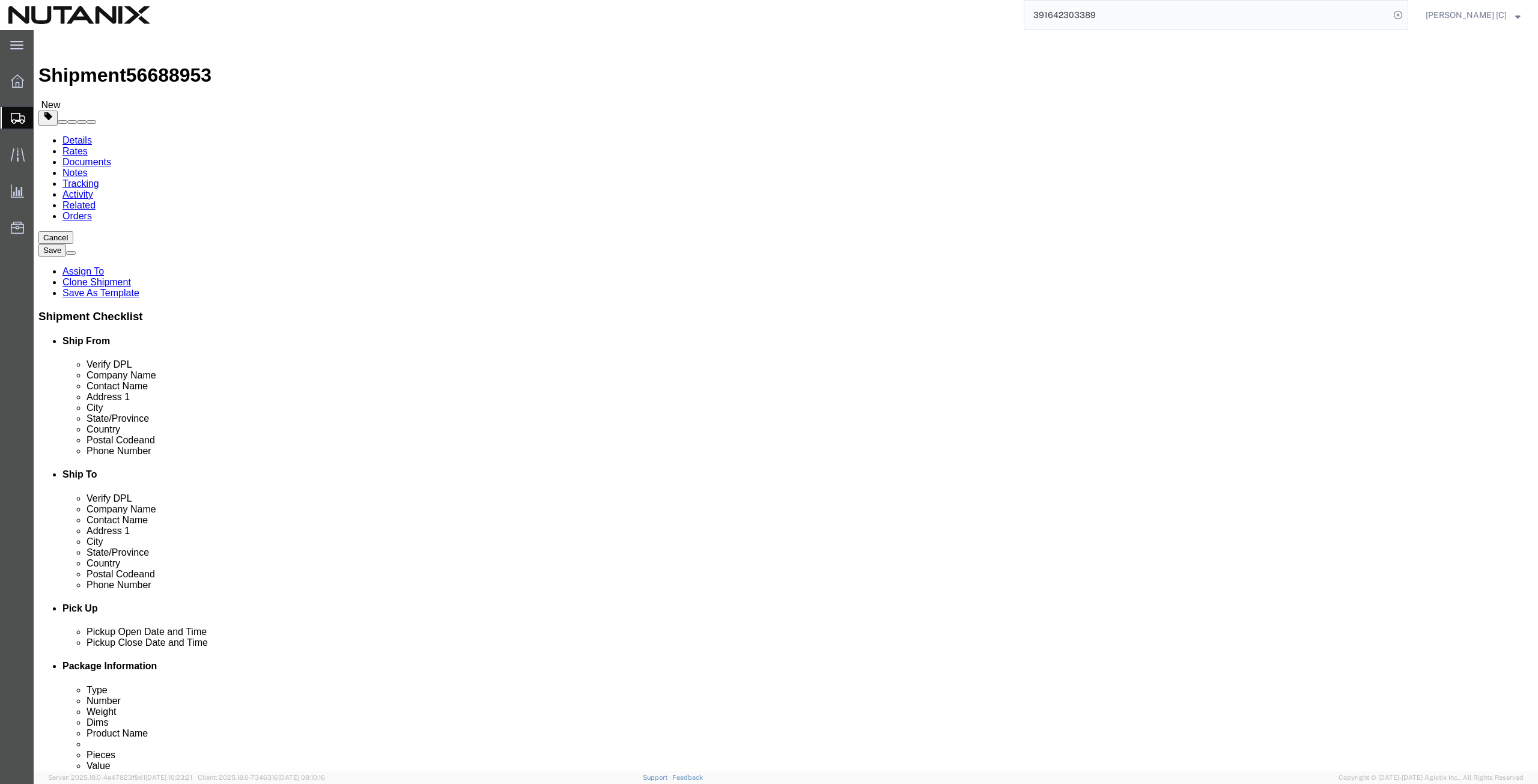
click button "Continue"
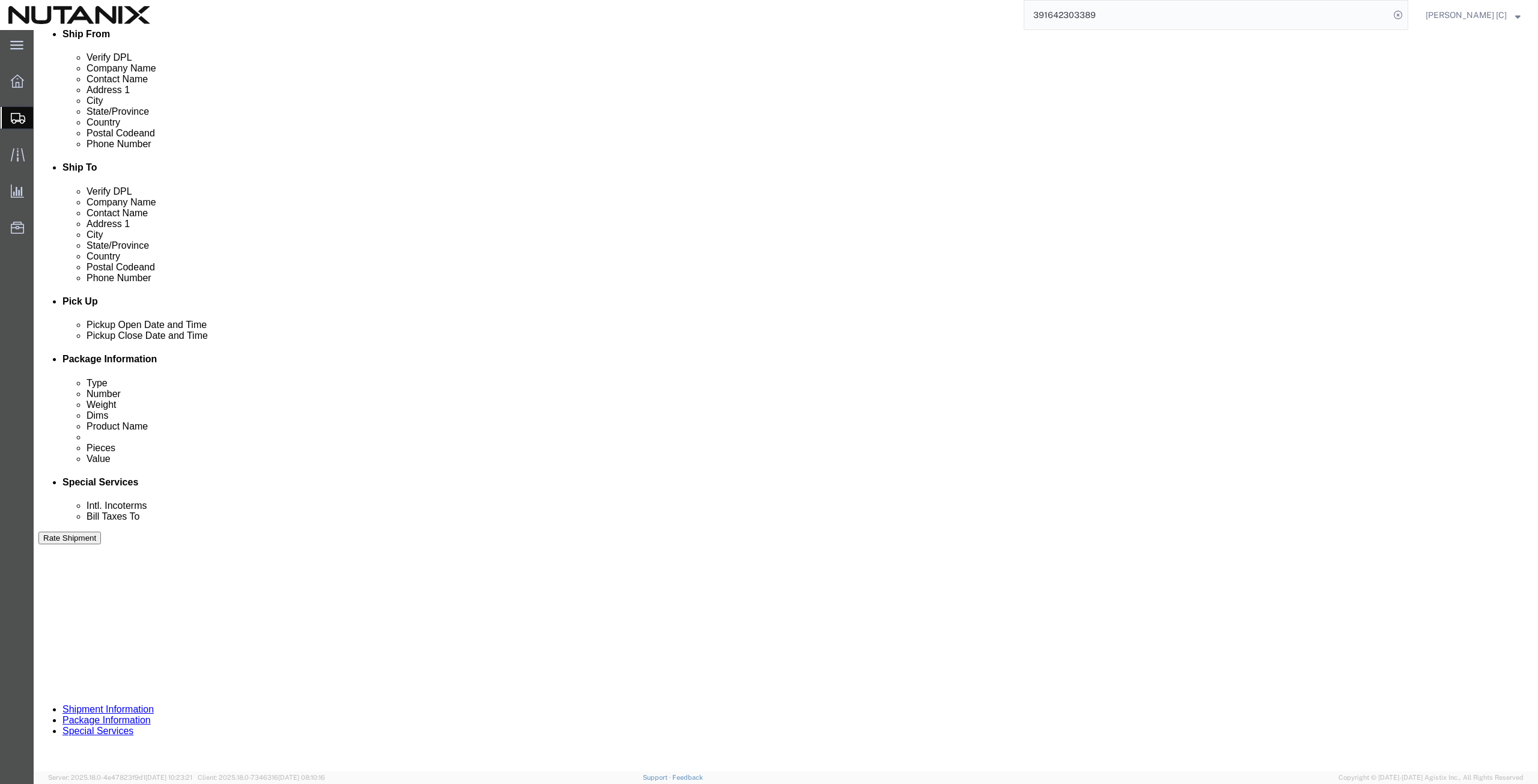
scroll to position [417, 0]
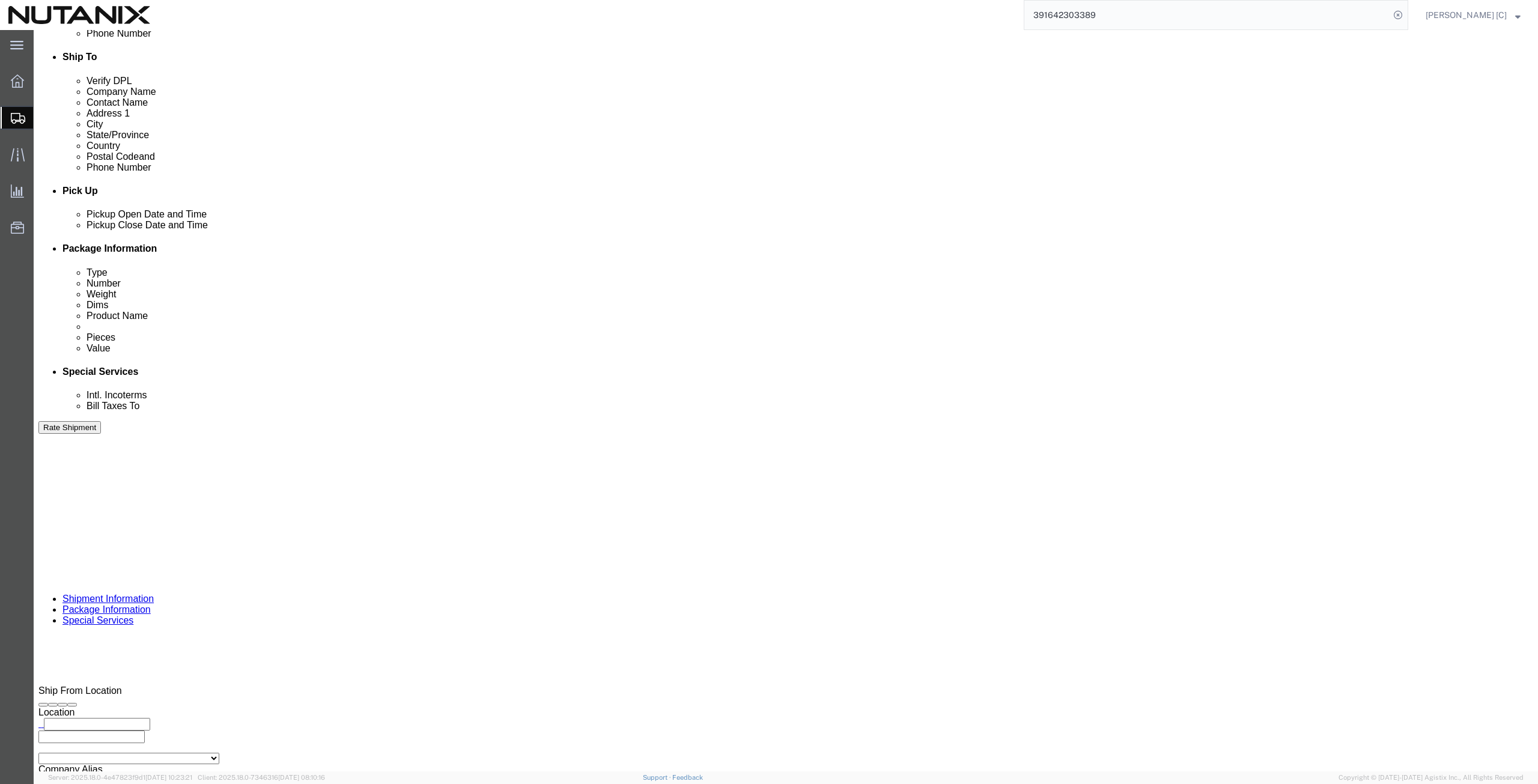
click button "Rate Shipment"
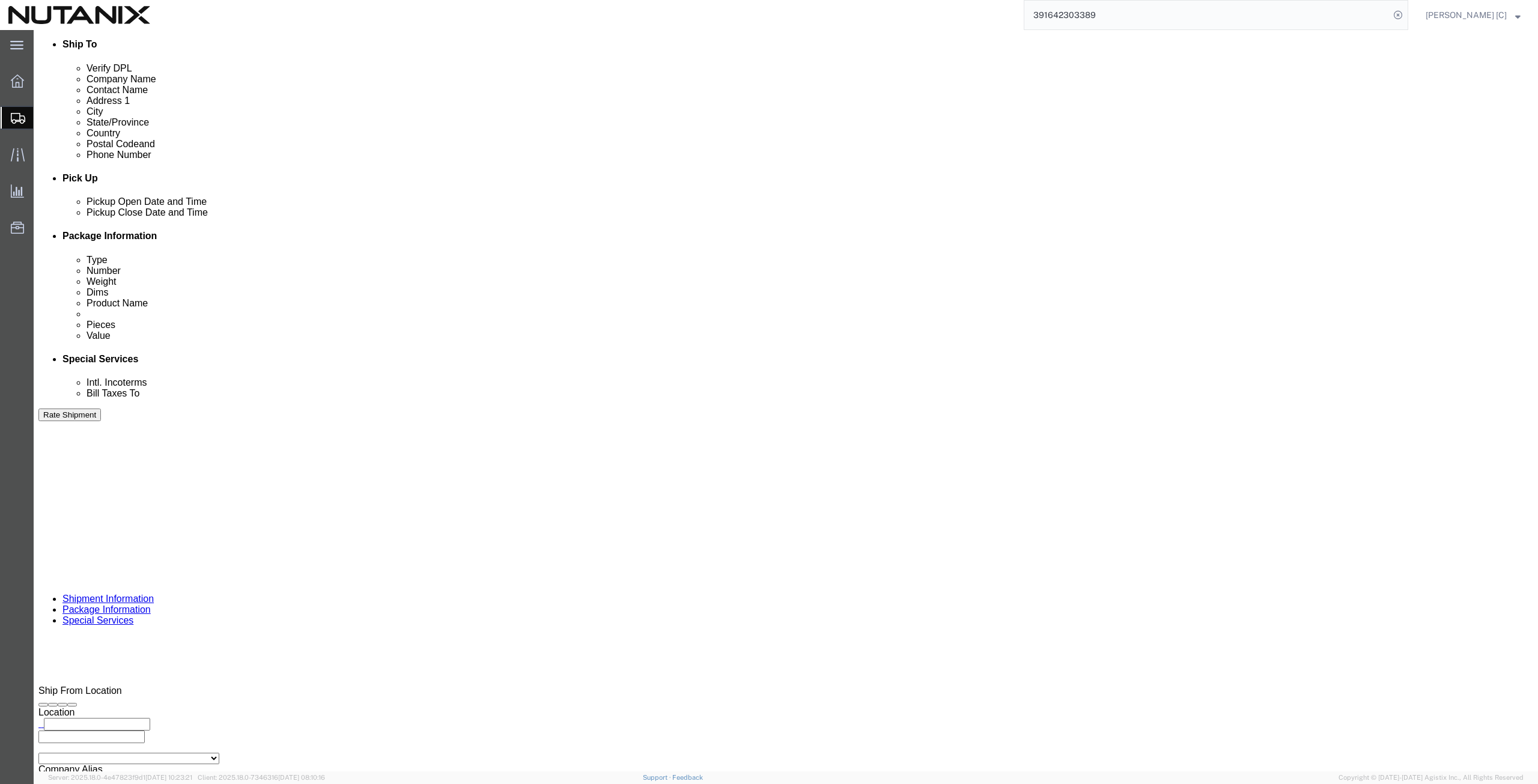
click button "Rate Shipment"
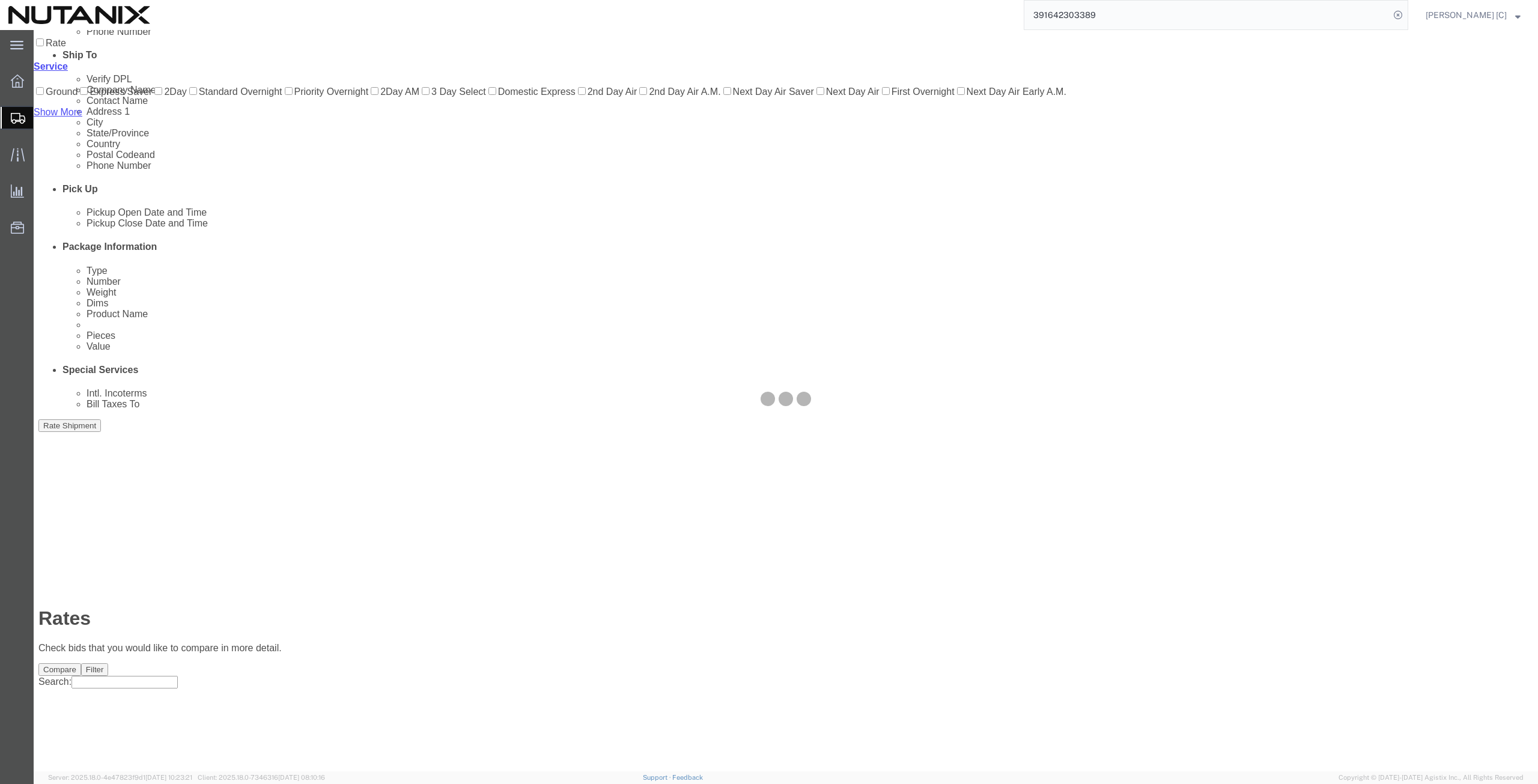
scroll to position [0, 0]
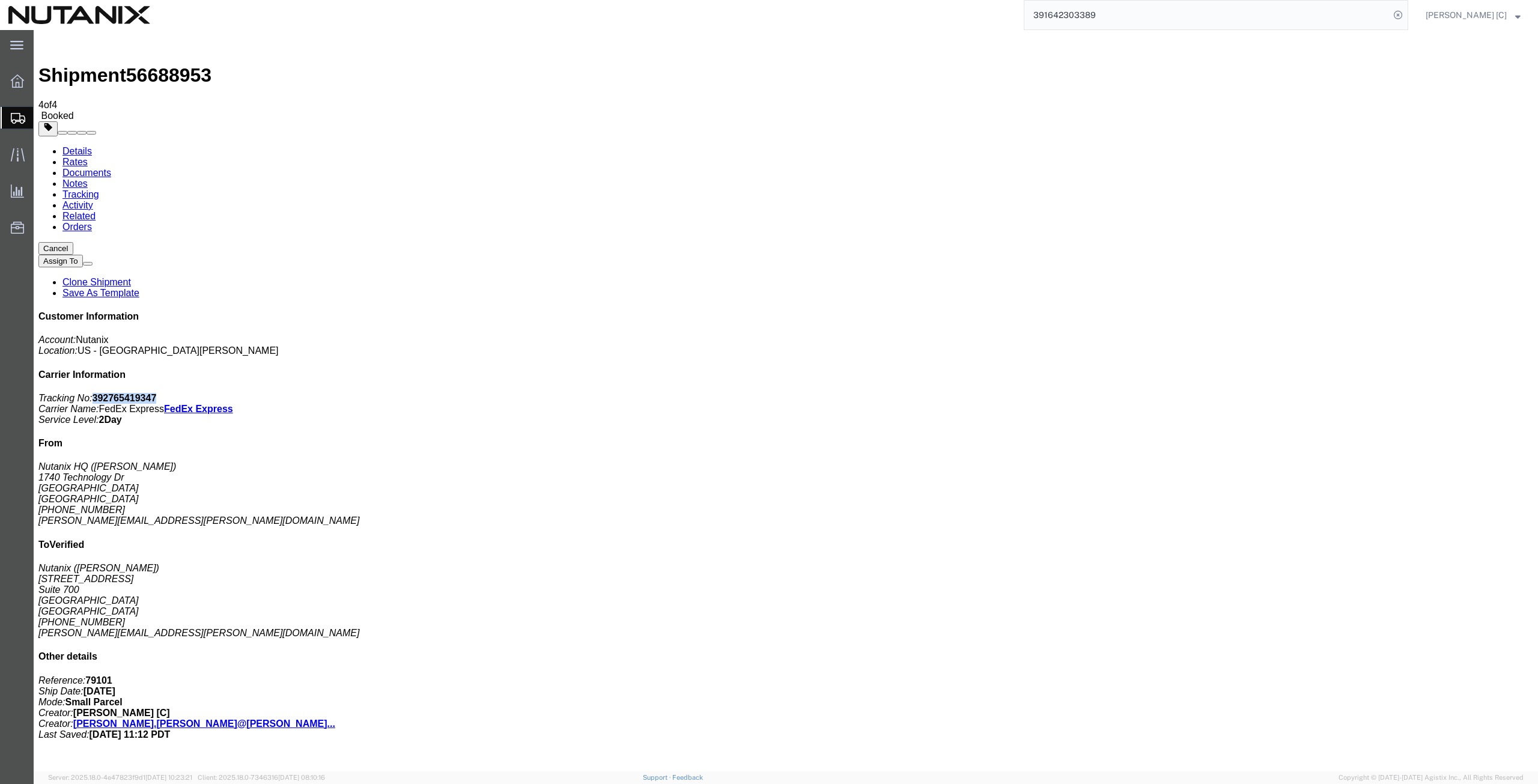
drag, startPoint x: 1420, startPoint y: 182, endPoint x: 1366, endPoint y: 188, distance: 54.3
click at [1366, 393] on p "Tracking No: 392765419347 Carrier Name: FedEx Express FedEx Express Service Lev…" at bounding box center [786, 409] width 1494 height 32
copy b "392765419347"
drag, startPoint x: 706, startPoint y: 241, endPoint x: 639, endPoint y: 367, distance: 142.7
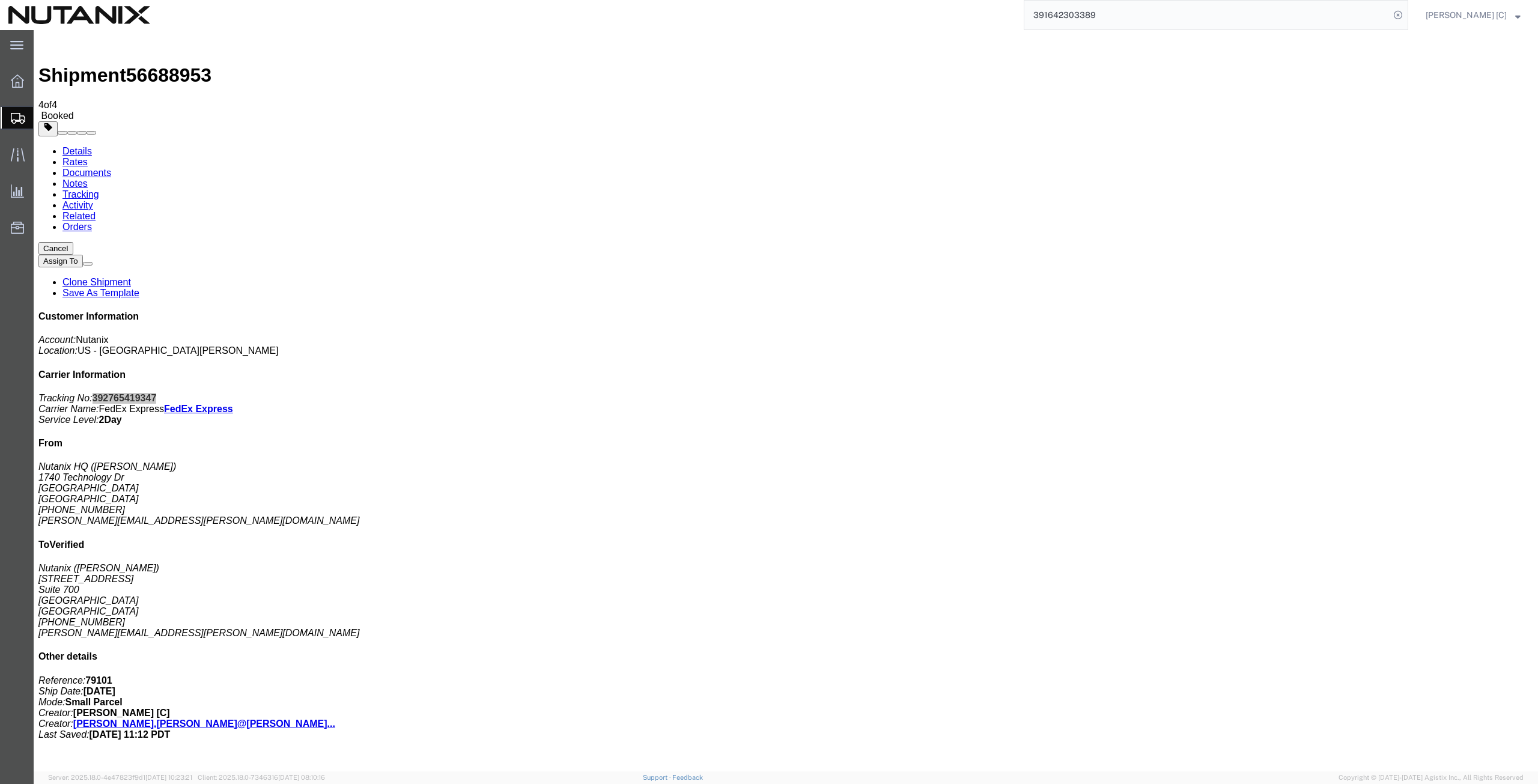
click at [0, 0] on span "Create from Template" at bounding box center [0, 0] width 0 height 0
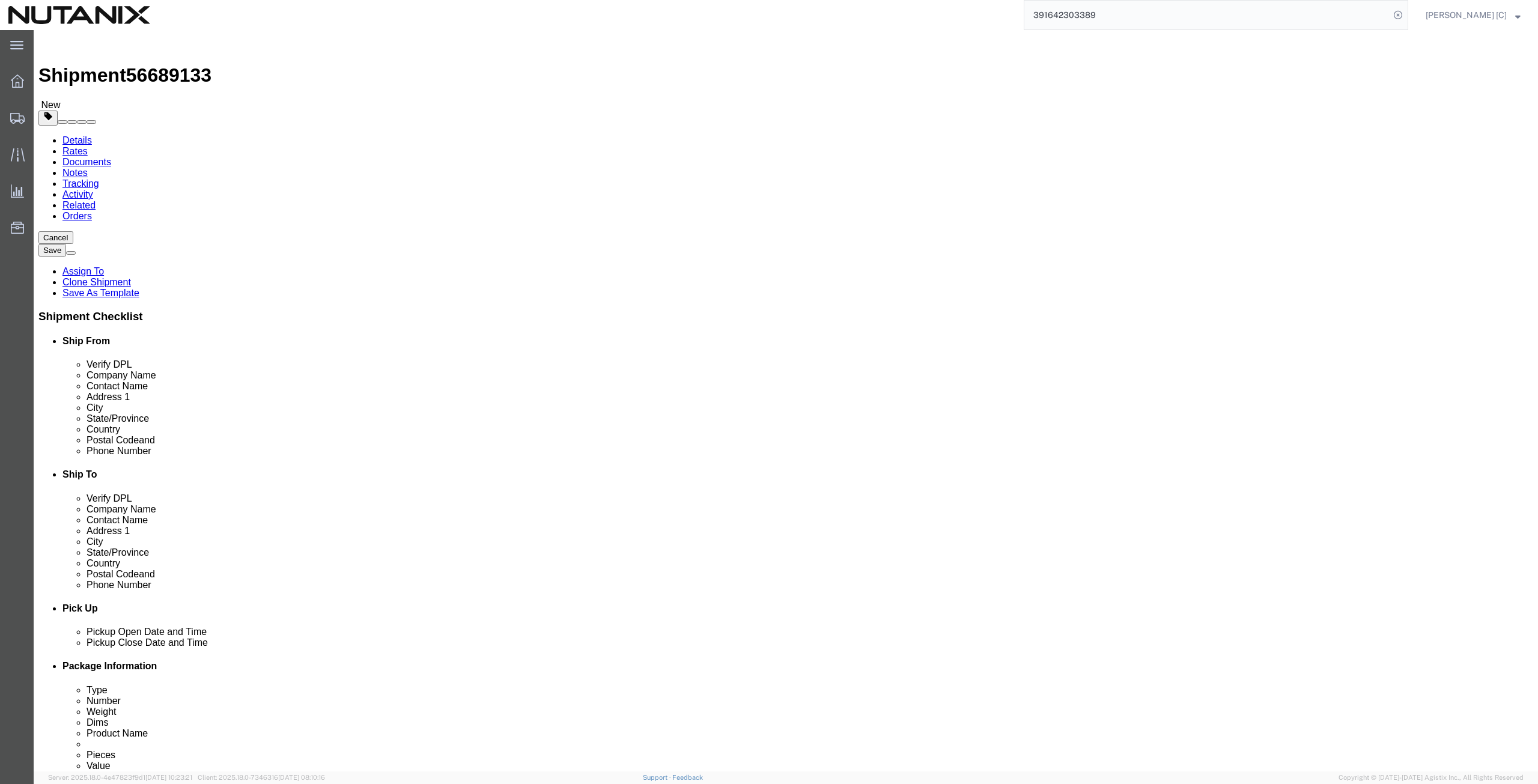
drag, startPoint x: 323, startPoint y: 248, endPoint x: 116, endPoint y: 281, distance: 209.6
click div "Location Select Select My Profile Location [GEOGRAPHIC_DATA] - [GEOGRAPHIC_DATA…"
type input "art"
click p "- Nutanix HQ - ([PERSON_NAME]) [STREET_ADDRESS]"
type input "[PHONE_NUMBER]"
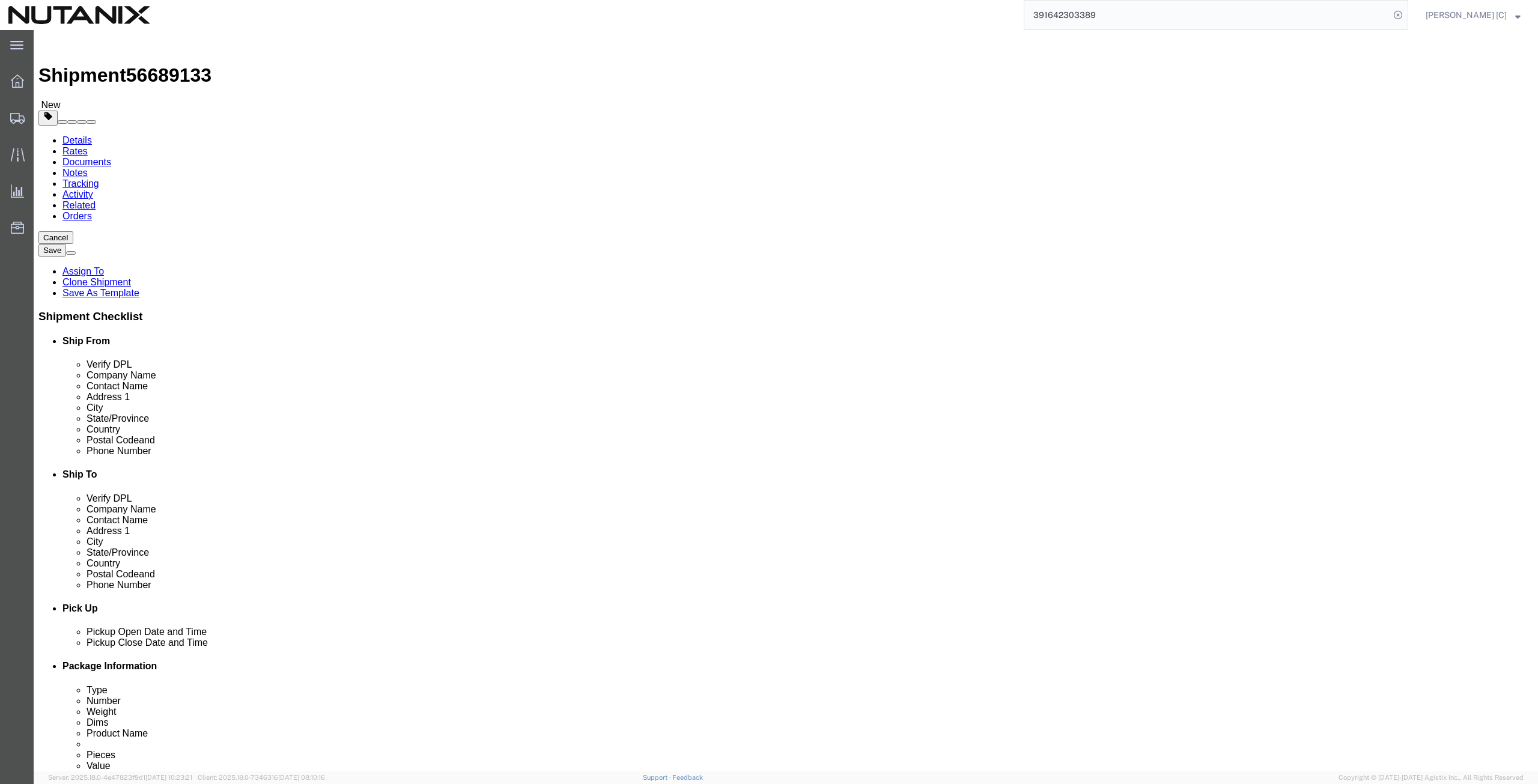
type input "[PERSON_NAME][EMAIL_ADDRESS][PERSON_NAME][DOMAIN_NAME]"
select select "CA"
type input "[PERSON_NAME]"
drag, startPoint x: 936, startPoint y: 215, endPoint x: 807, endPoint y: 232, distance: 130.1
click div "Location Select Select My Profile Location [GEOGRAPHIC_DATA] - [GEOGRAPHIC_DATA…"
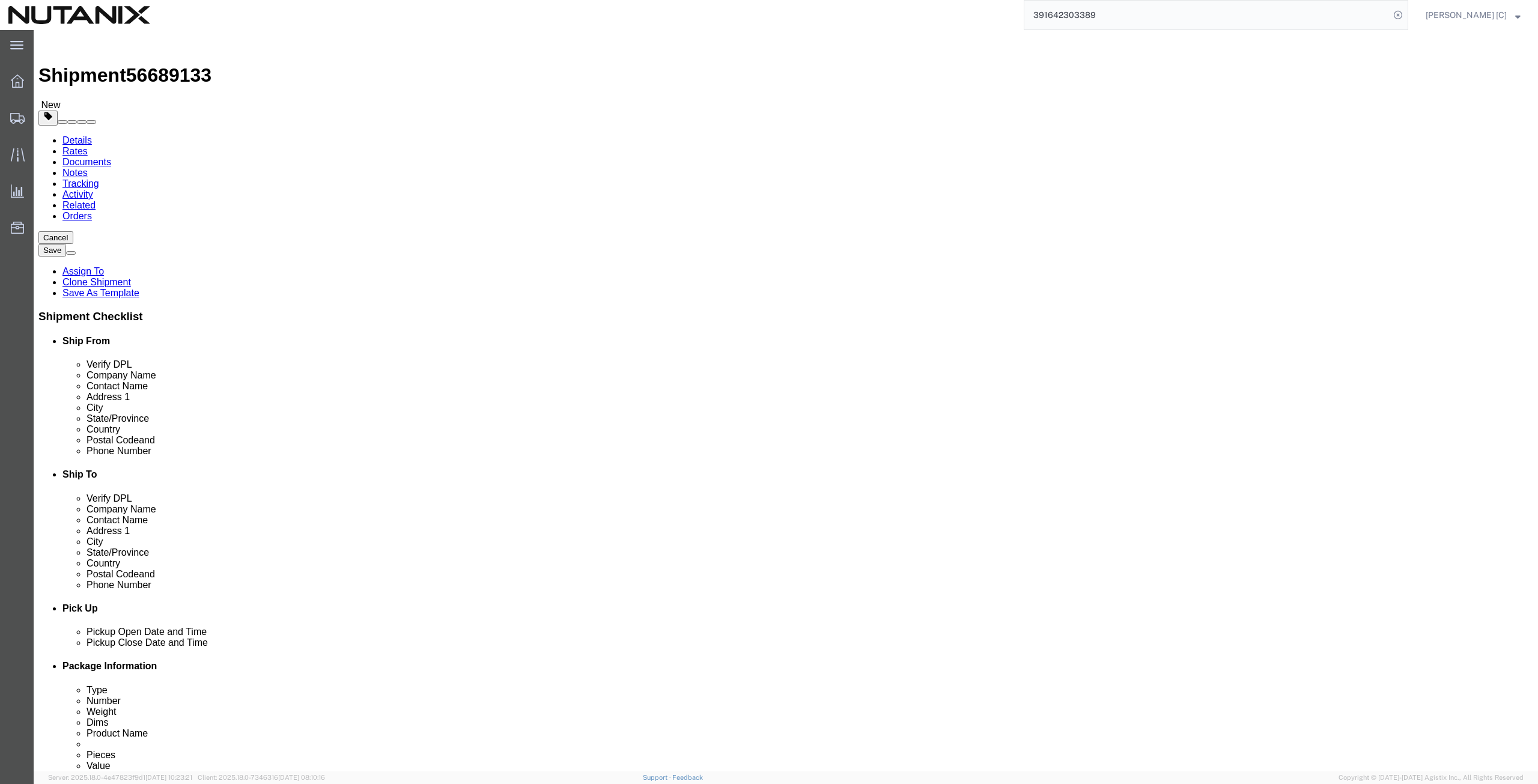
drag, startPoint x: 939, startPoint y: 222, endPoint x: 740, endPoint y: 234, distance: 199.4
click div "Location Select Select My Profile Location [GEOGRAPHIC_DATA] - [GEOGRAPHIC_DATA…"
paste input "[PERSON_NAME]"
type input "[PERSON_NAME]"
drag, startPoint x: 947, startPoint y: 249, endPoint x: 752, endPoint y: 271, distance: 196.2
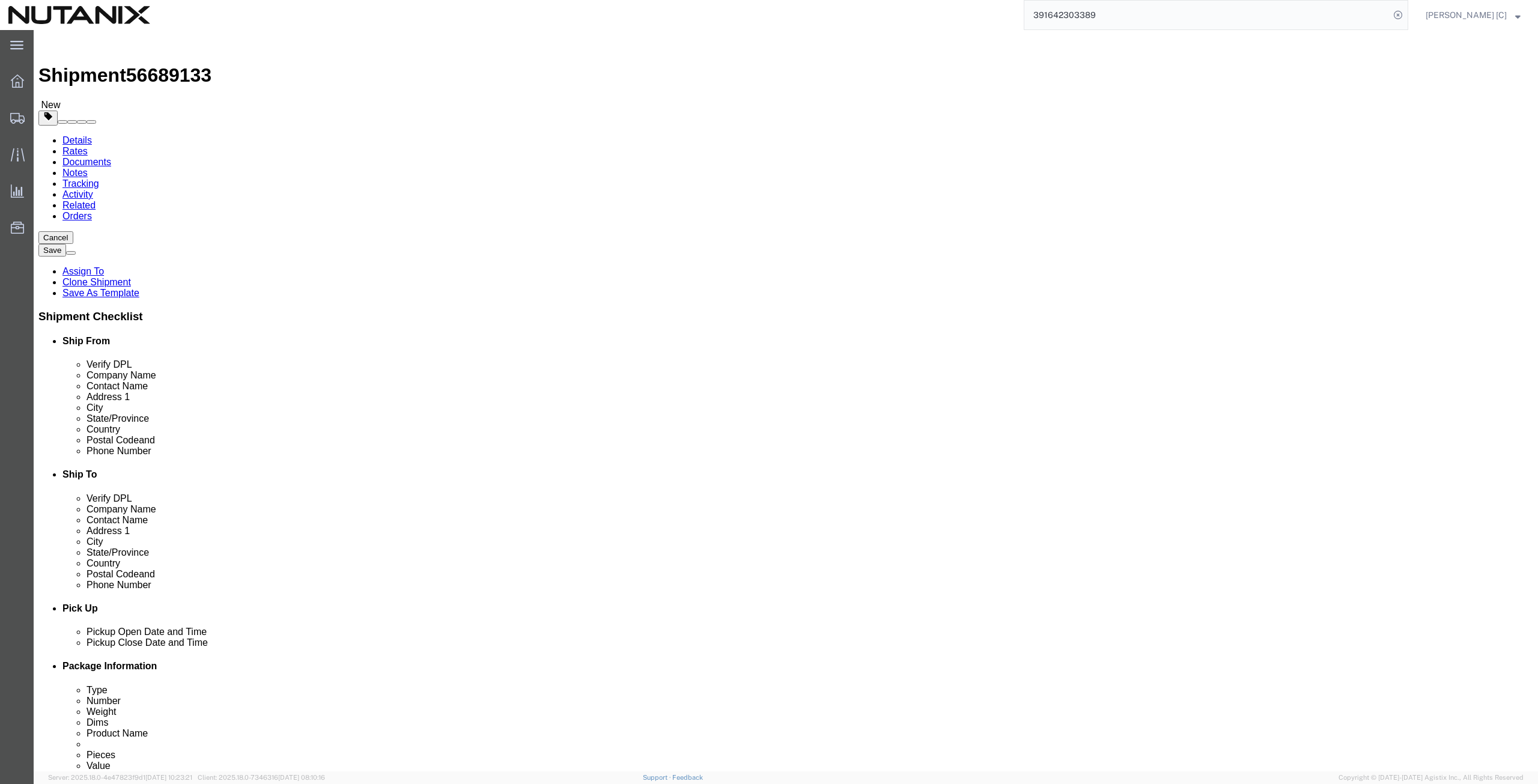
click div "Location Select Select My Profile Location [GEOGRAPHIC_DATA] - [GEOGRAPHIC_DATA…"
paste input "[PERSON_NAME]"
type input "[PERSON_NAME]"
drag, startPoint x: 934, startPoint y: 266, endPoint x: 842, endPoint y: 281, distance: 93.2
click div "Location Select Select My Profile Location [GEOGRAPHIC_DATA] - [GEOGRAPHIC_DATA…"
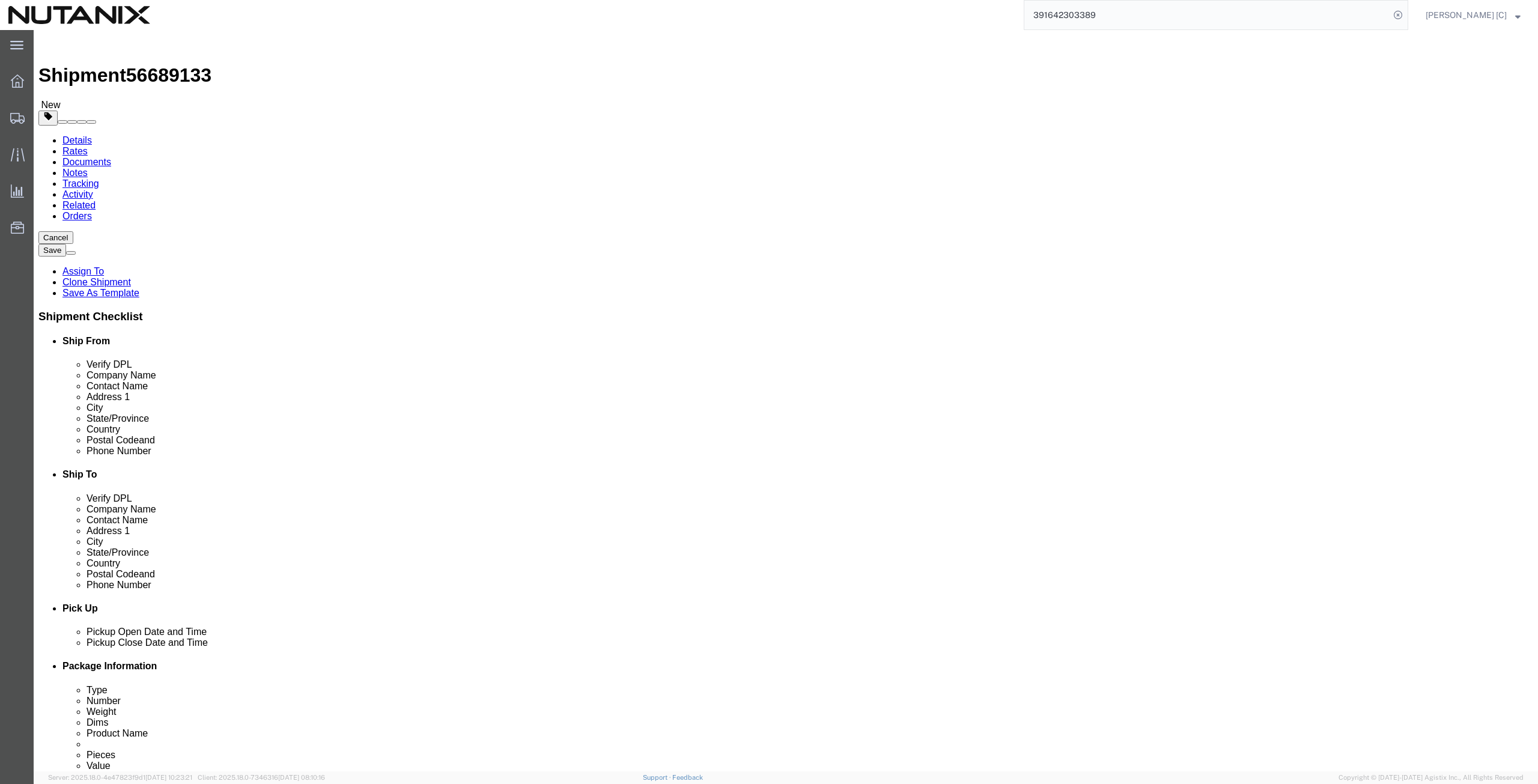
paste input "[STREET_ADDRESS]"
type input "[STREET_ADDRESS]"
click input "text"
paste input "Apt 211"
type input "Apt 211"
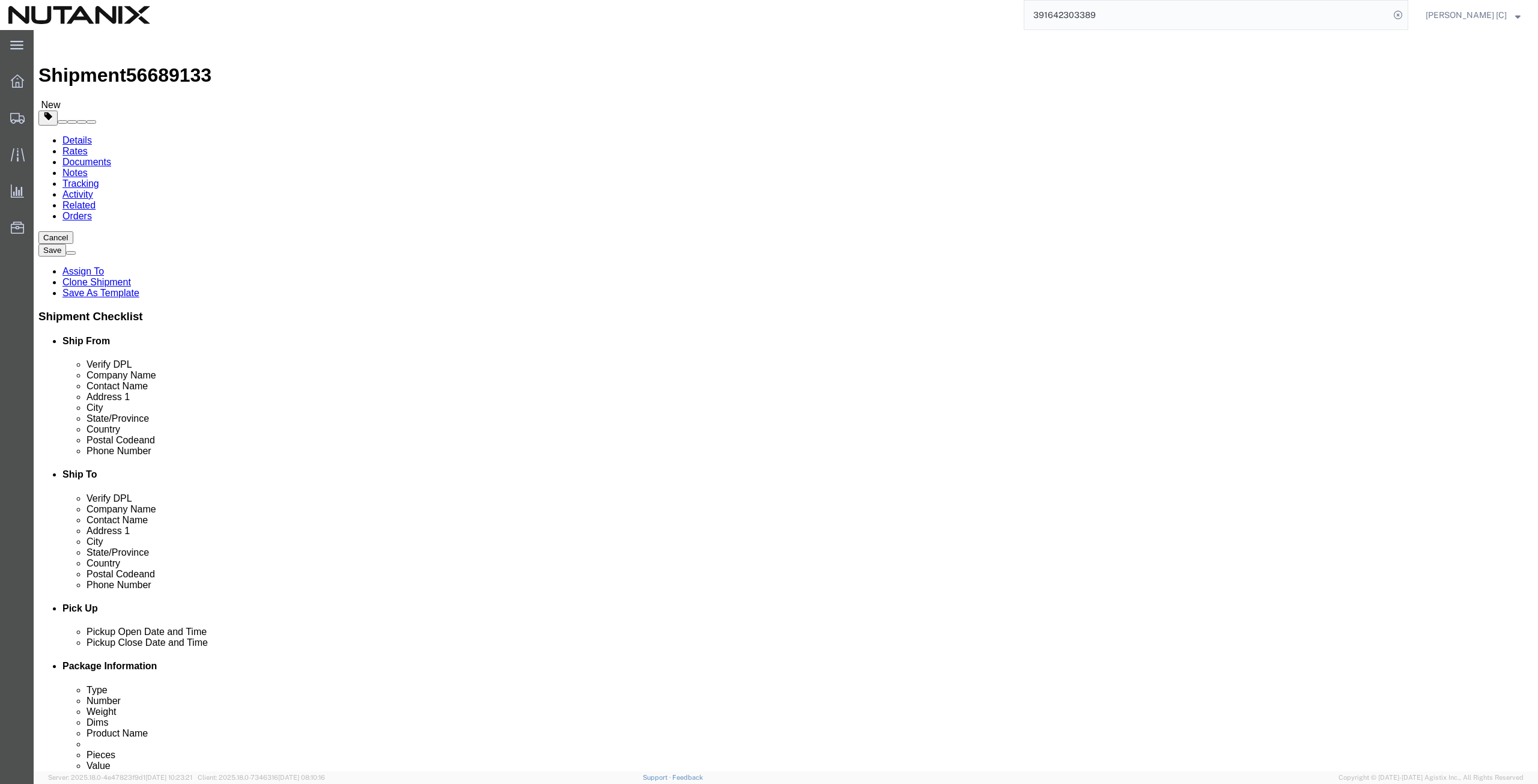
drag, startPoint x: 906, startPoint y: 316, endPoint x: 824, endPoint y: 317, distance: 82.0
click div "City Nesconset"
paste input "[PERSON_NAME][GEOGRAPHIC_DATA]"
type input "[PERSON_NAME][GEOGRAPHIC_DATA]"
type input "mich"
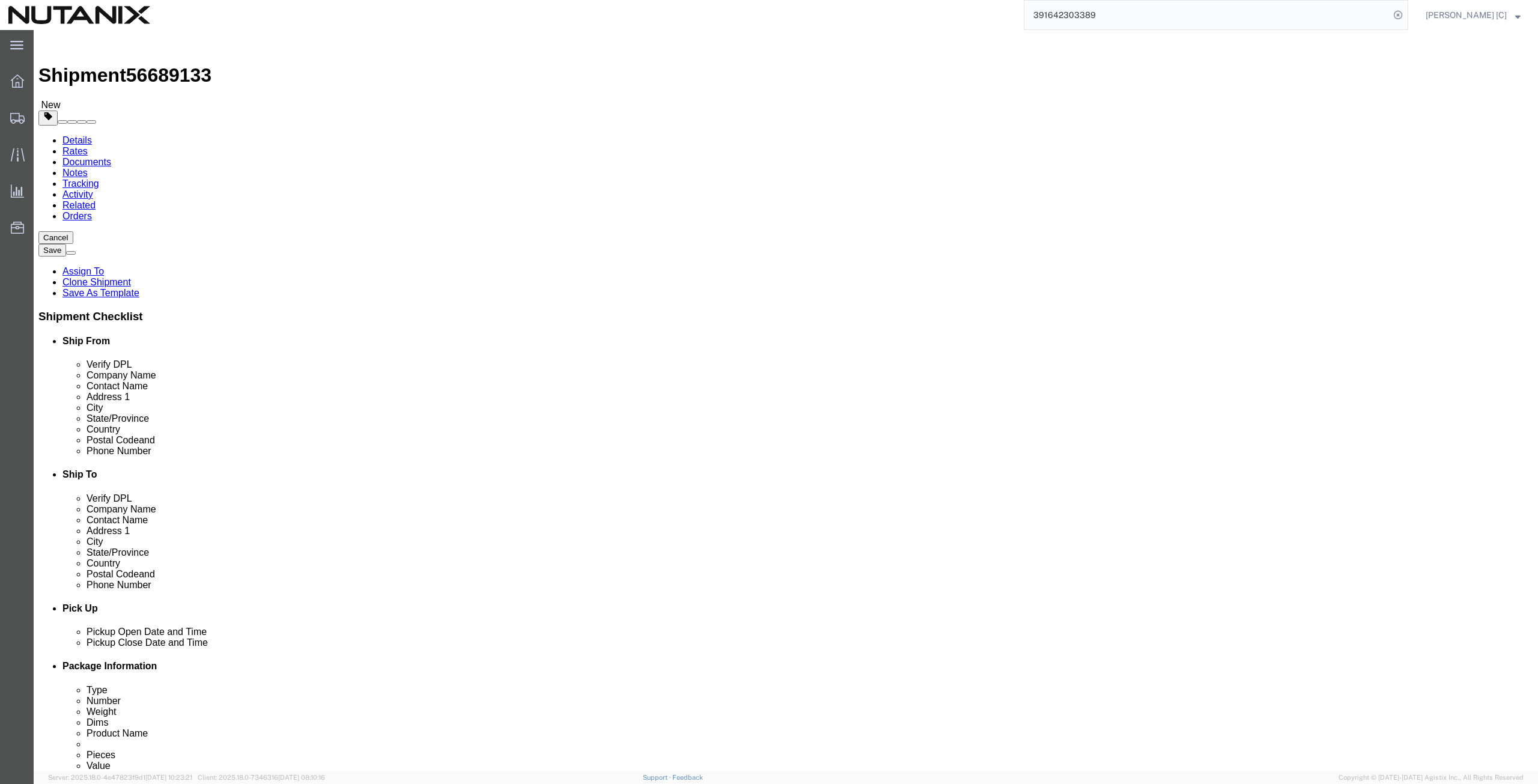
drag, startPoint x: 900, startPoint y: 387, endPoint x: 757, endPoint y: 398, distance: 143.4
click div "Postal Code 11767"
paste input "48105"
type input "48105"
drag, startPoint x: 940, startPoint y: 408, endPoint x: 791, endPoint y: 413, distance: 149.1
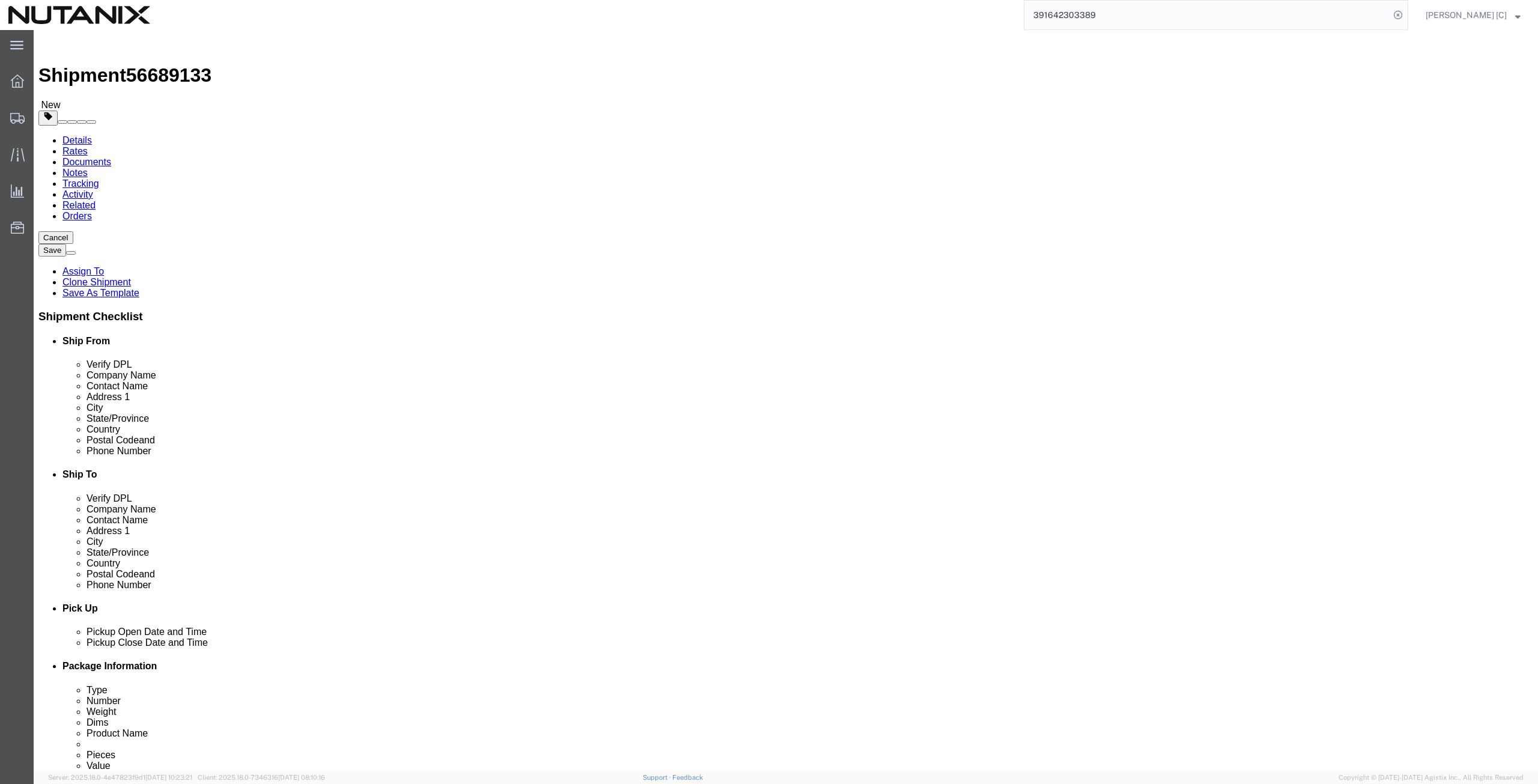
click div "Phone Number [PHONE_NUMBER]"
paste input "[PHONE_NUMBER]"
type input "[PHONE_NUMBER]"
drag, startPoint x: 976, startPoint y: 428, endPoint x: 723, endPoint y: 417, distance: 253.2
click div "Location Select Select My Profile Location [GEOGRAPHIC_DATA] - [GEOGRAPHIC_DATA…"
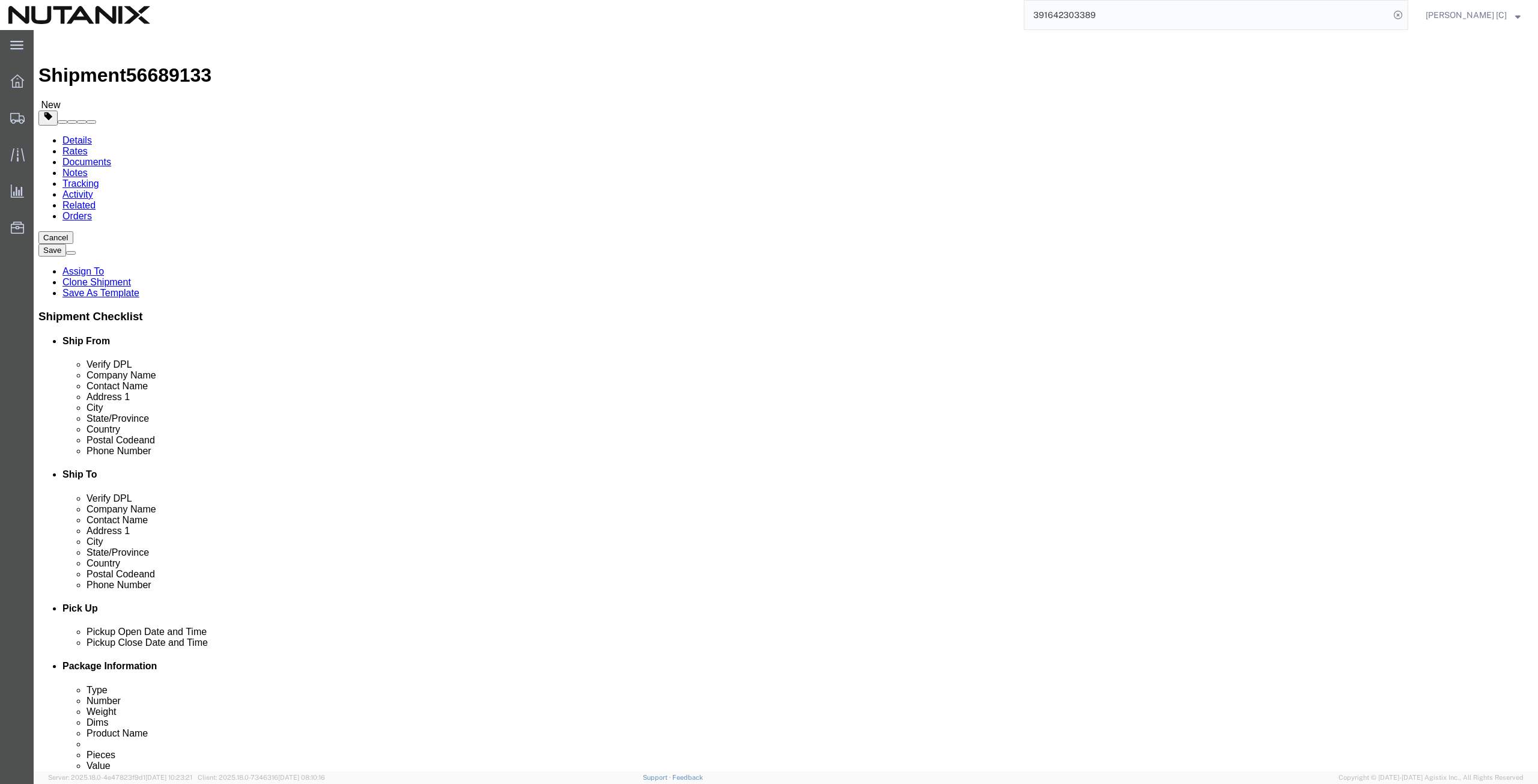
paste input "weiceica"
type input "[EMAIL_ADDRESS][DOMAIN_NAME]"
click input "checkbox"
checkbox input "true"
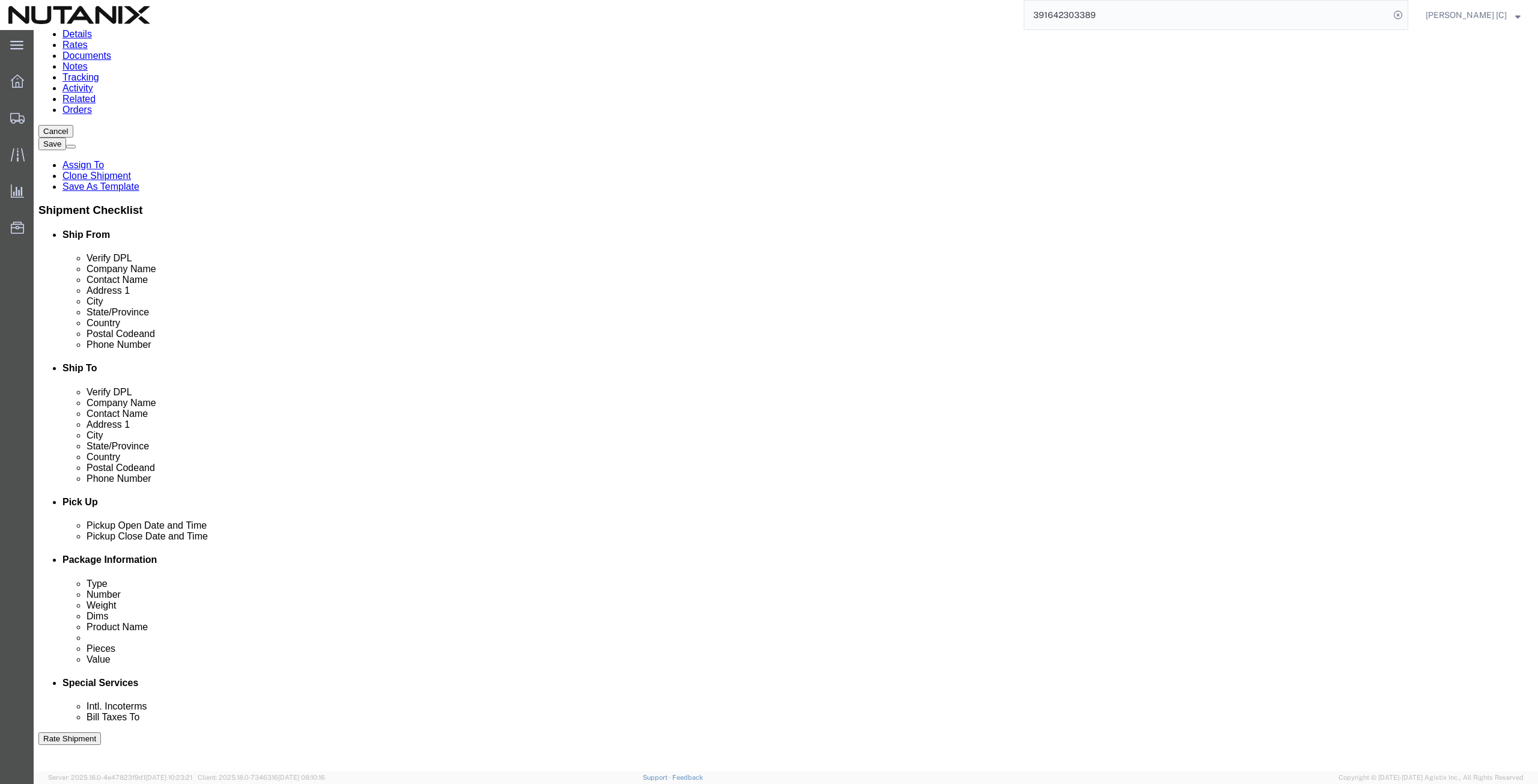
scroll to position [290, 0]
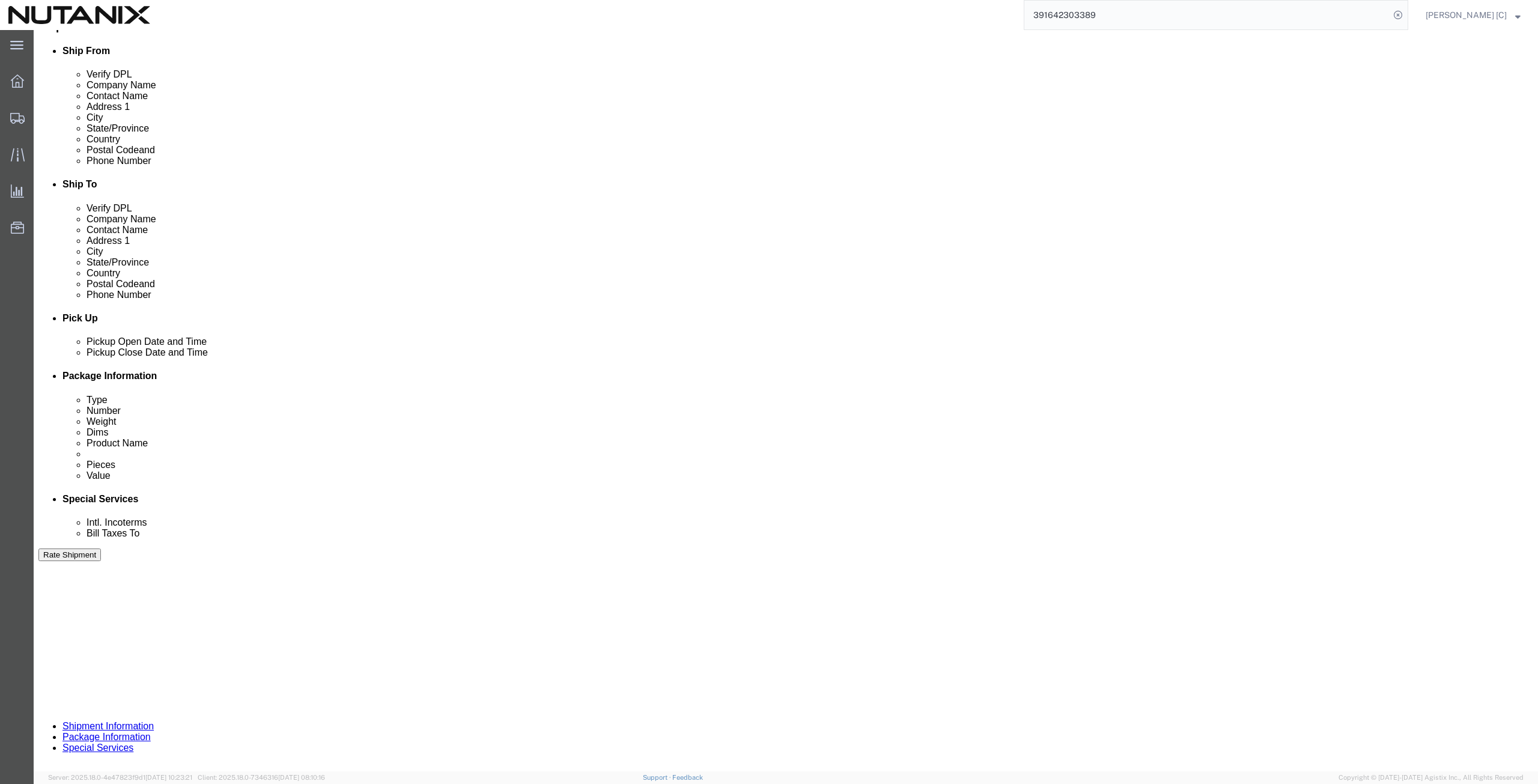
click div "Previous Continue"
click button "Continue"
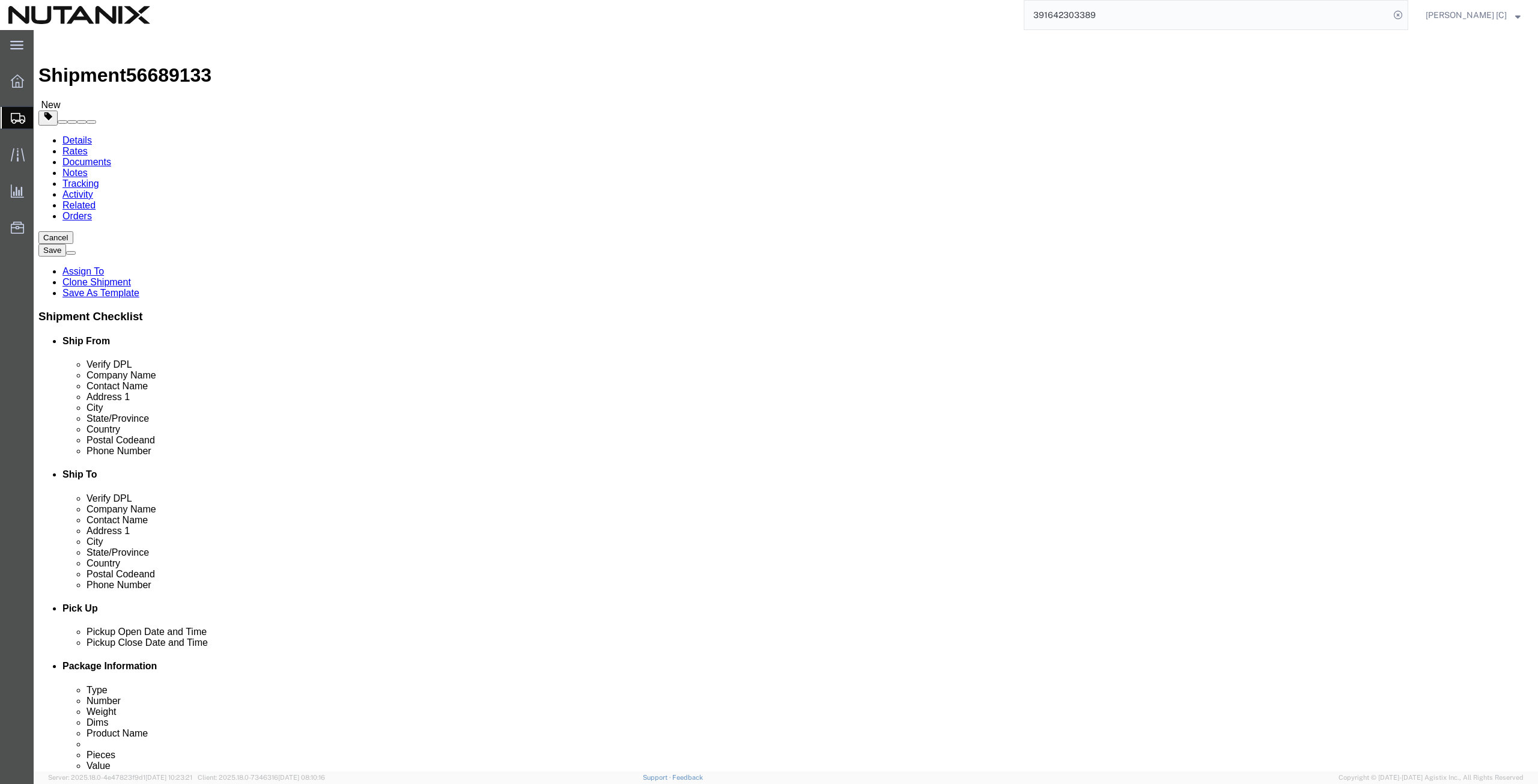
click button "Continue"
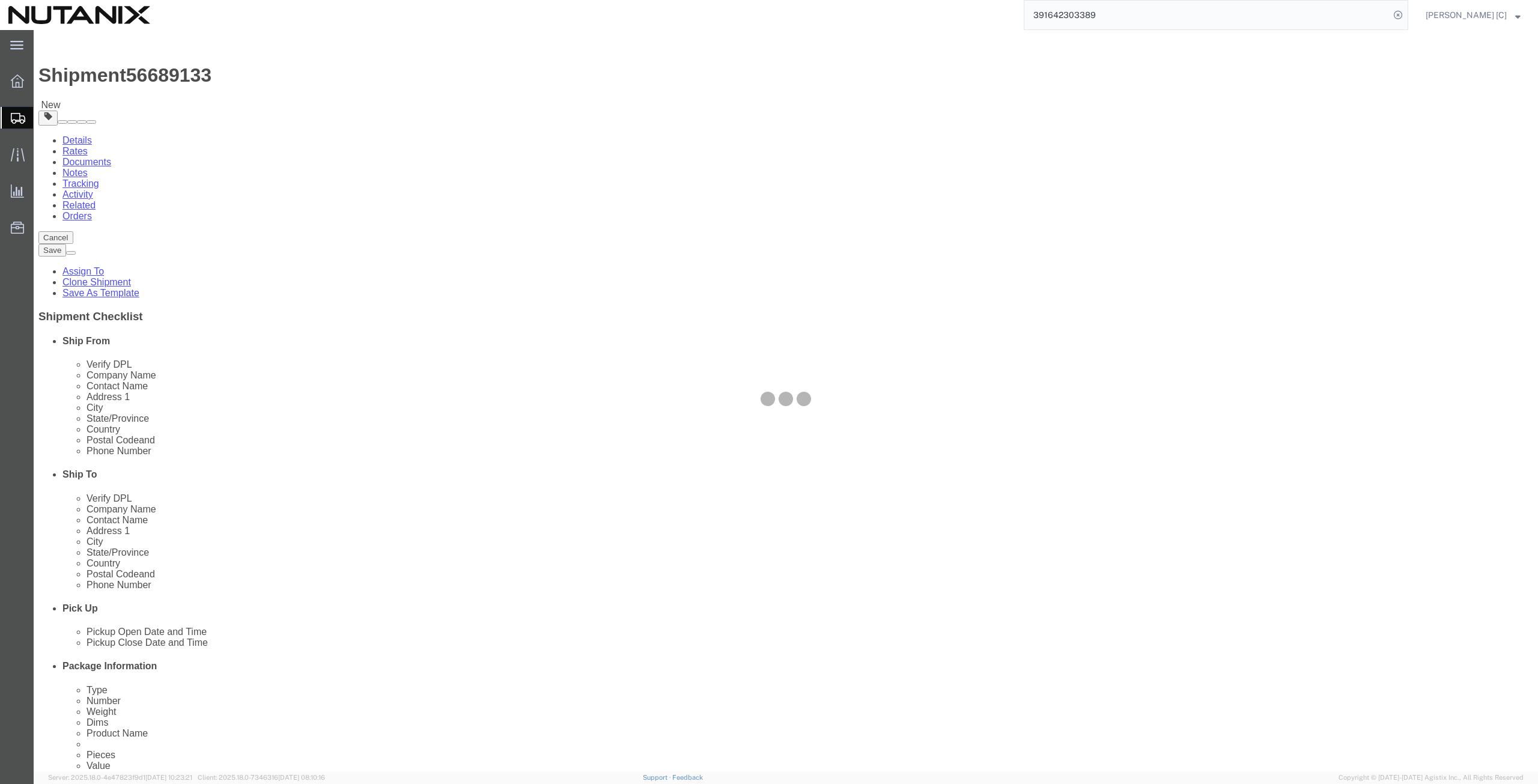
select select
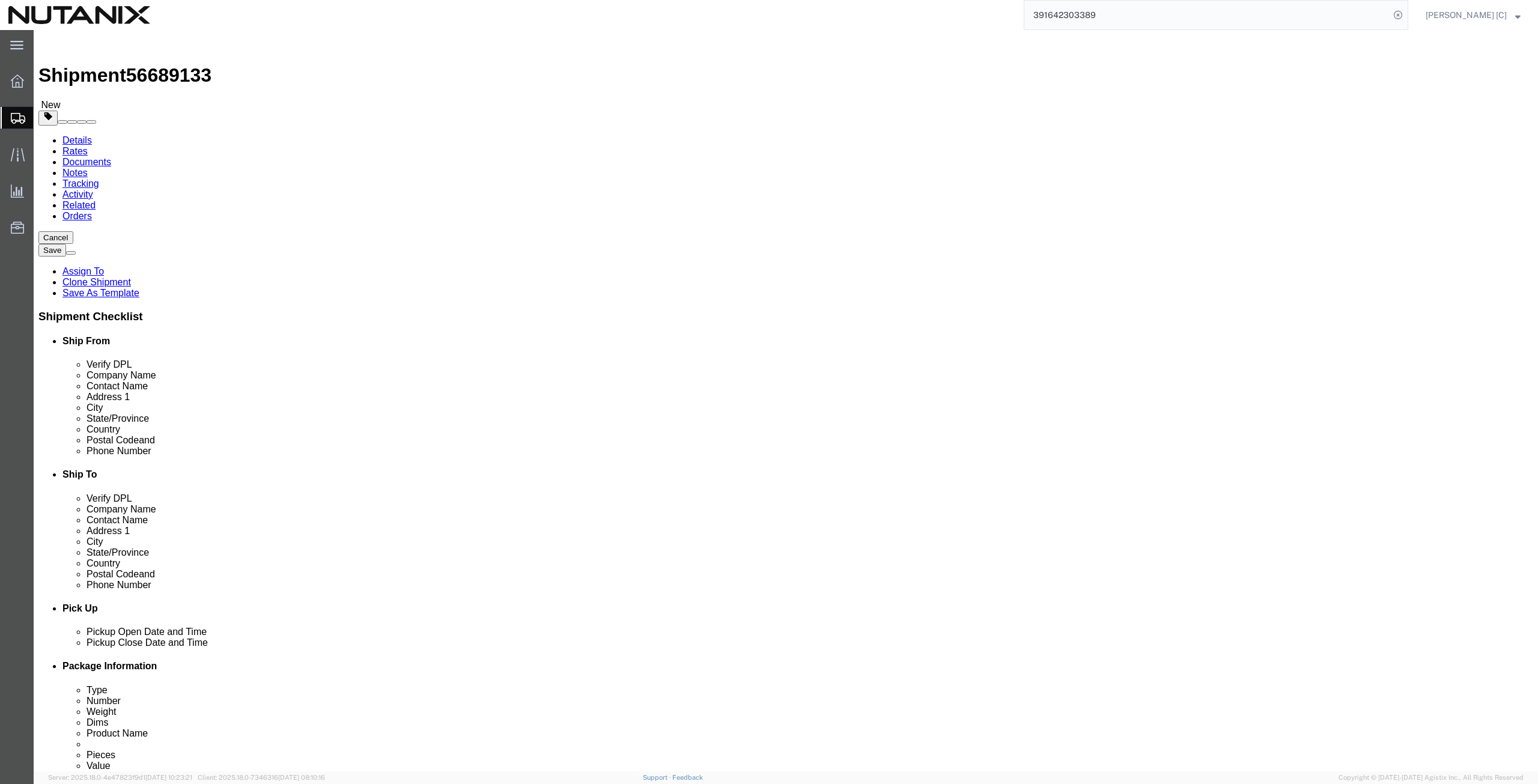
select select "COSTCENTER"
select select "59656"
click input "Return Label Required"
checkbox input "false"
select select
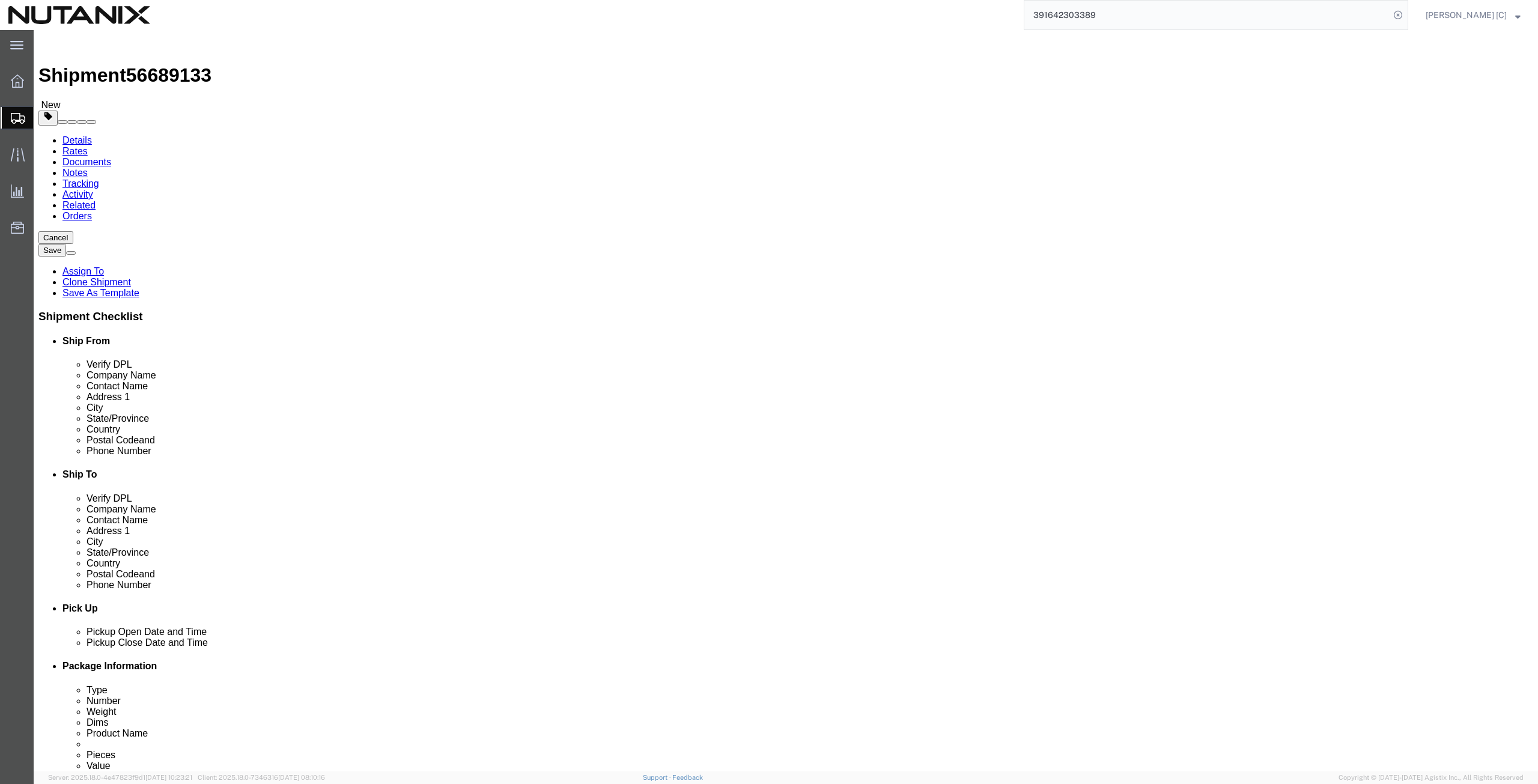
select select
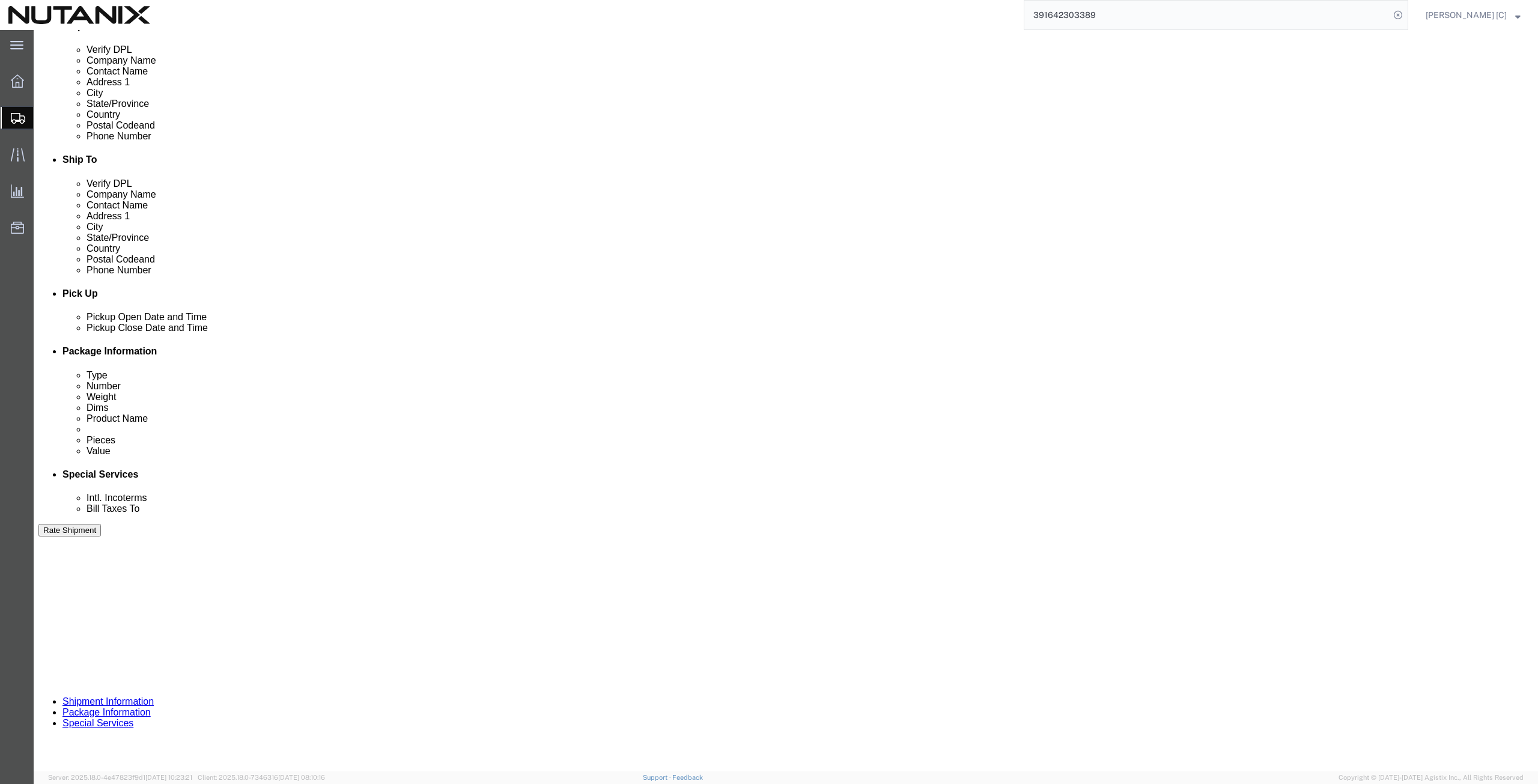
scroll to position [417, 0]
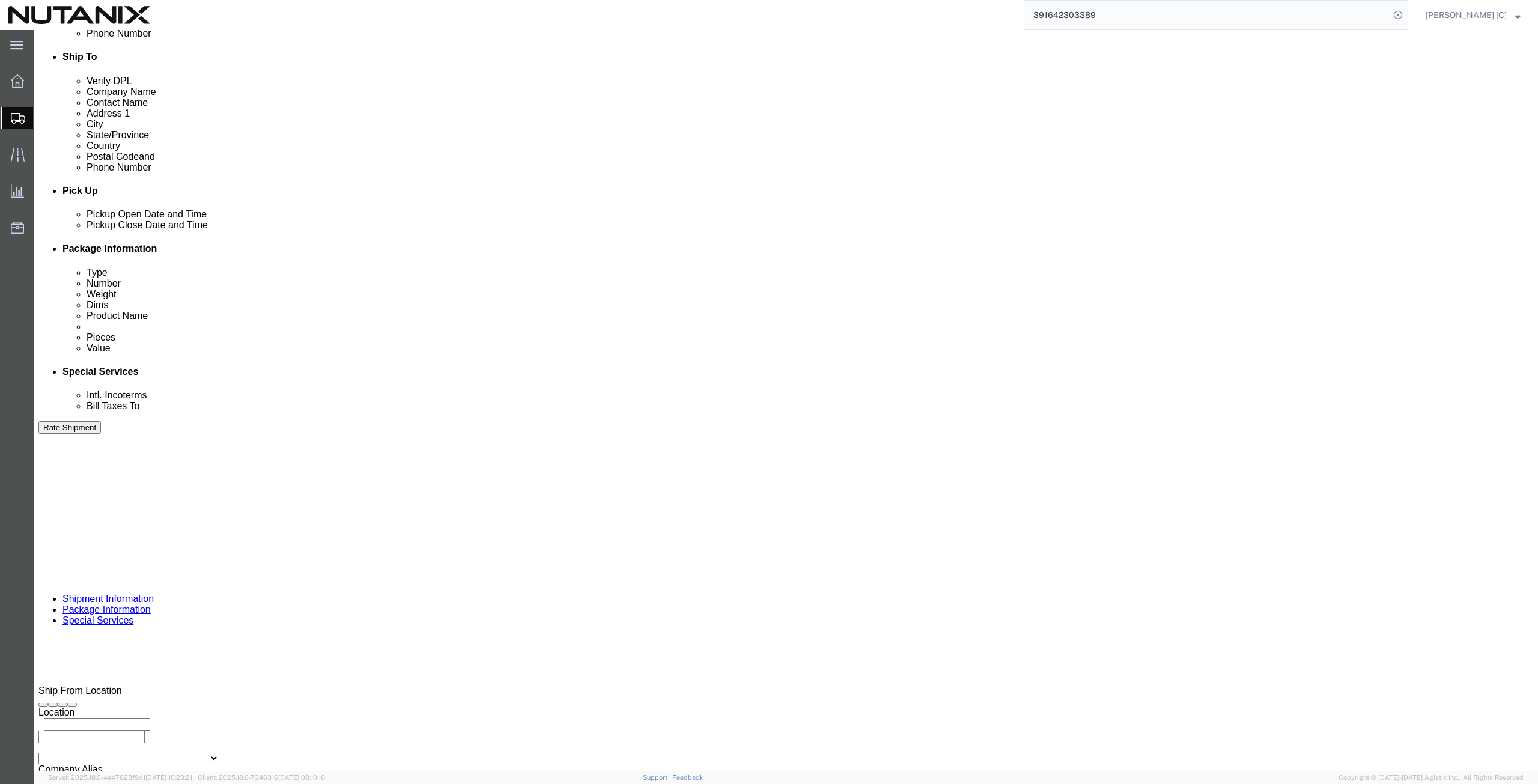
click button "Rate Shipment"
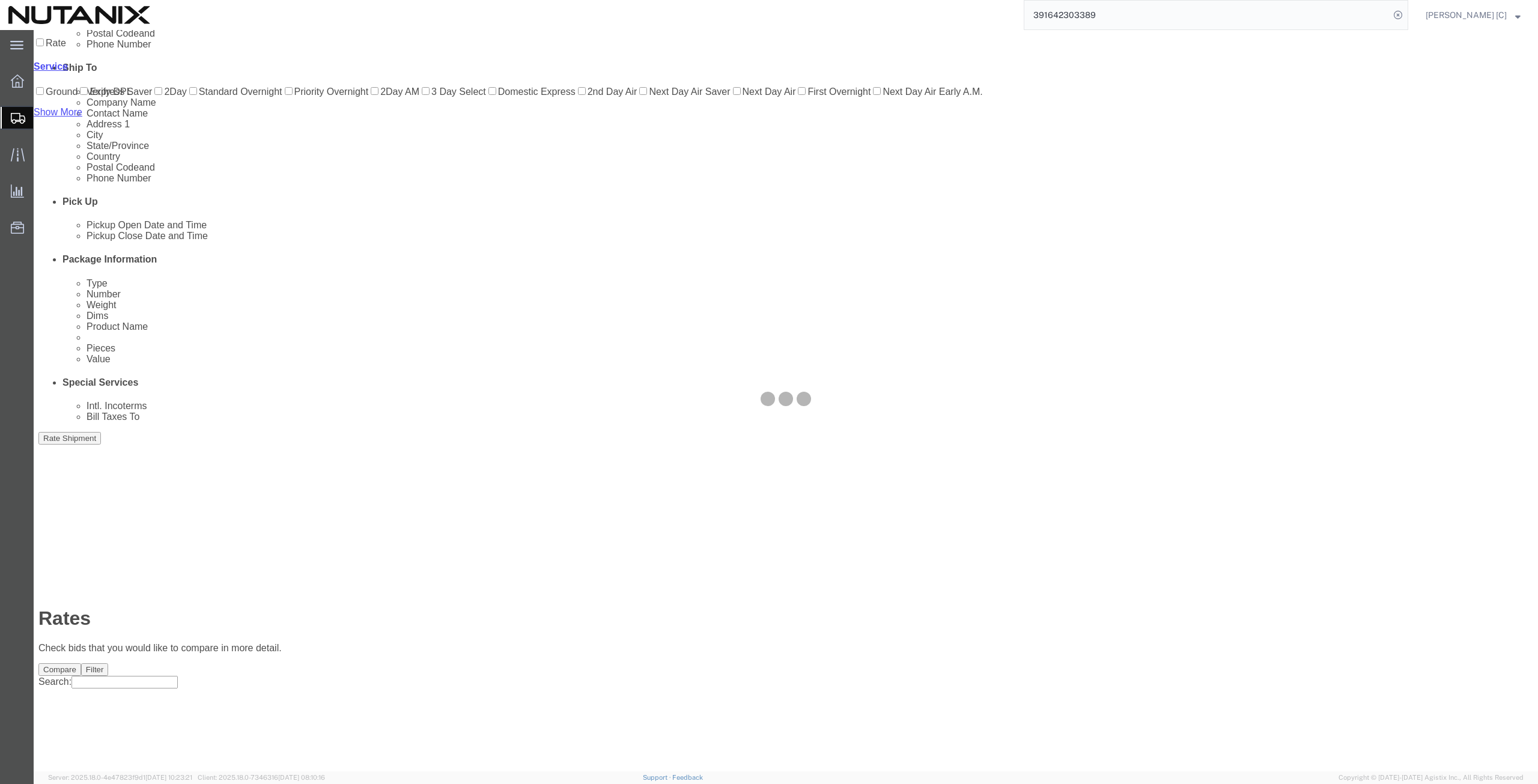
scroll to position [0, 0]
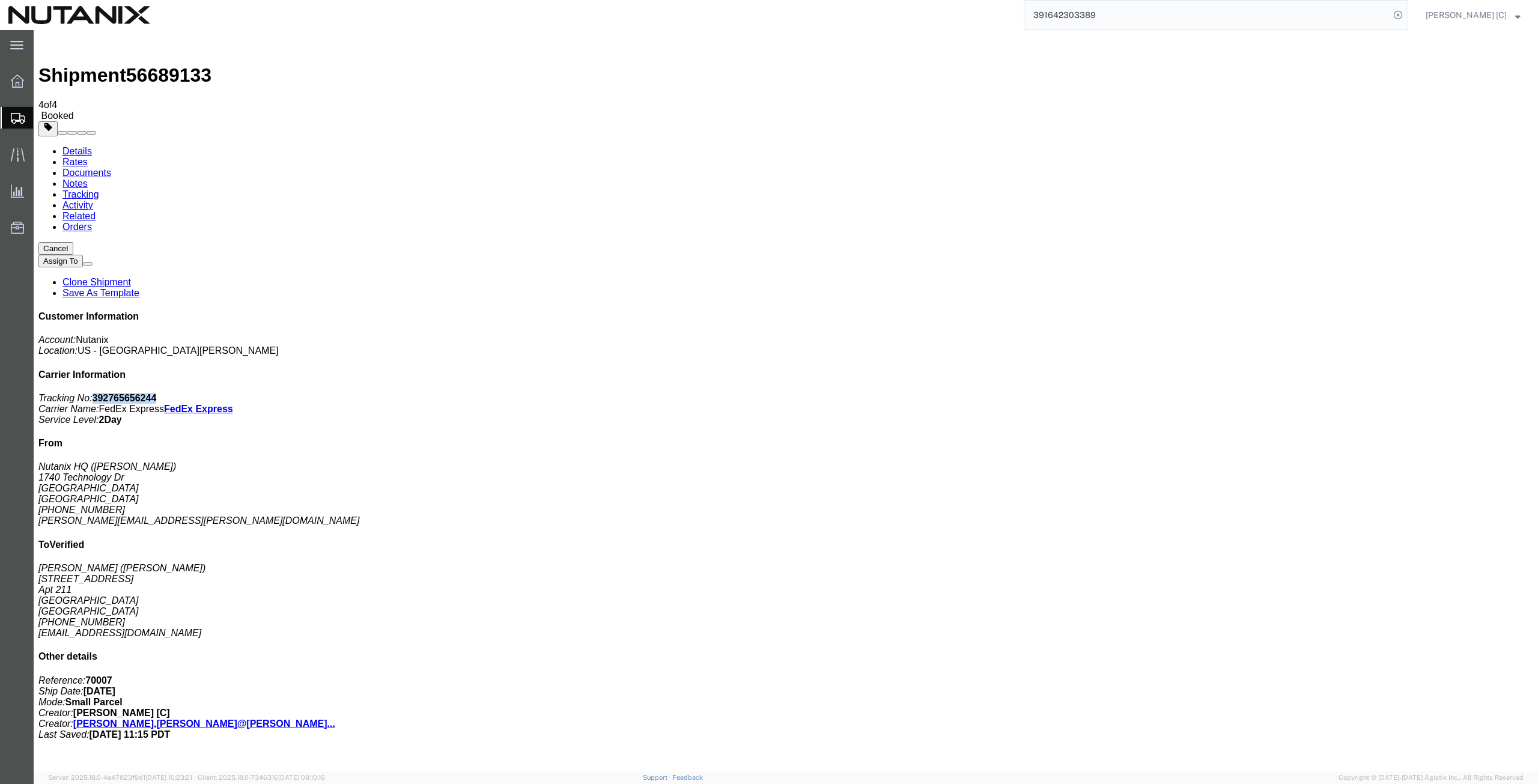
drag, startPoint x: 1432, startPoint y: 181, endPoint x: 1368, endPoint y: 184, distance: 64.1
click at [1368, 393] on p "Tracking No: 392765656244 Carrier Name: FedEx Express FedEx Express Service Lev…" at bounding box center [786, 409] width 1494 height 32
copy b "392765656244"
click at [0, 0] on span "Create from Template" at bounding box center [0, 0] width 0 height 0
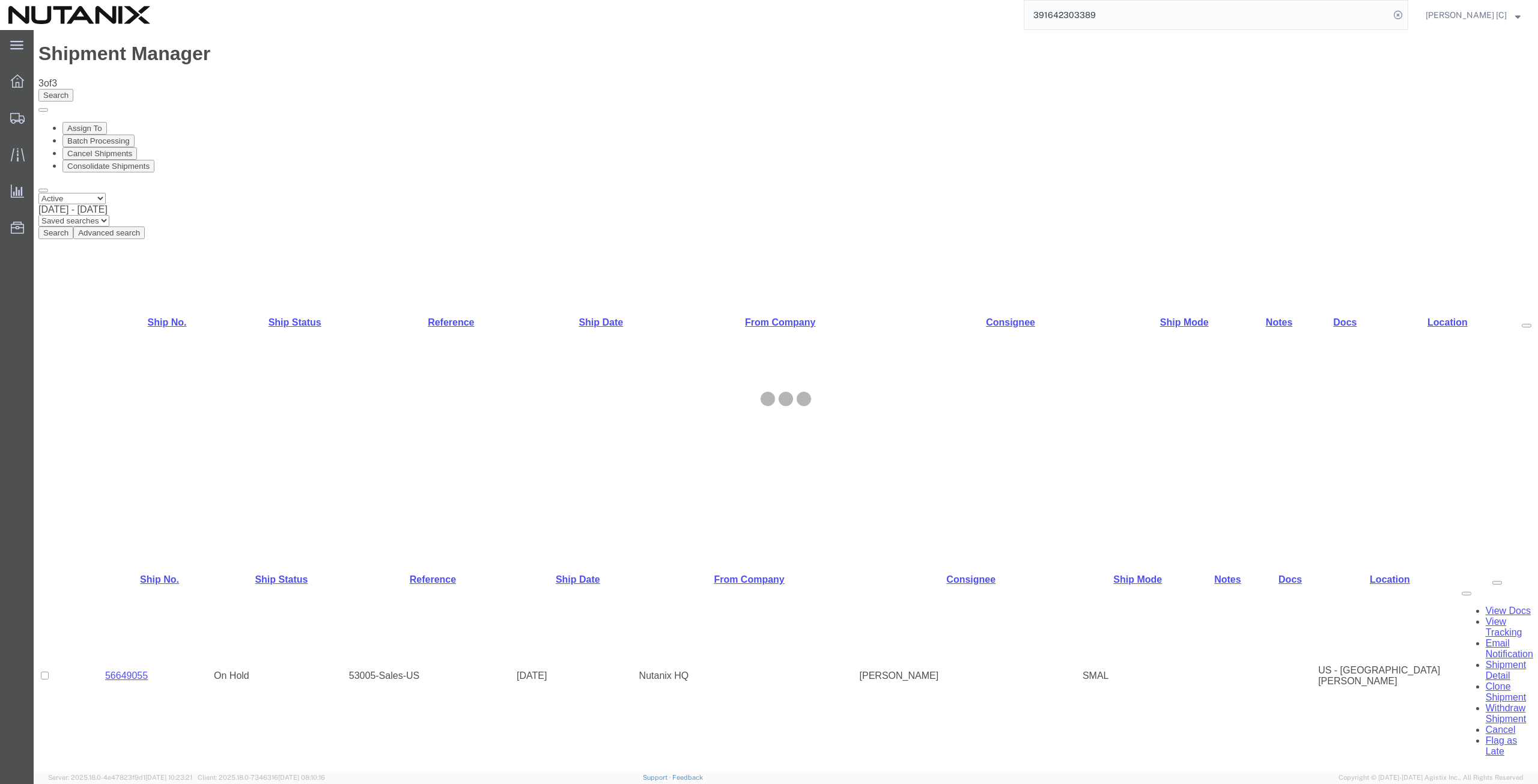
select select "46554"
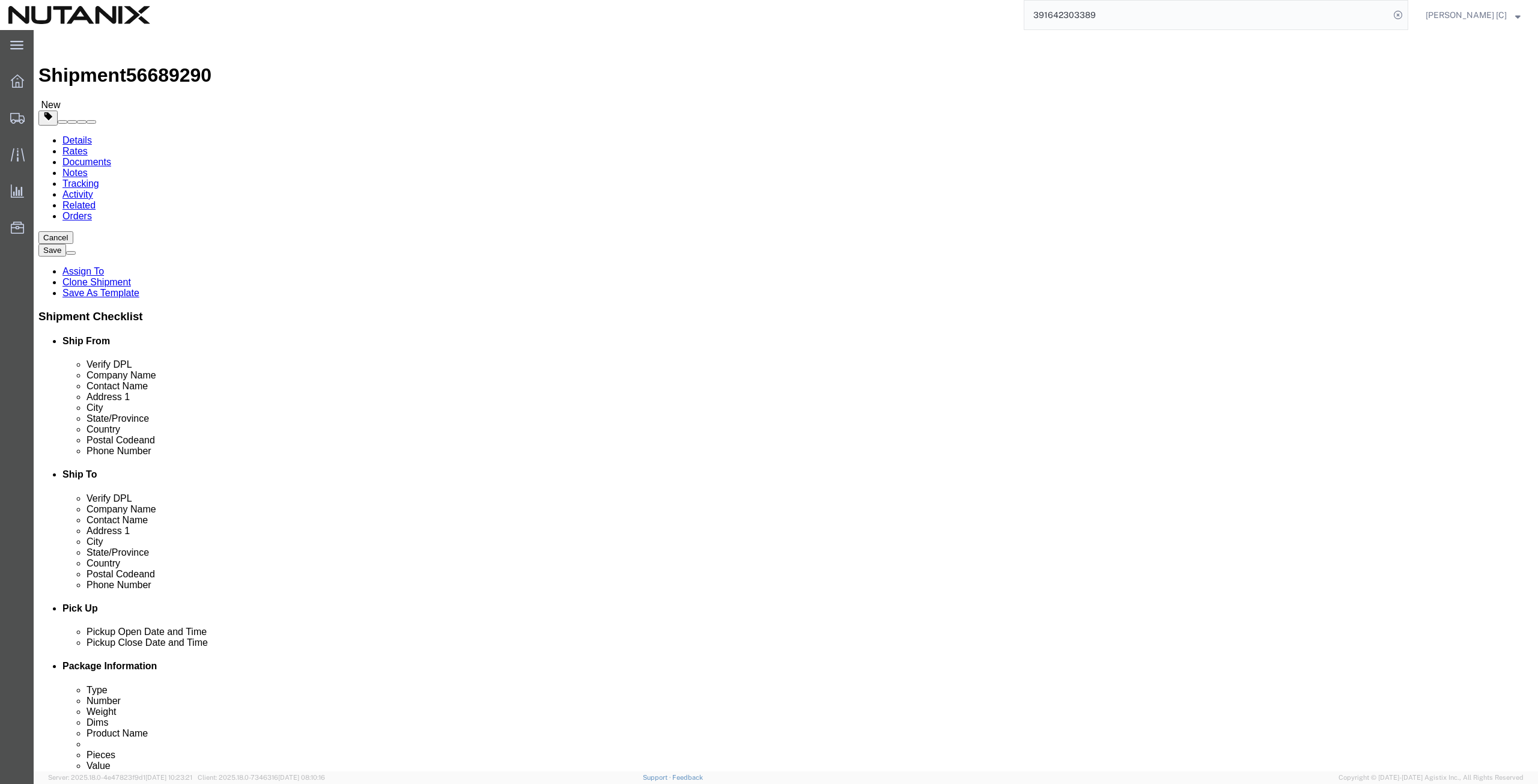
drag, startPoint x: 301, startPoint y: 222, endPoint x: 40, endPoint y: 211, distance: 261.2
click div "Location Select Select My Profile Location [GEOGRAPHIC_DATA] - [GEOGRAPHIC_DATA…"
paste input "[PERSON_NAME]"
type input "[PERSON_NAME]"
drag, startPoint x: 131, startPoint y: 271, endPoint x: 121, endPoint y: 273, distance: 10.2
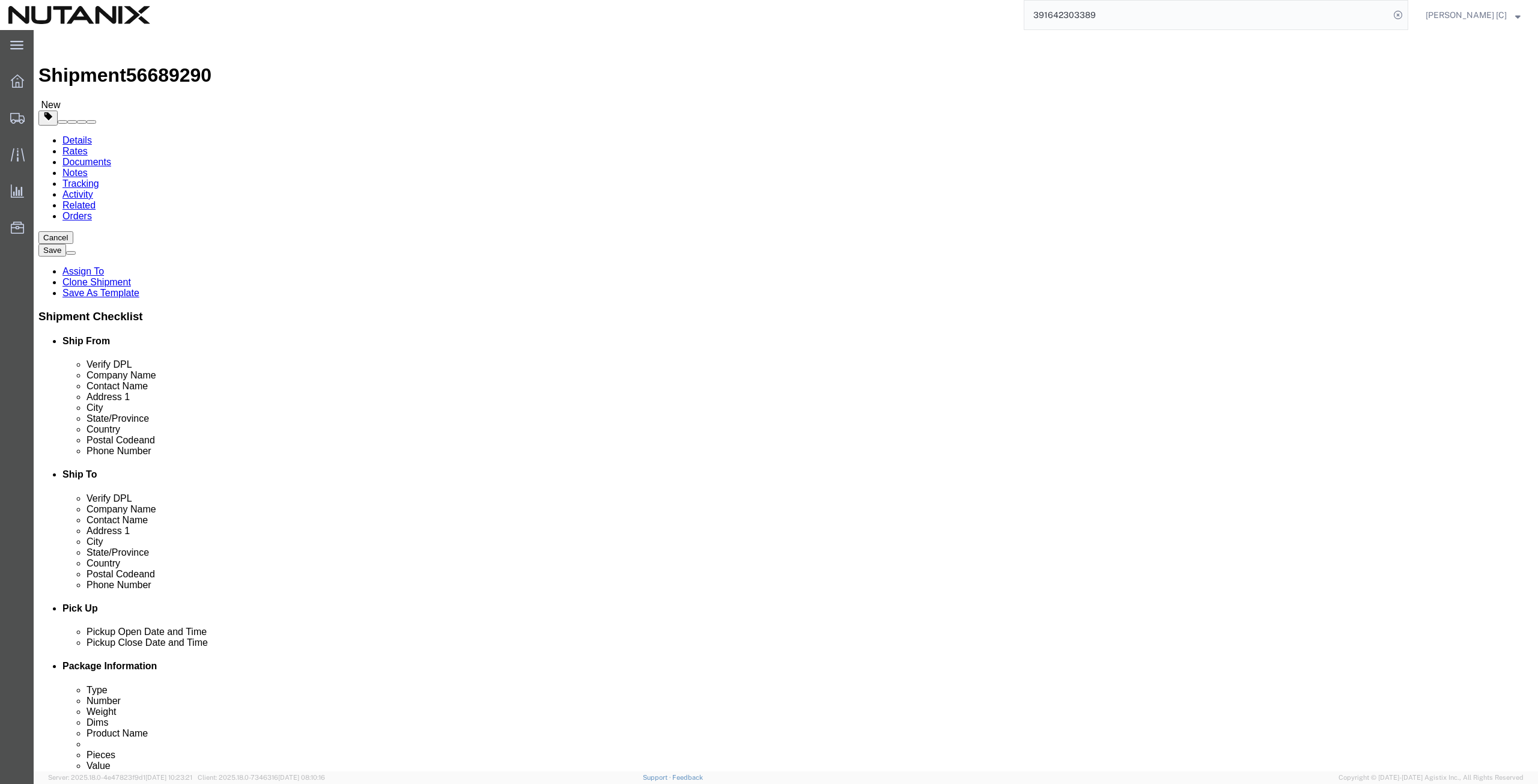
click div "Location Select Select My Profile Location [GEOGRAPHIC_DATA] - [GEOGRAPHIC_DATA…"
paste input "[PERSON_NAME]"
type input "[PERSON_NAME]"
drag, startPoint x: 300, startPoint y: 272, endPoint x: 138, endPoint y: 259, distance: 162.5
click div "Location Select Select My Profile Location [GEOGRAPHIC_DATA] - [GEOGRAPHIC_DATA…"
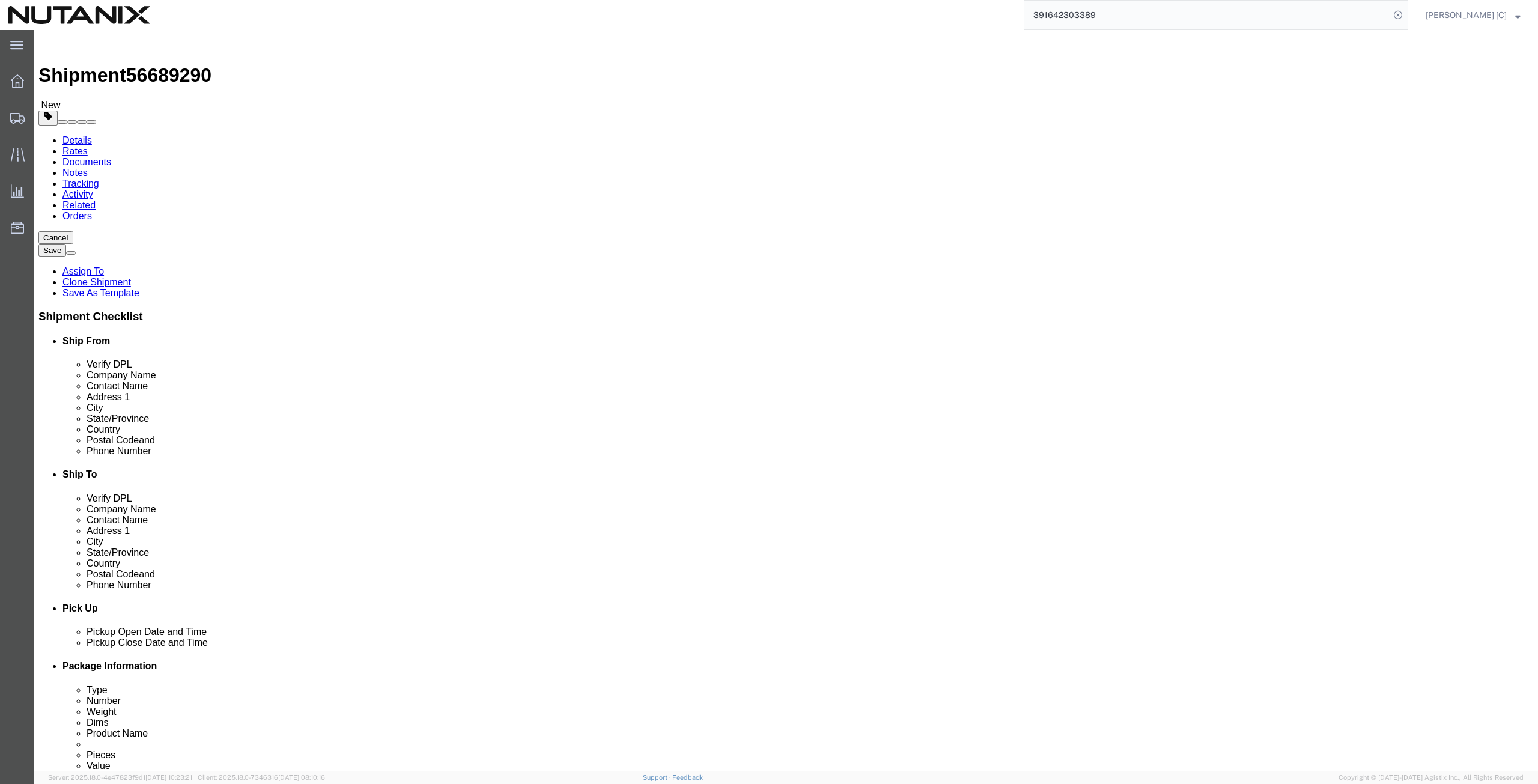
paste input "[STREET_ADDRESS]"
type input "[STREET_ADDRESS]"
drag, startPoint x: 266, startPoint y: 293, endPoint x: 171, endPoint y: 302, distance: 95.4
click div "Location Select Select My Profile Location [GEOGRAPHIC_DATA] - [GEOGRAPHIC_DATA…"
paste input "21"
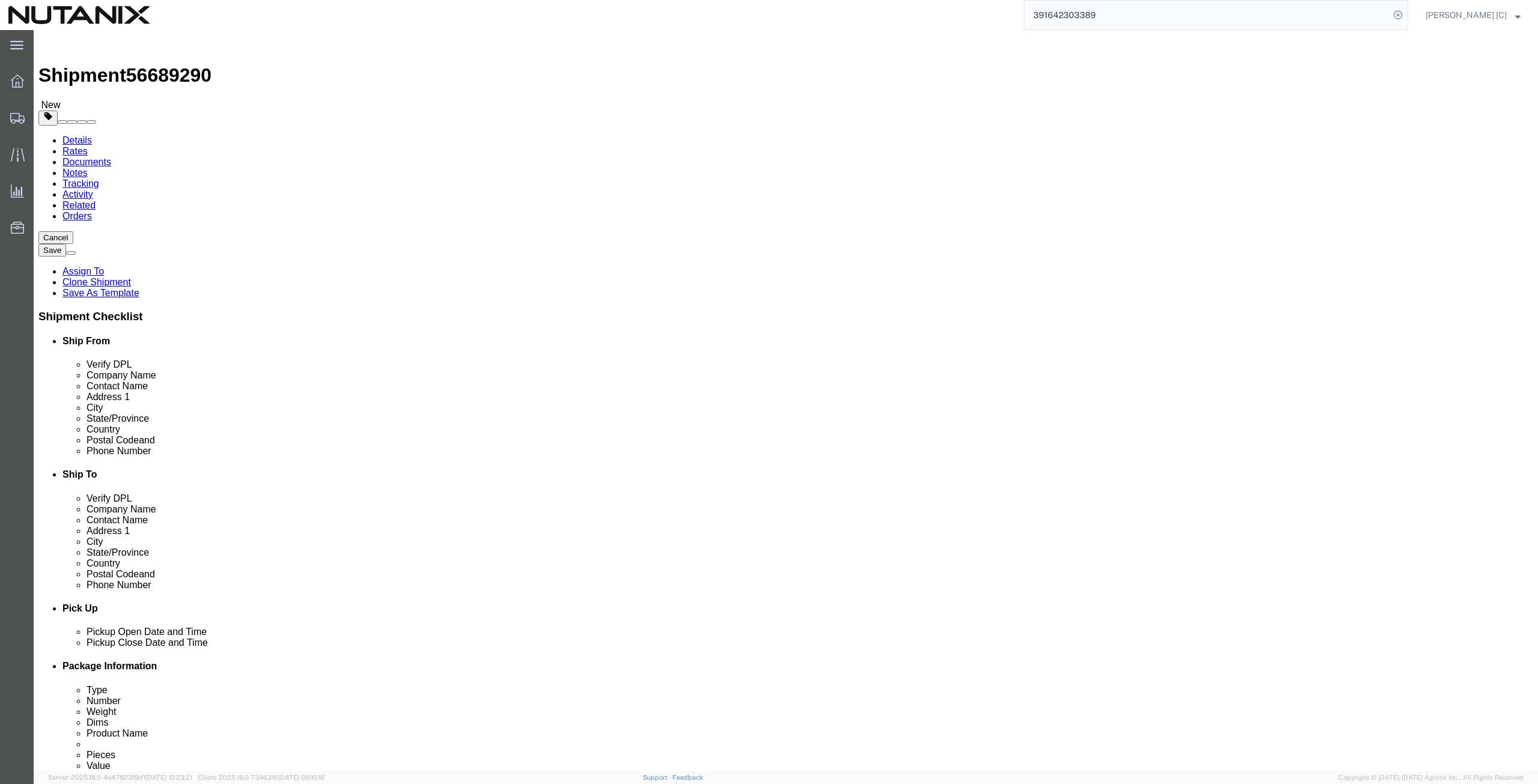
type input "Apt 211"
drag, startPoint x: 277, startPoint y: 312, endPoint x: 200, endPoint y: 312, distance: 77.0
click div "City Plano"
paste input "[PERSON_NAME][GEOGRAPHIC_DATA]"
type input "[PERSON_NAME][GEOGRAPHIC_DATA]"
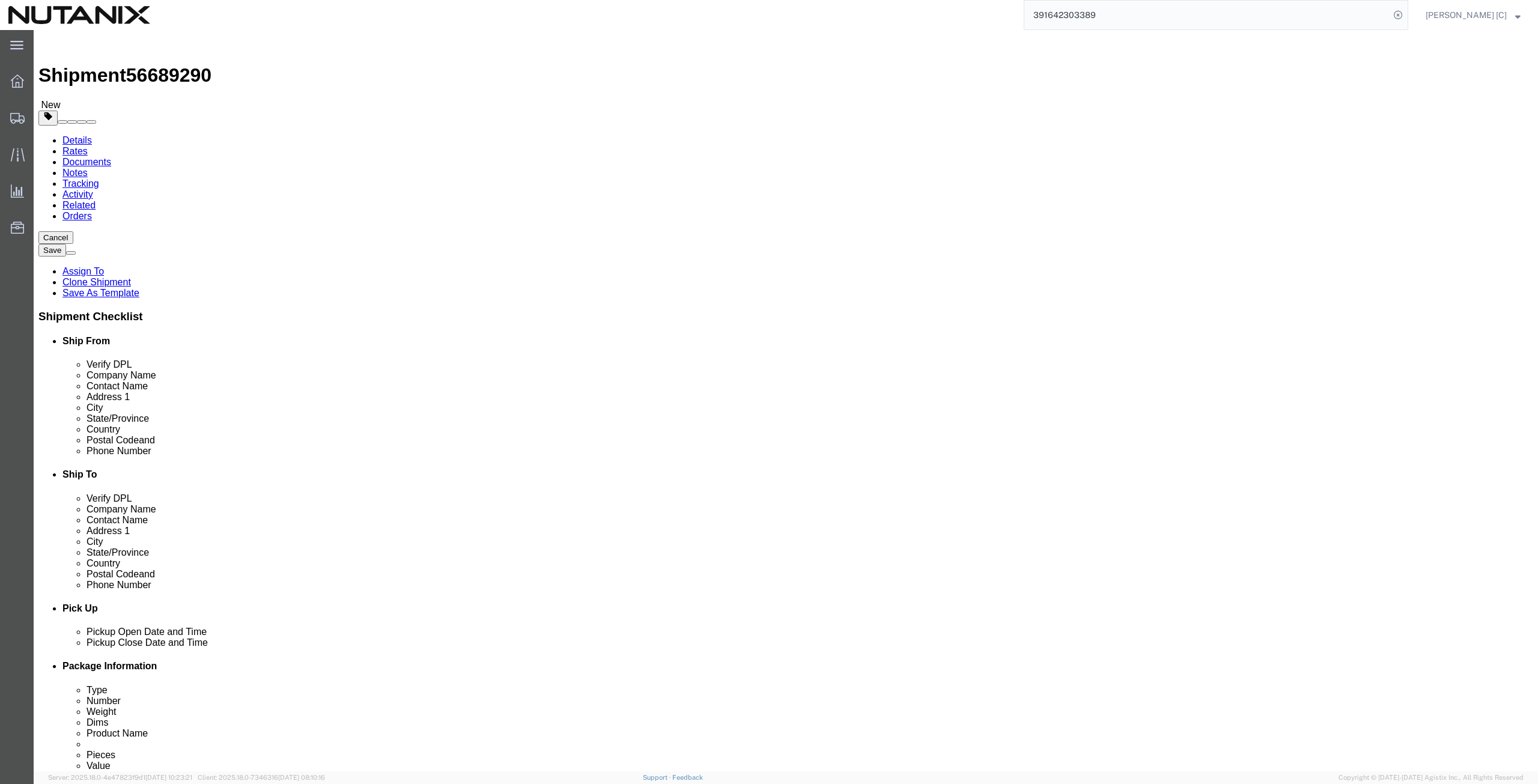
type input "mich"
drag, startPoint x: 269, startPoint y: 382, endPoint x: 160, endPoint y: 384, distance: 109.0
click div "Postal Code 75093"
paste input "48105"
type input "48105"
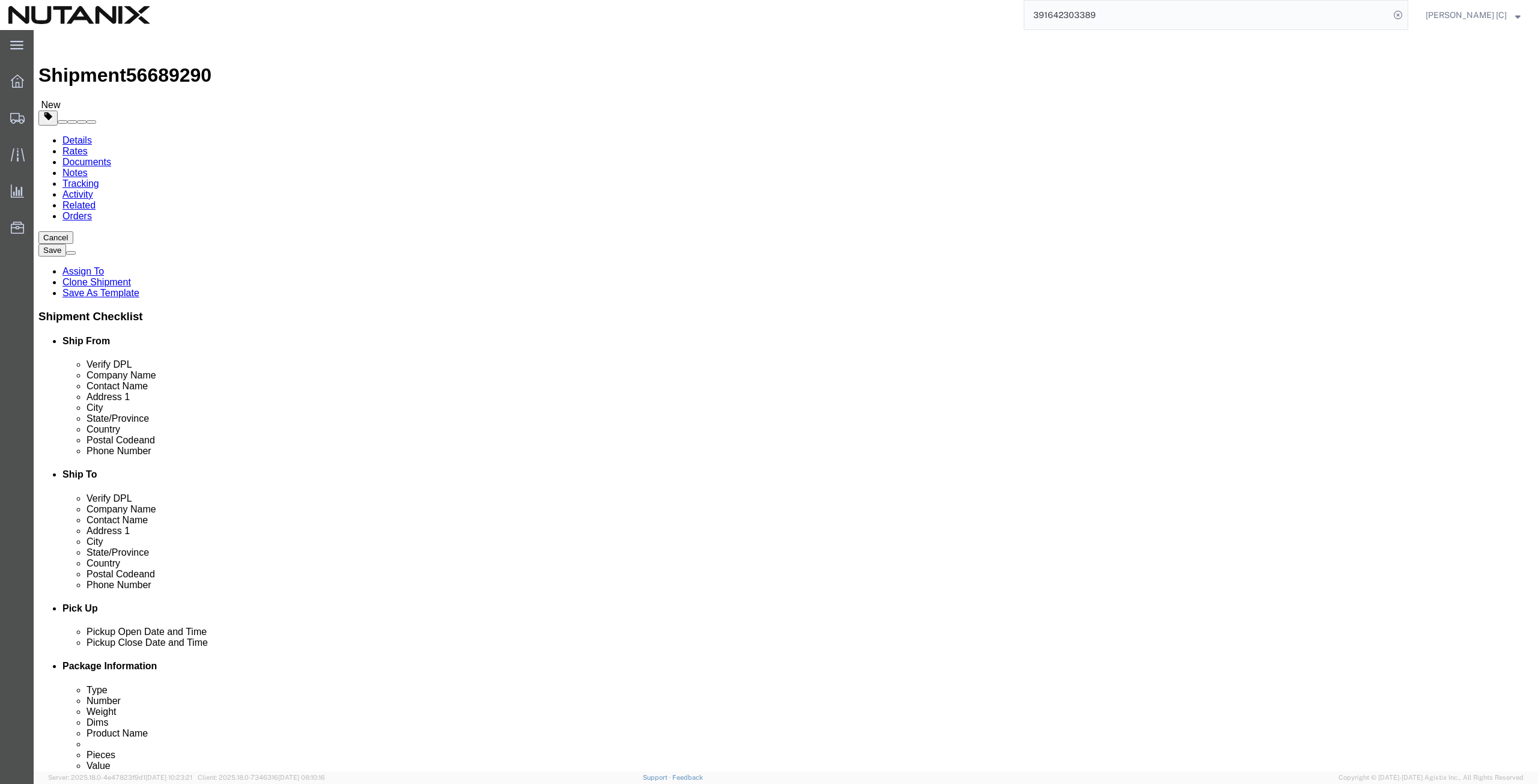
drag, startPoint x: 313, startPoint y: 410, endPoint x: 120, endPoint y: 383, distance: 194.9
click div "Location Select Select My Profile Location [GEOGRAPHIC_DATA] - [GEOGRAPHIC_DATA…"
paste input "[PHONE_NUMBER]"
type input "[PHONE_NUMBER]"
drag, startPoint x: 283, startPoint y: 425, endPoint x: 272, endPoint y: 435, distance: 14.9
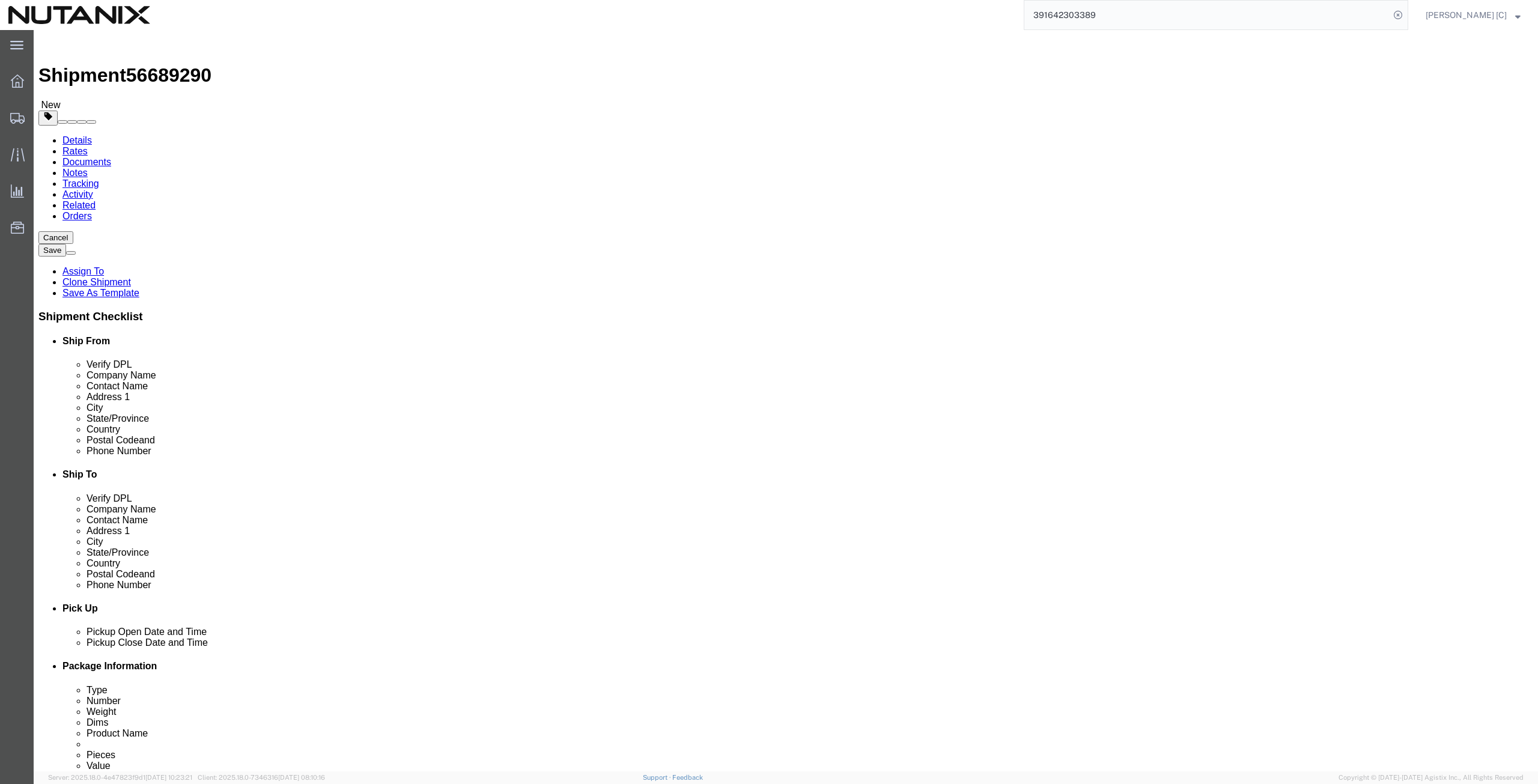
click input "[PERSON_NAME][EMAIL_ADDRESS][PERSON_NAME][DOMAIN_NAME]"
click div "[PHONE_NUMBER] 8"
drag, startPoint x: 374, startPoint y: 433, endPoint x: 159, endPoint y: 428, distance: 215.1
click div "Email [PERSON_NAME][EMAIL_ADDRESS][PERSON_NAME][DOMAIN_NAME]"
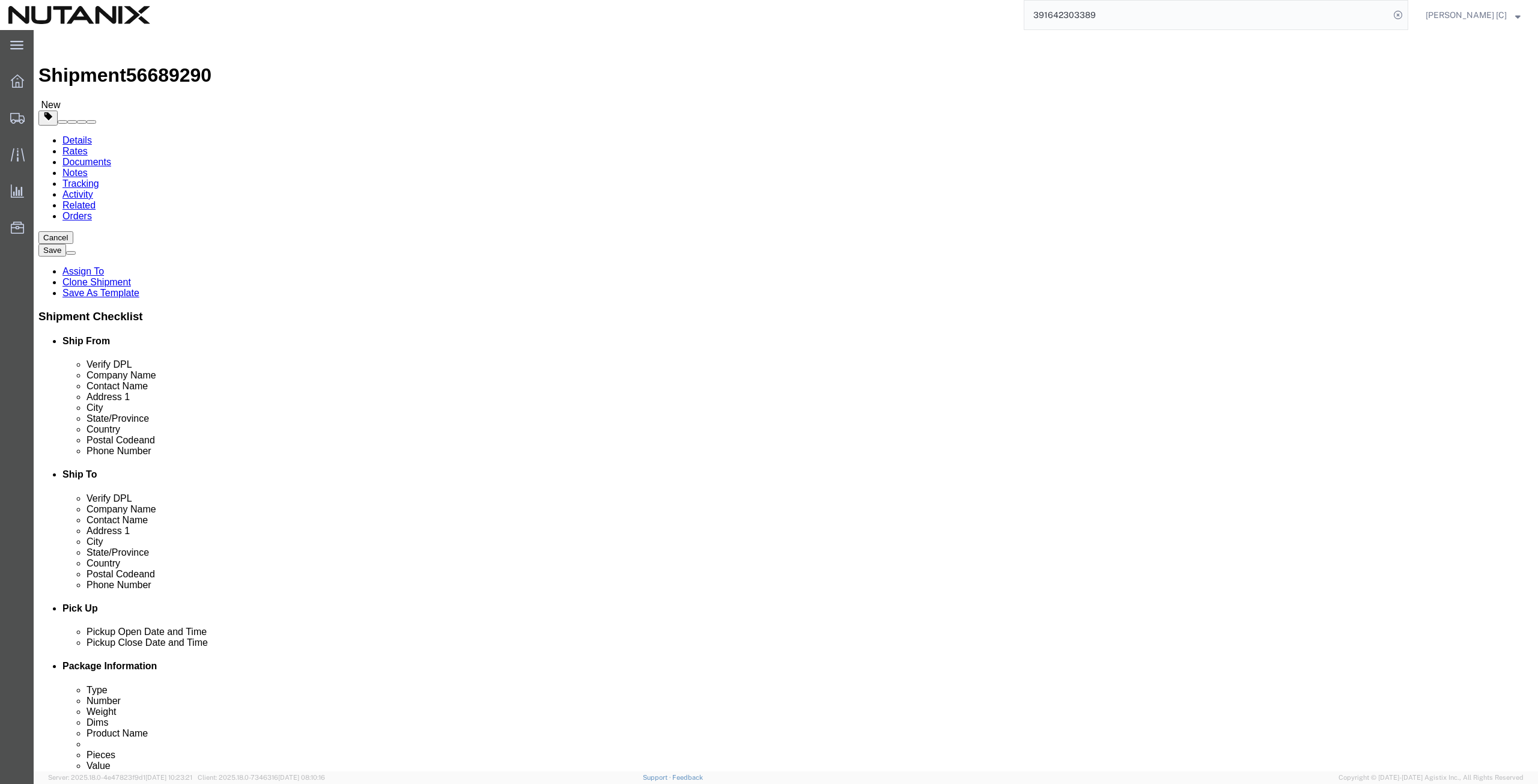
paste input "[EMAIL_ADDRESS]"
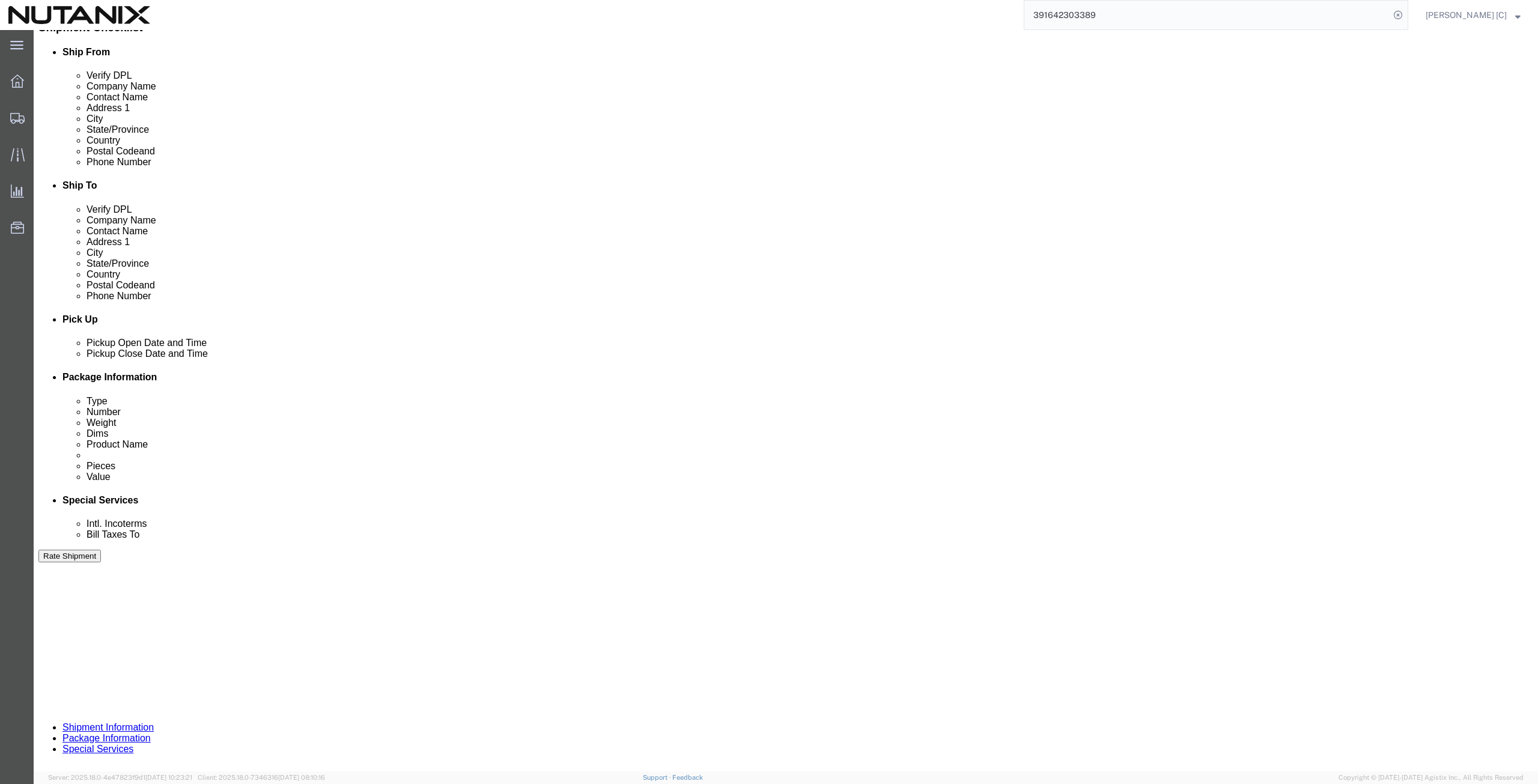
scroll to position [290, 0]
type input "[EMAIL_ADDRESS][DOMAIN_NAME]"
click button "Continue"
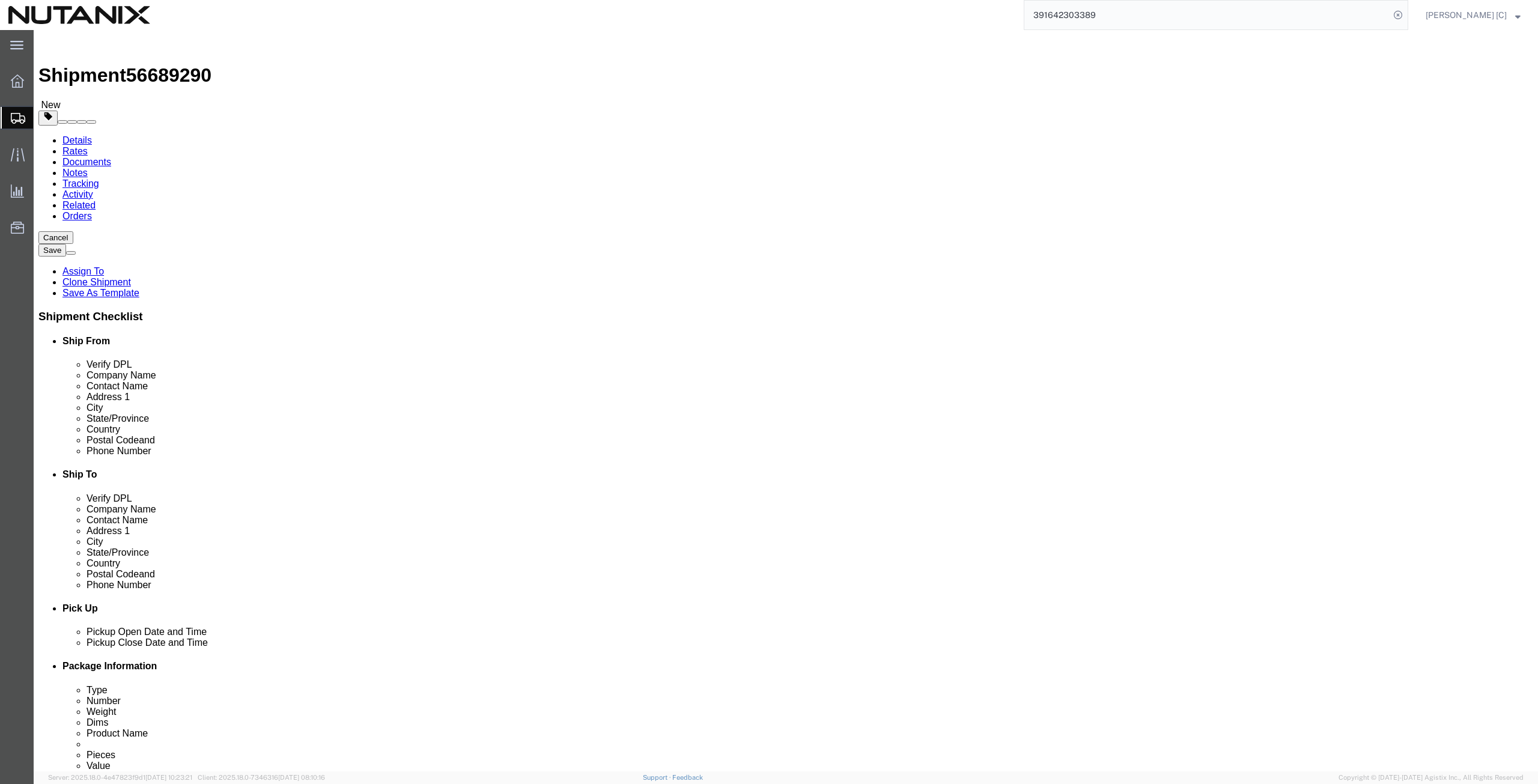
click dd "1.00 USD"
click div
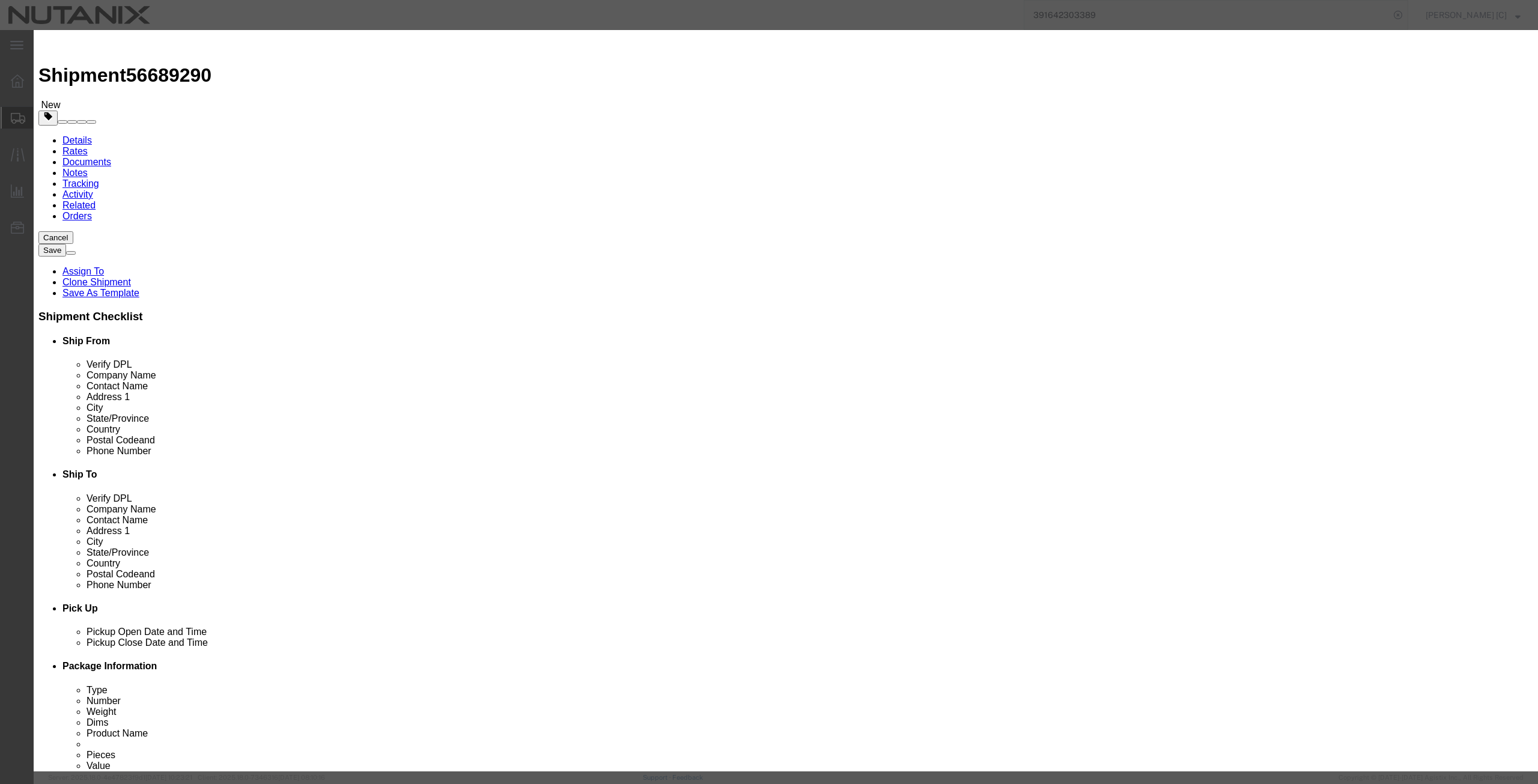
drag, startPoint x: 568, startPoint y: 139, endPoint x: 502, endPoint y: 150, distance: 66.9
click div "Product Name Mac Book Pro Pieces 1.00 Select Bag Barrels 100Board Feet Bottle B…"
type input "1000"
click button "Save & Close"
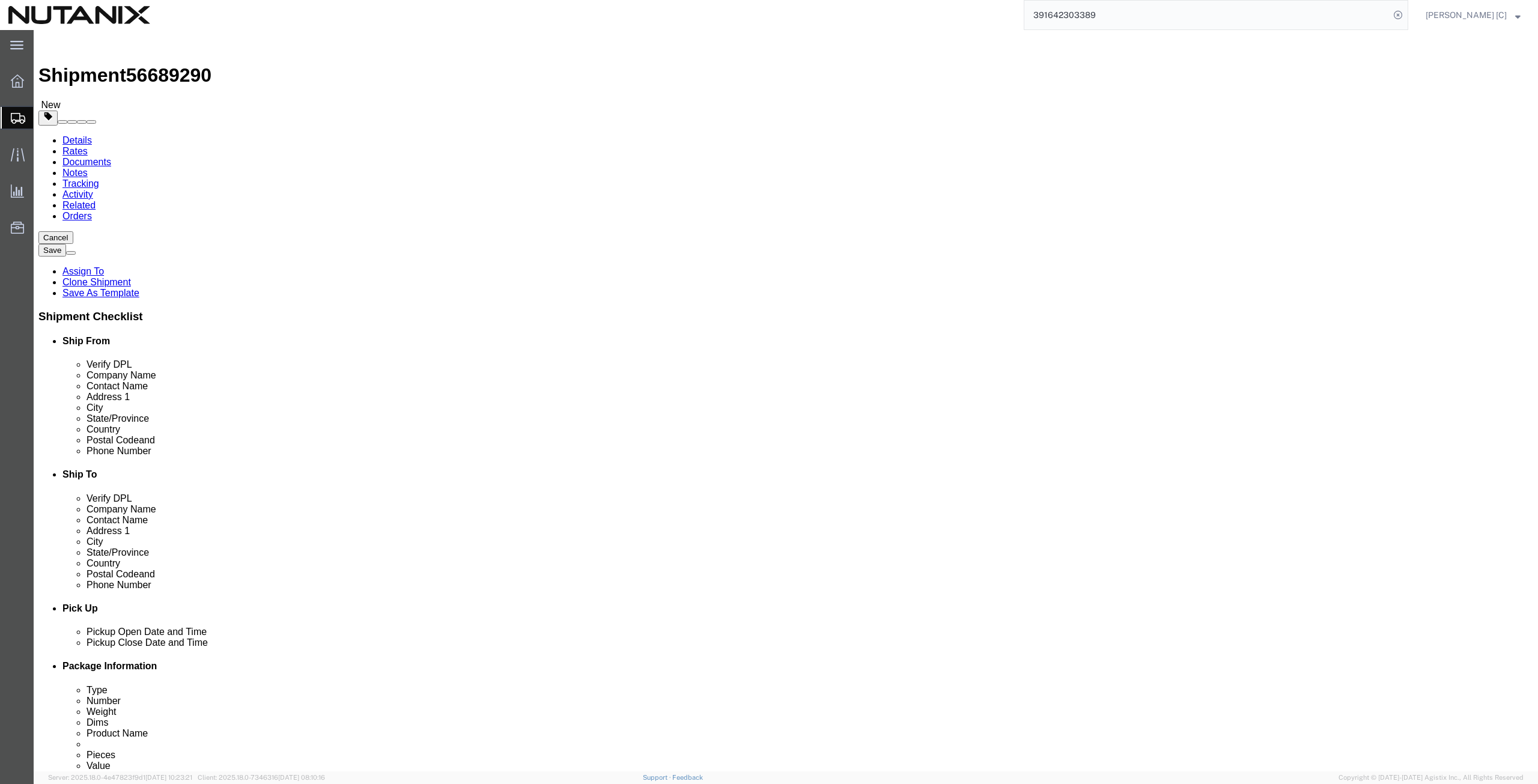
click button "Continue"
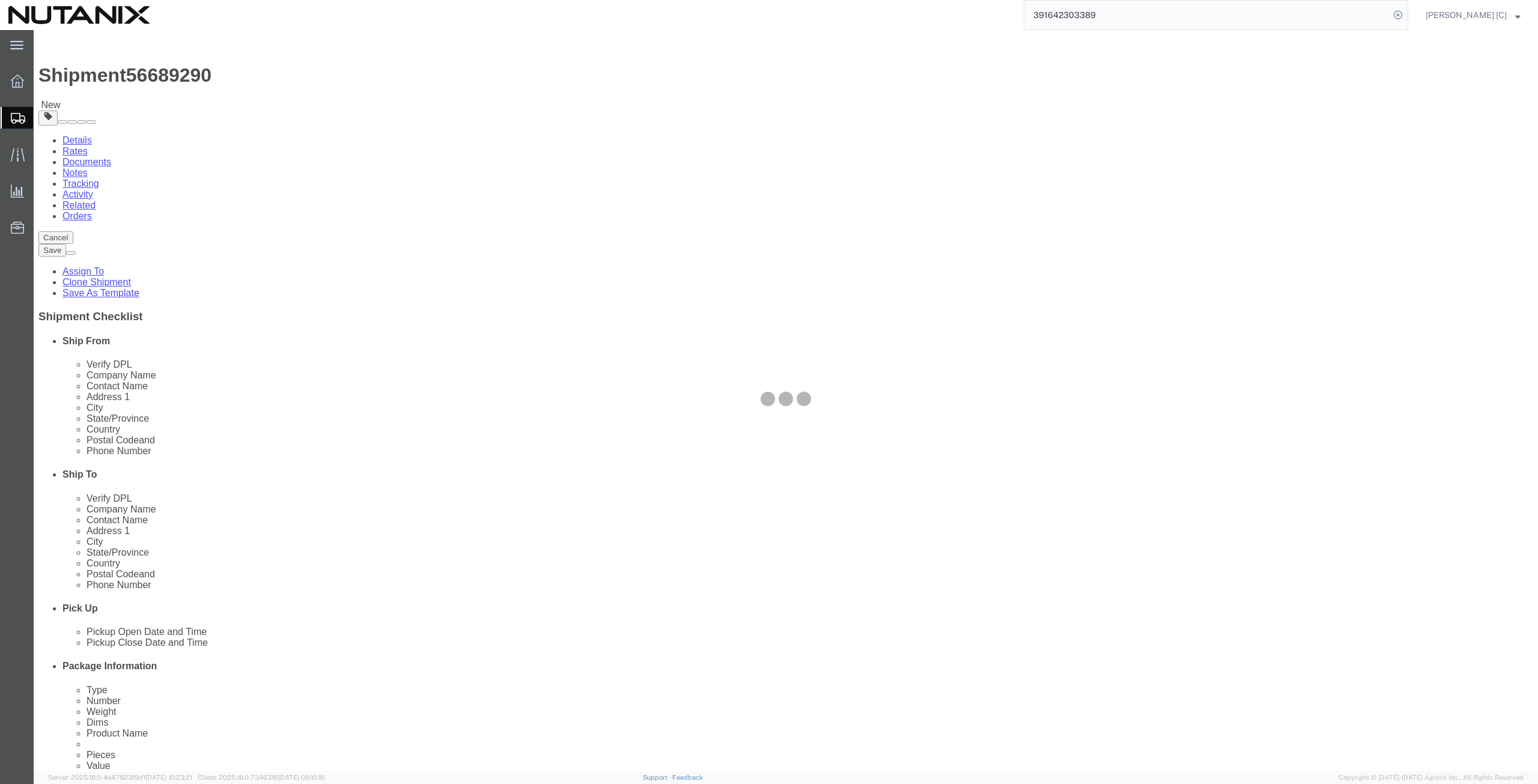
select select
select select "COSTCENTER"
select select "48694"
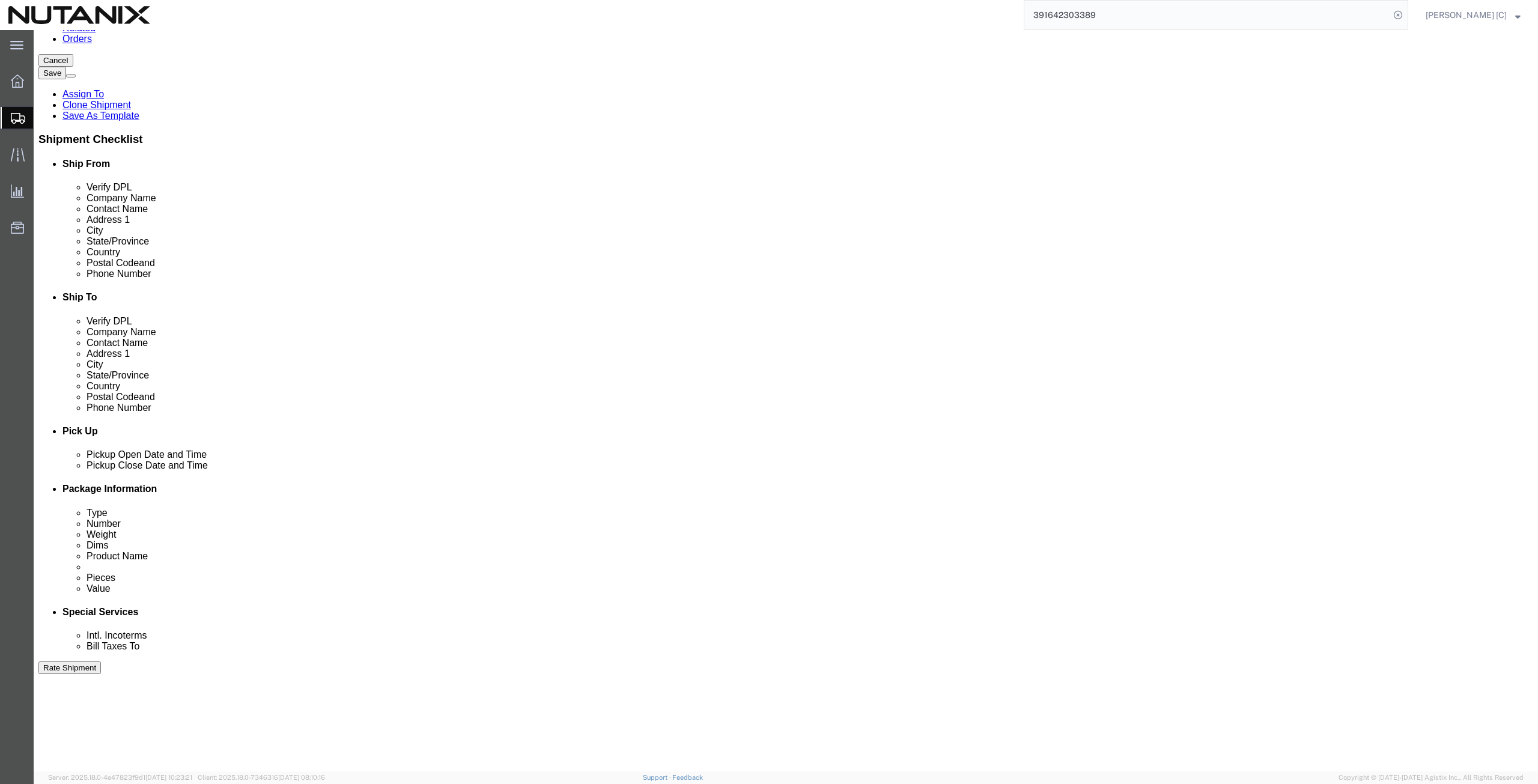
scroll to position [417, 0]
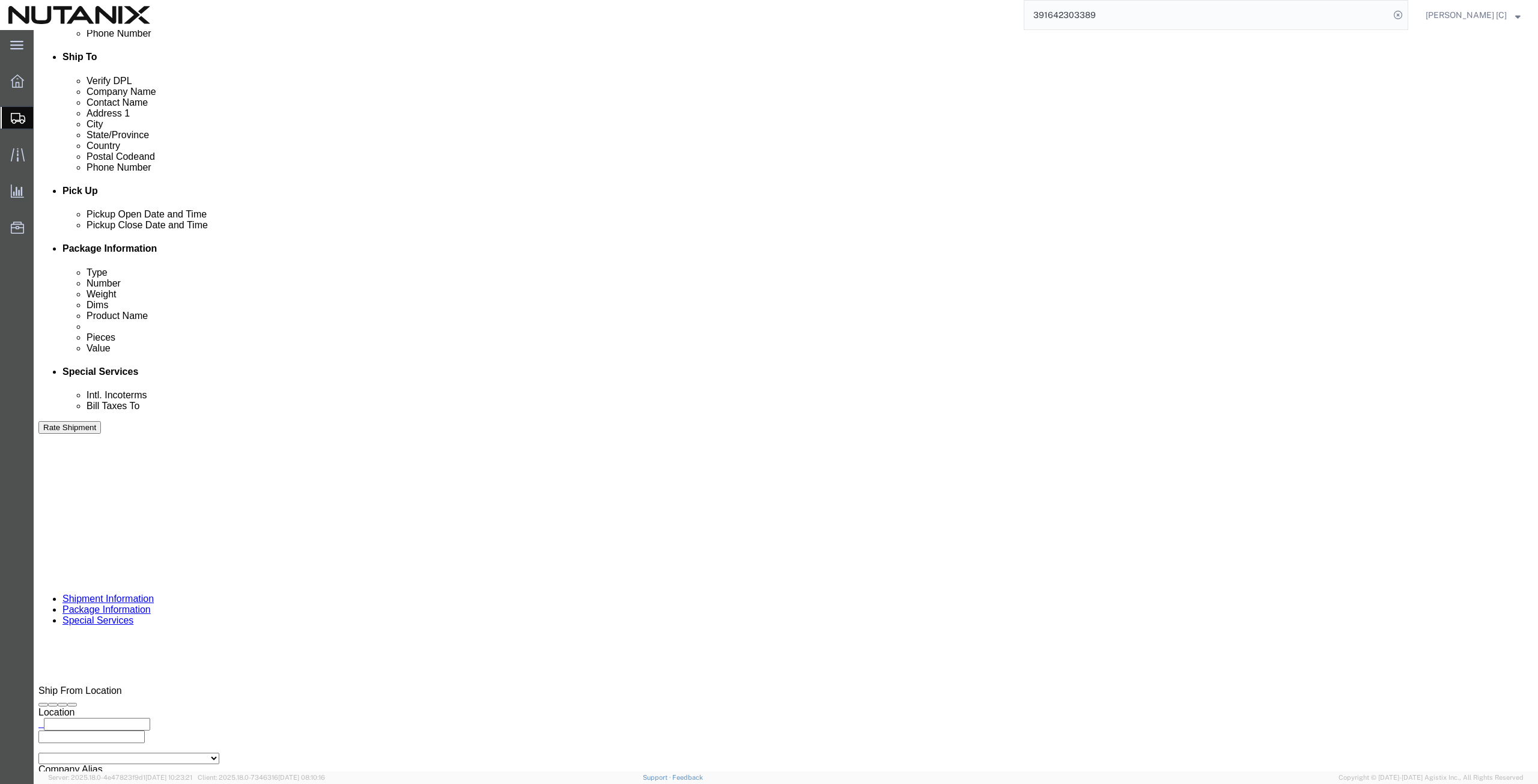
click button "Rate Shipment"
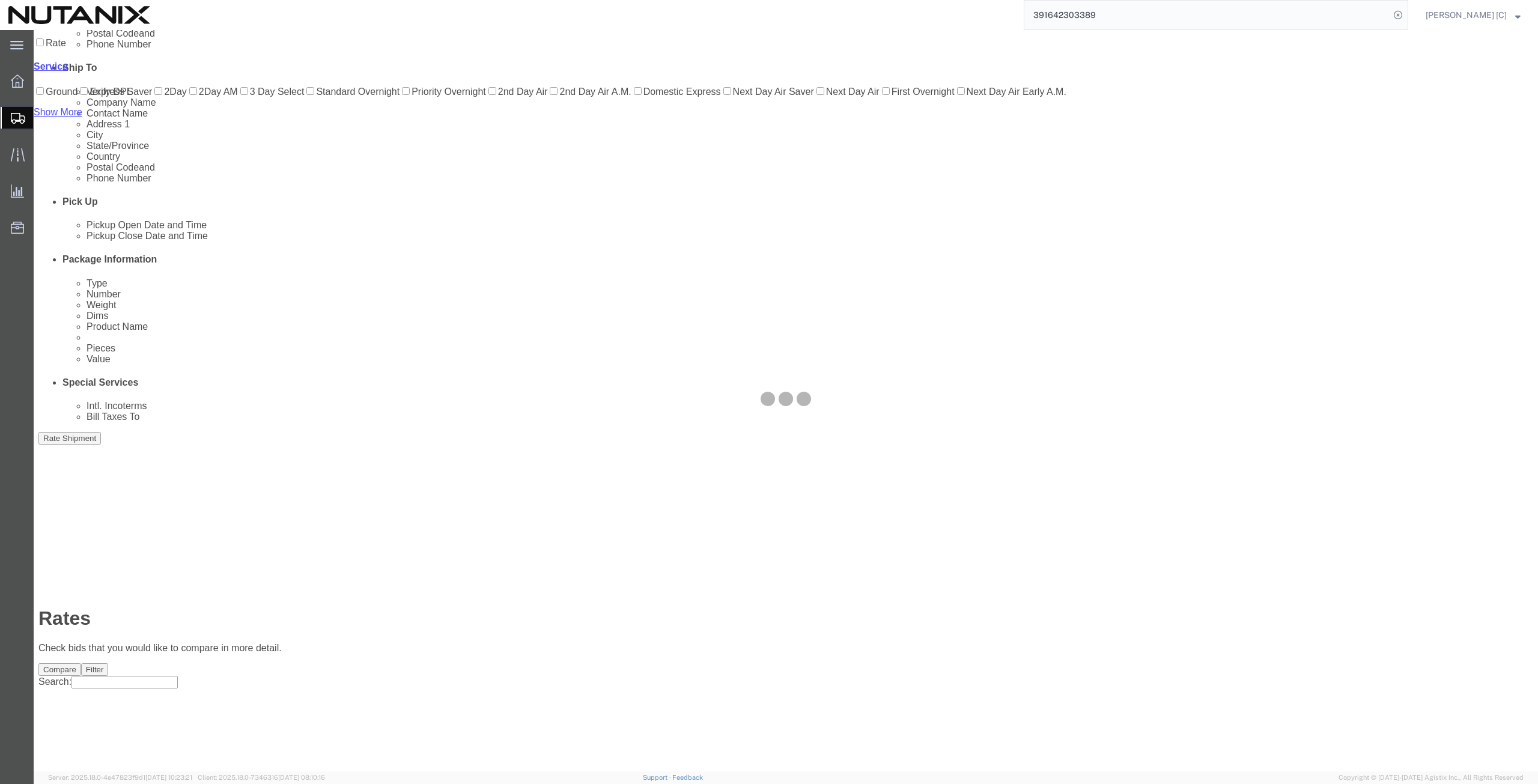
scroll to position [0, 0]
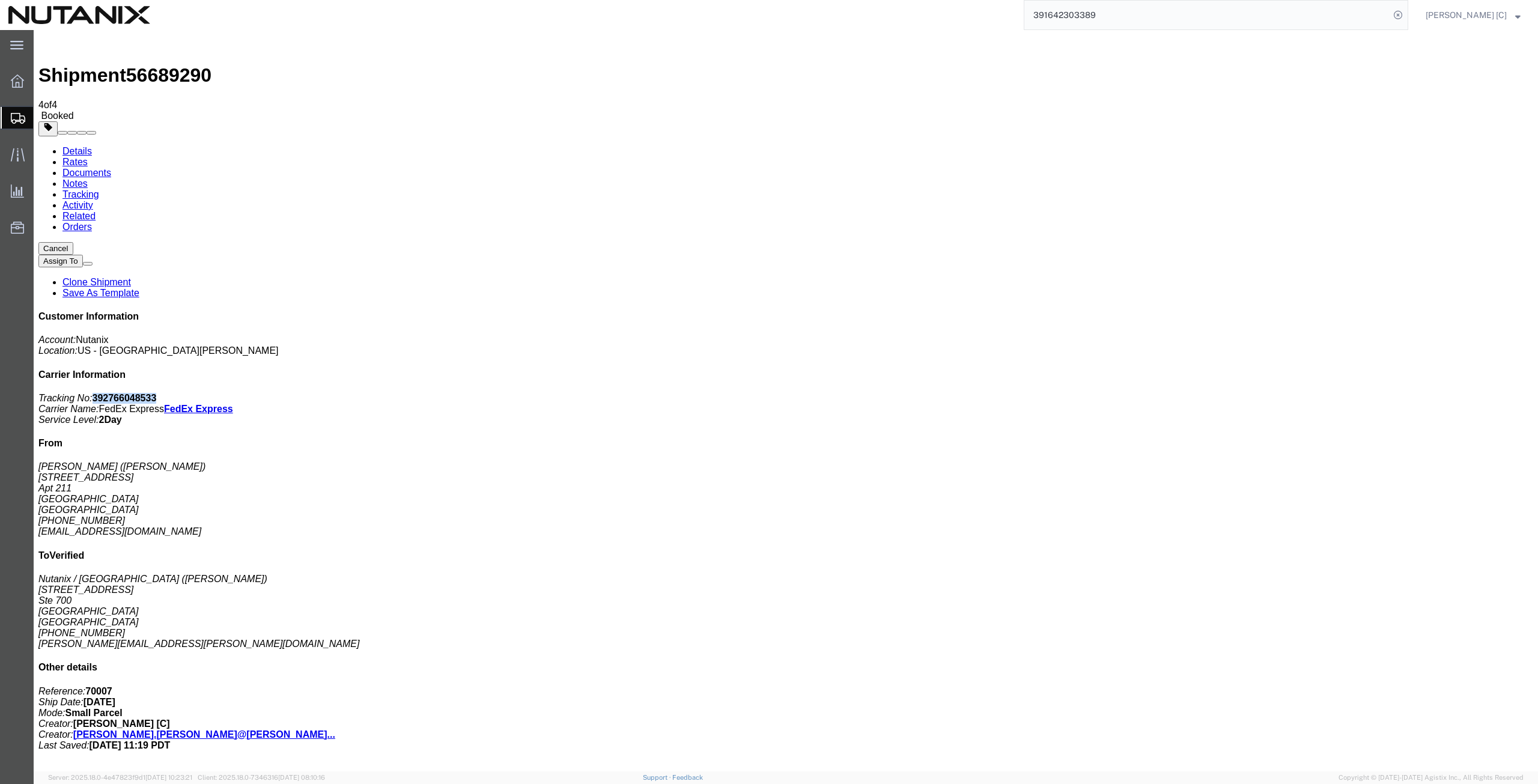
drag, startPoint x: 1437, startPoint y: 183, endPoint x: 1371, endPoint y: 187, distance: 66.1
click at [1371, 393] on p "Tracking No: 392766048533 Carrier Name: FedEx Express FedEx Express Service Lev…" at bounding box center [786, 409] width 1494 height 32
copy b "392766048533"
drag, startPoint x: 705, startPoint y: 235, endPoint x: 700, endPoint y: 239, distance: 6.4
